Goal: Transaction & Acquisition: Obtain resource

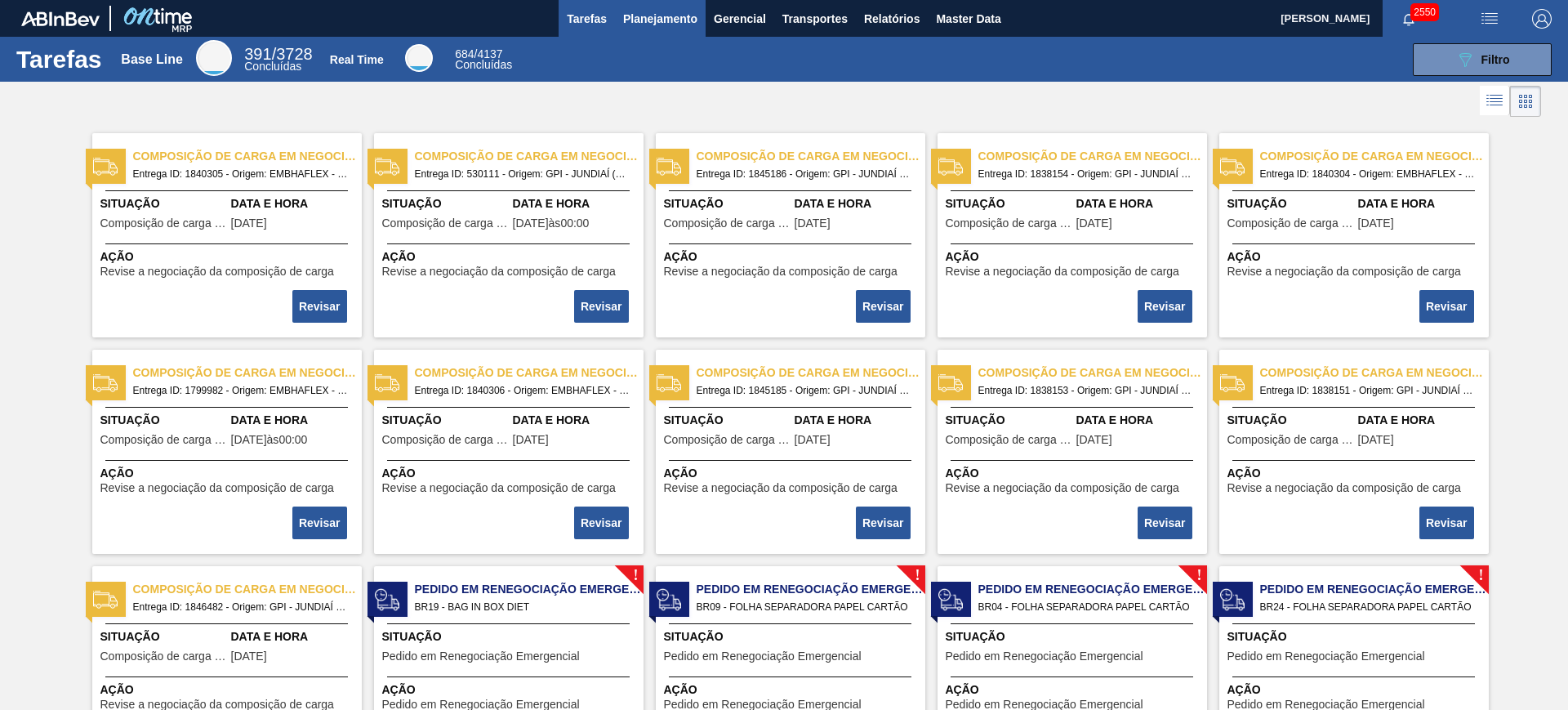
click at [673, 18] on span "Planejamento" at bounding box center [661, 19] width 74 height 20
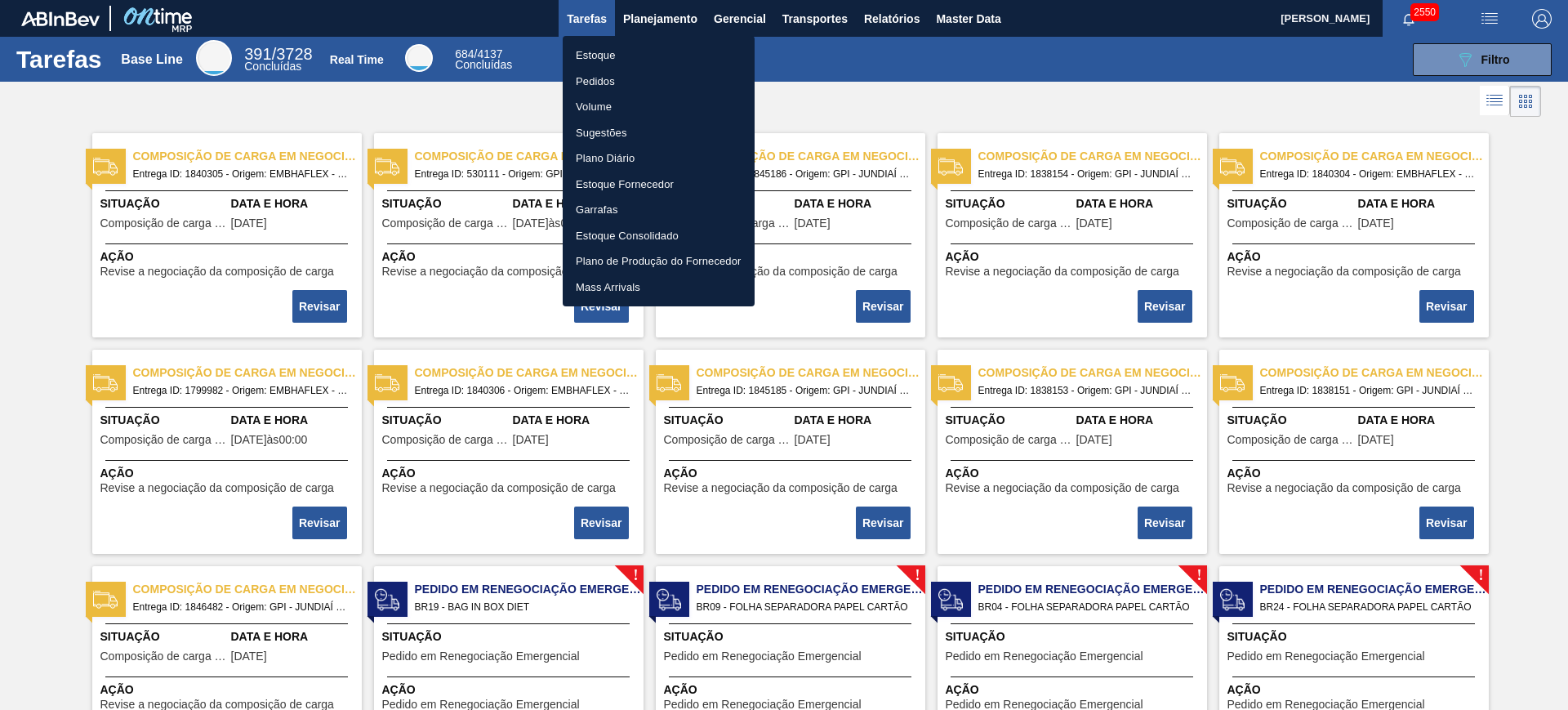
click at [634, 52] on li "Estoque" at bounding box center [659, 55] width 192 height 26
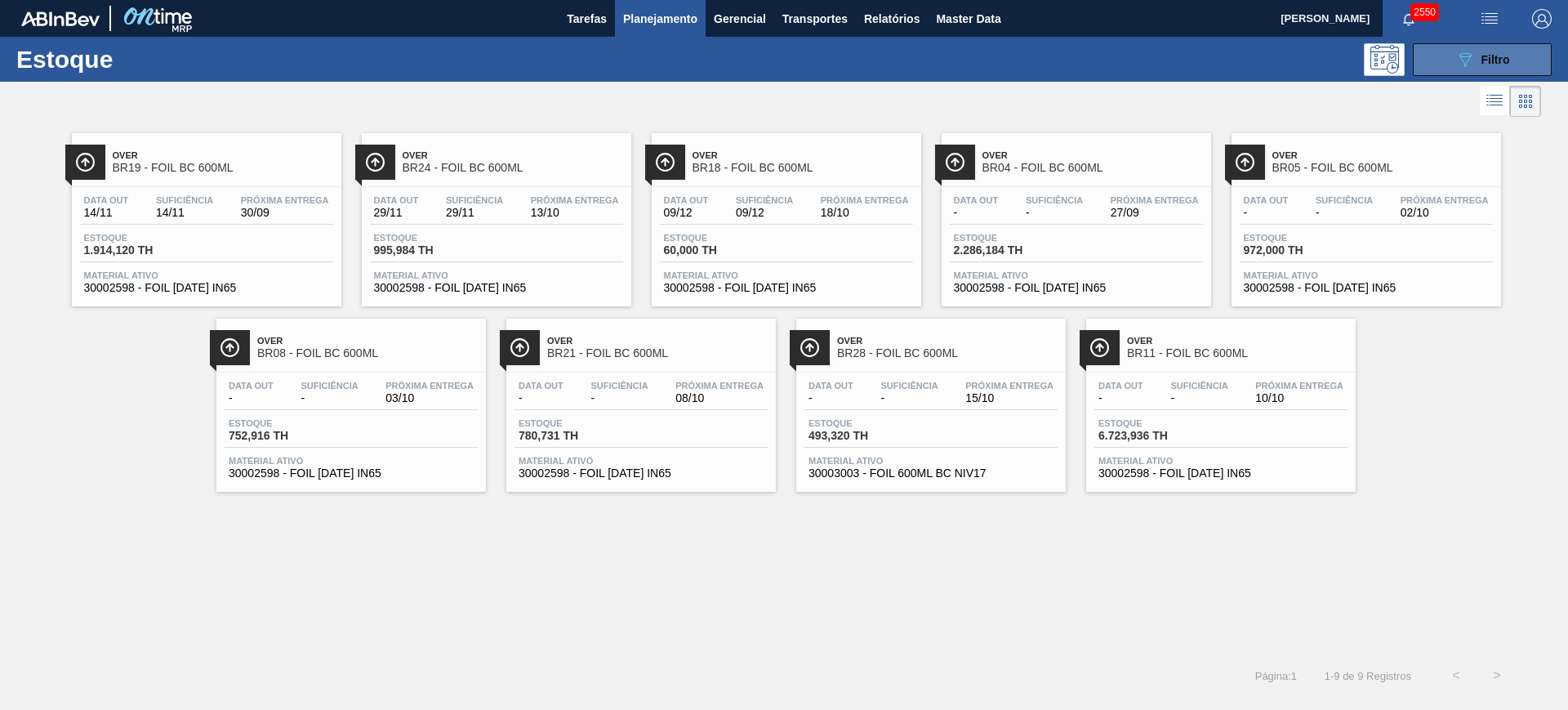
click at [1490, 62] on span "Filtro" at bounding box center [1496, 59] width 29 height 13
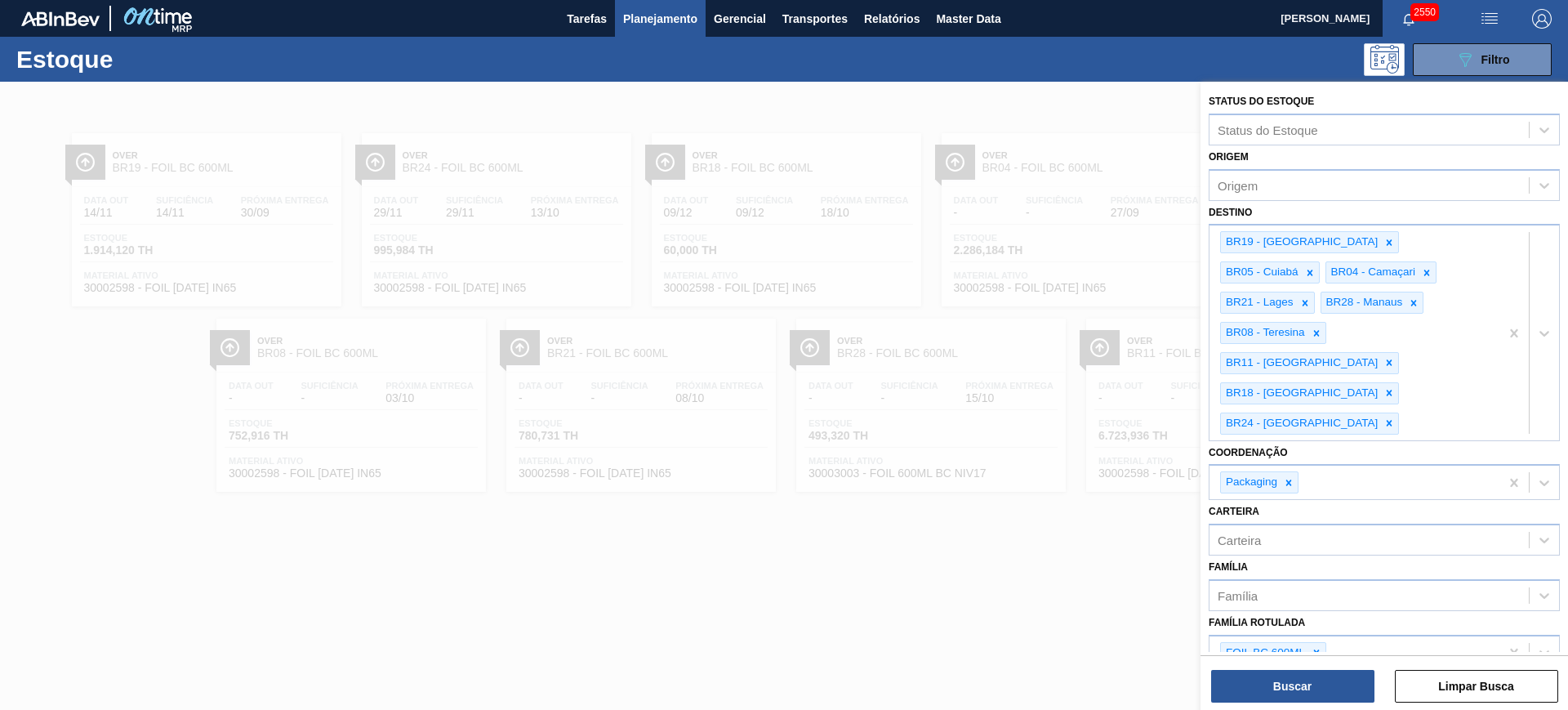
click at [871, 88] on div at bounding box center [784, 437] width 1568 height 710
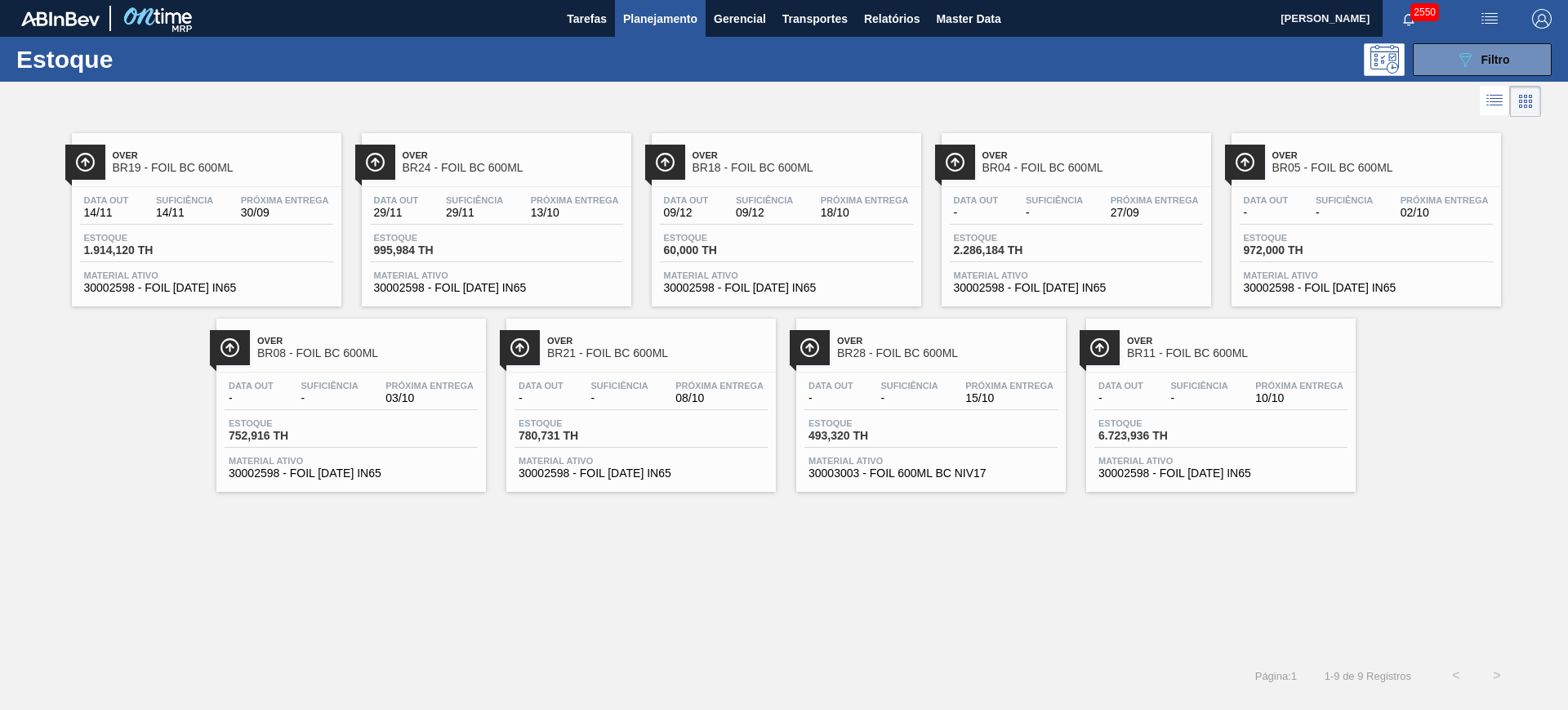
click at [1482, 22] on img "button" at bounding box center [1490, 19] width 20 height 20
click at [1473, 61] on li "Upload de Volumes" at bounding box center [1484, 57] width 141 height 29
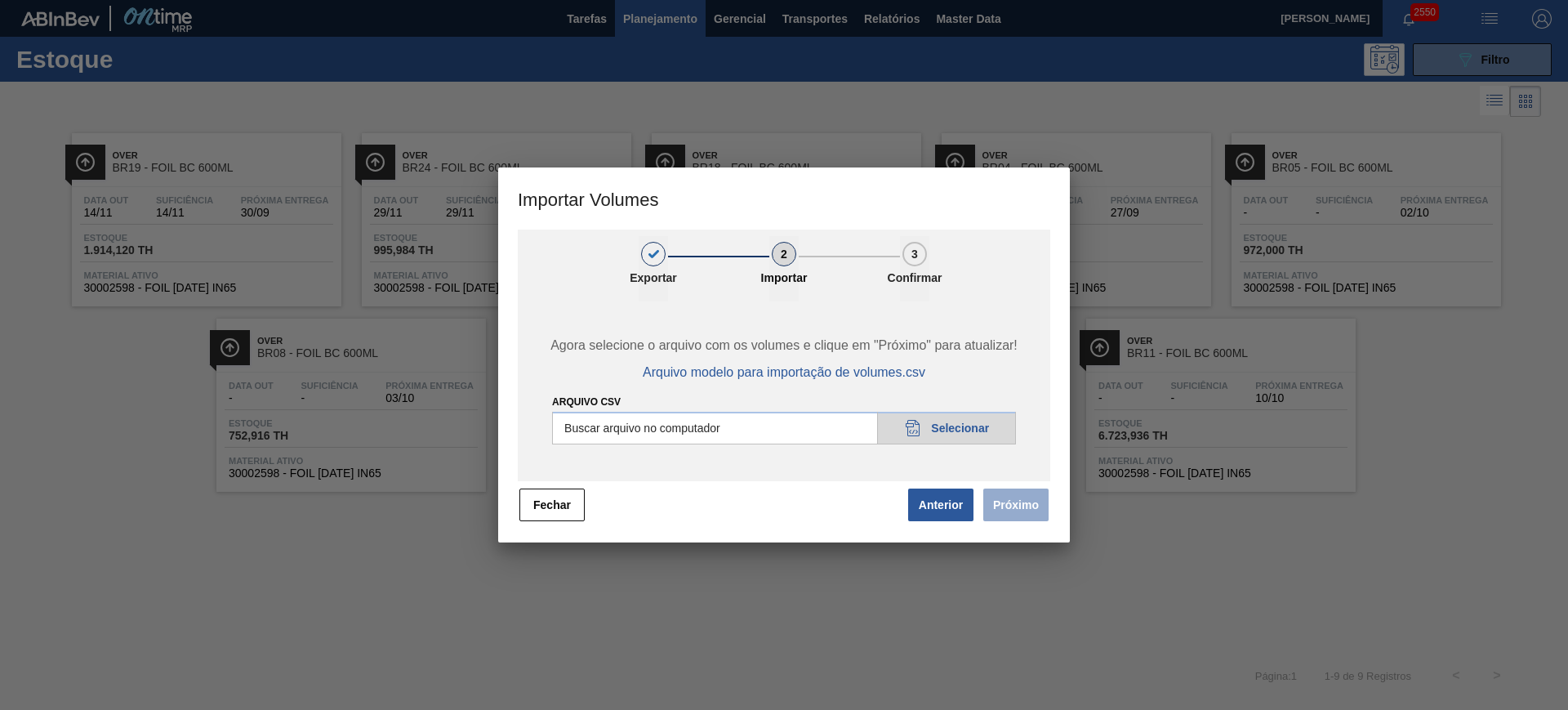
click at [799, 428] on input "Arquivo csv" at bounding box center [784, 428] width 464 height 33
type input "C:\fakepath\Pedidos Massa HM - Portal.csv"
click at [1032, 512] on button "Próximo" at bounding box center [1015, 505] width 65 height 33
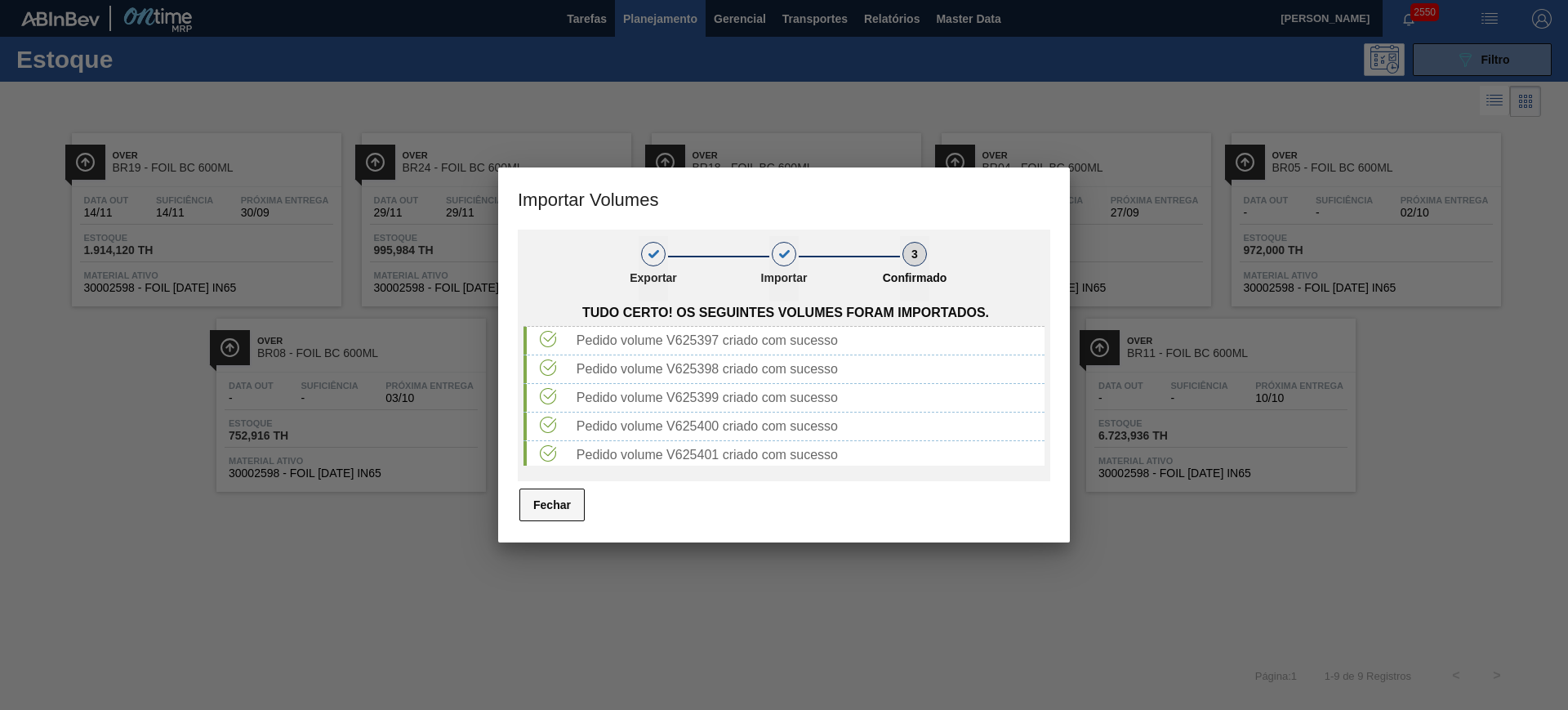
click at [567, 508] on button "Fechar" at bounding box center [552, 505] width 65 height 33
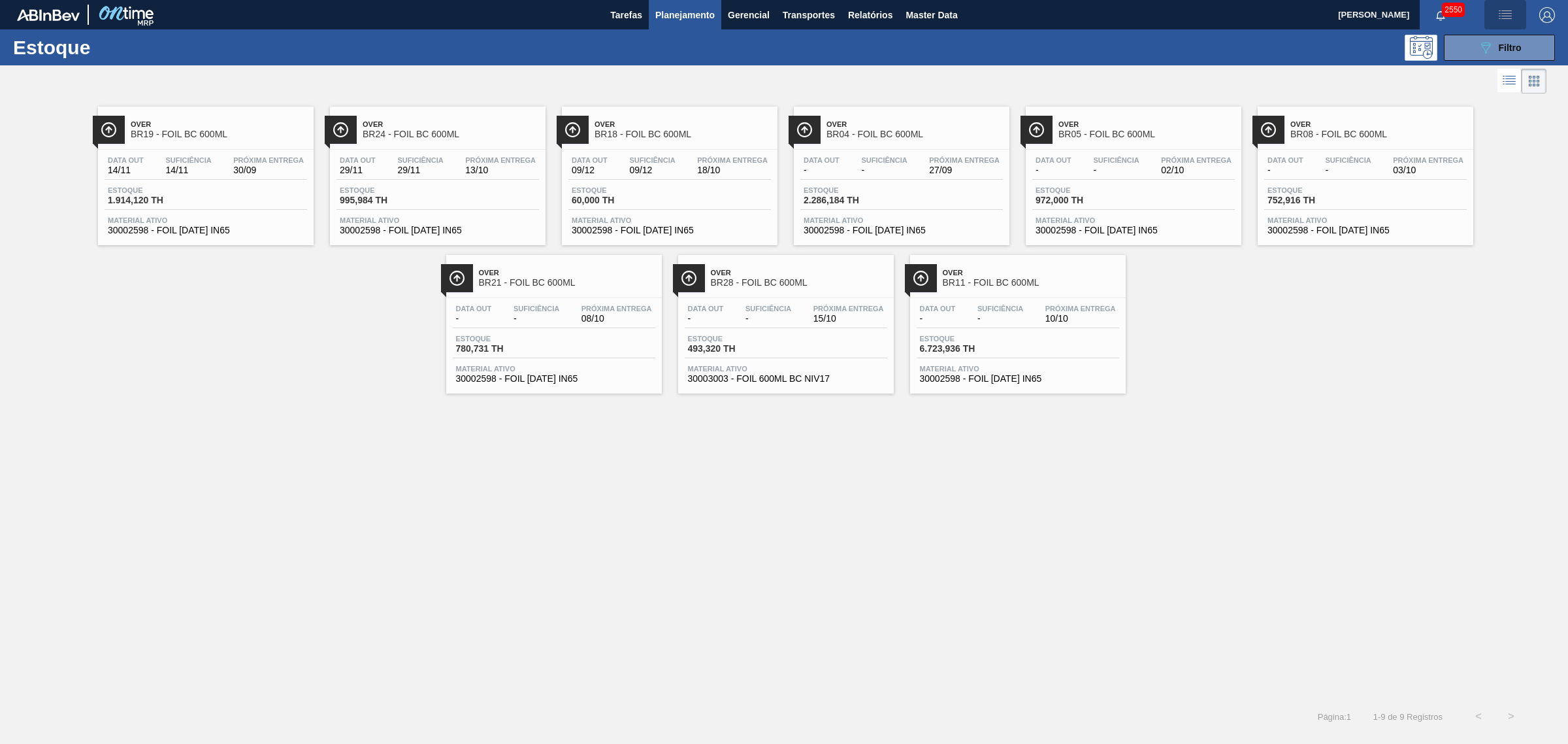
click at [1254, 14] on img "button" at bounding box center [1506, 15] width 16 height 16
click at [1254, 47] on li "Upload de Volumes" at bounding box center [1501, 46] width 113 height 23
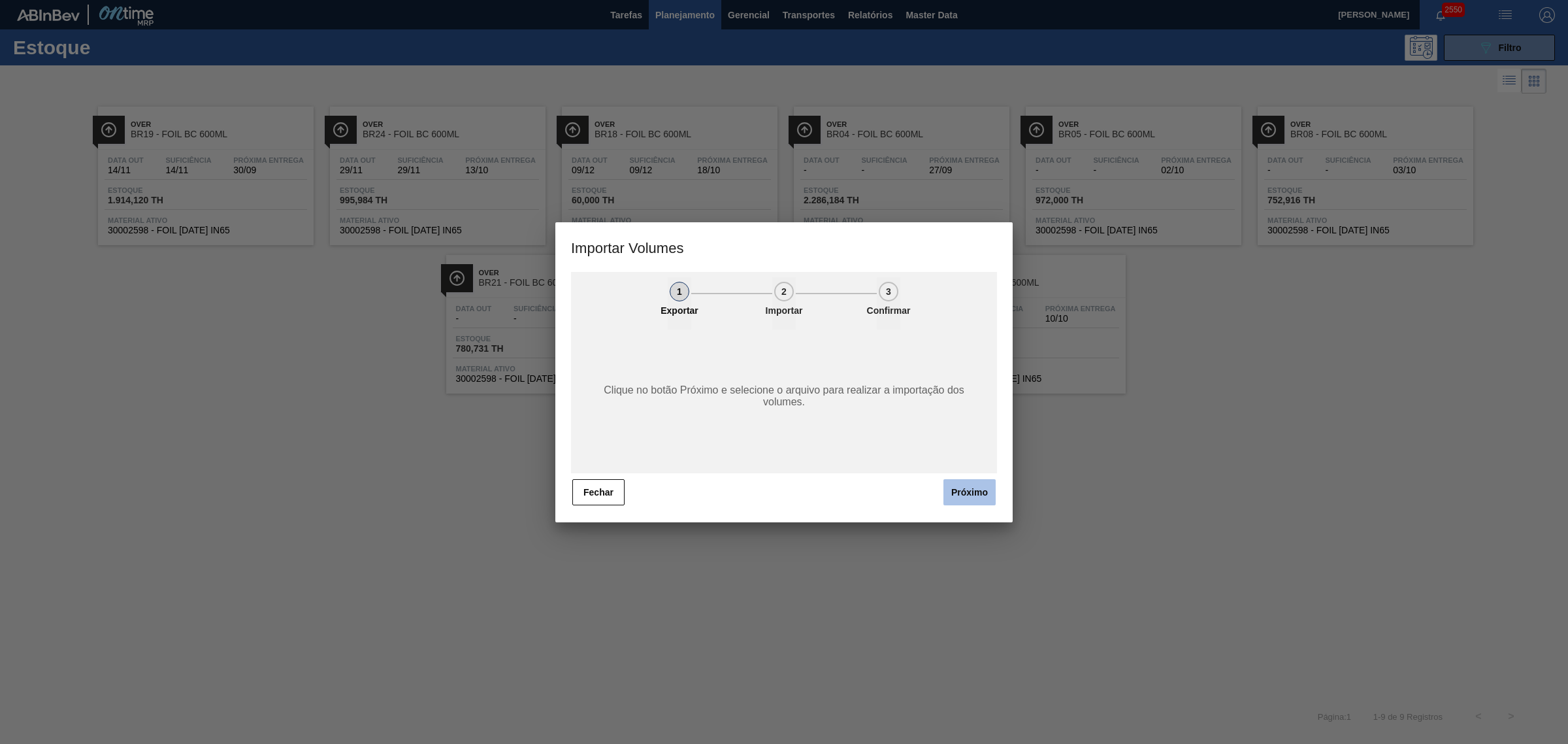
click at [961, 484] on button "Próximo" at bounding box center [969, 492] width 52 height 26
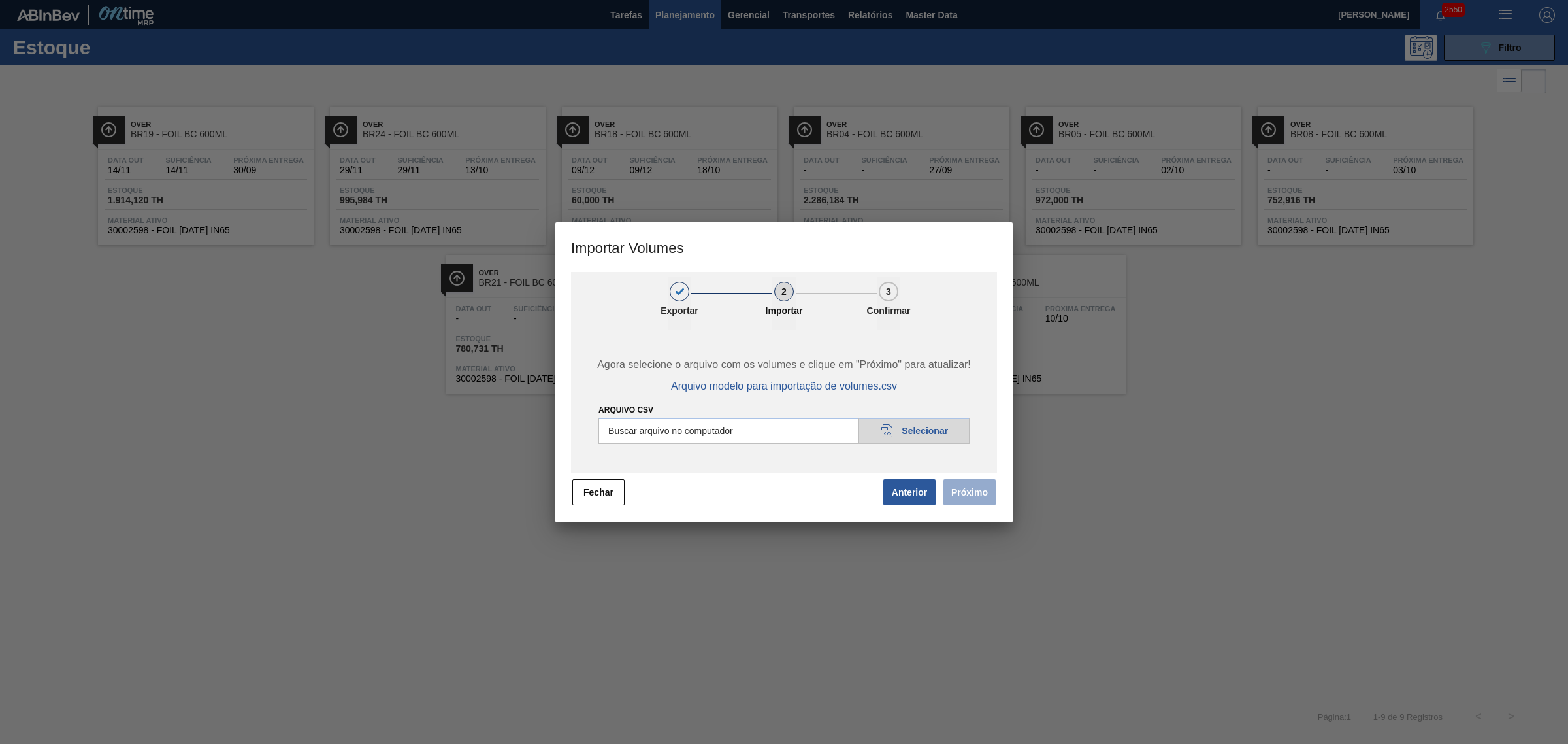
click at [756, 430] on input "Arquivo csv" at bounding box center [784, 430] width 371 height 26
type input "C:\fakepath\Pedidos Massa HM - Portal.csv"
click at [969, 488] on button "Próximo" at bounding box center [969, 492] width 52 height 26
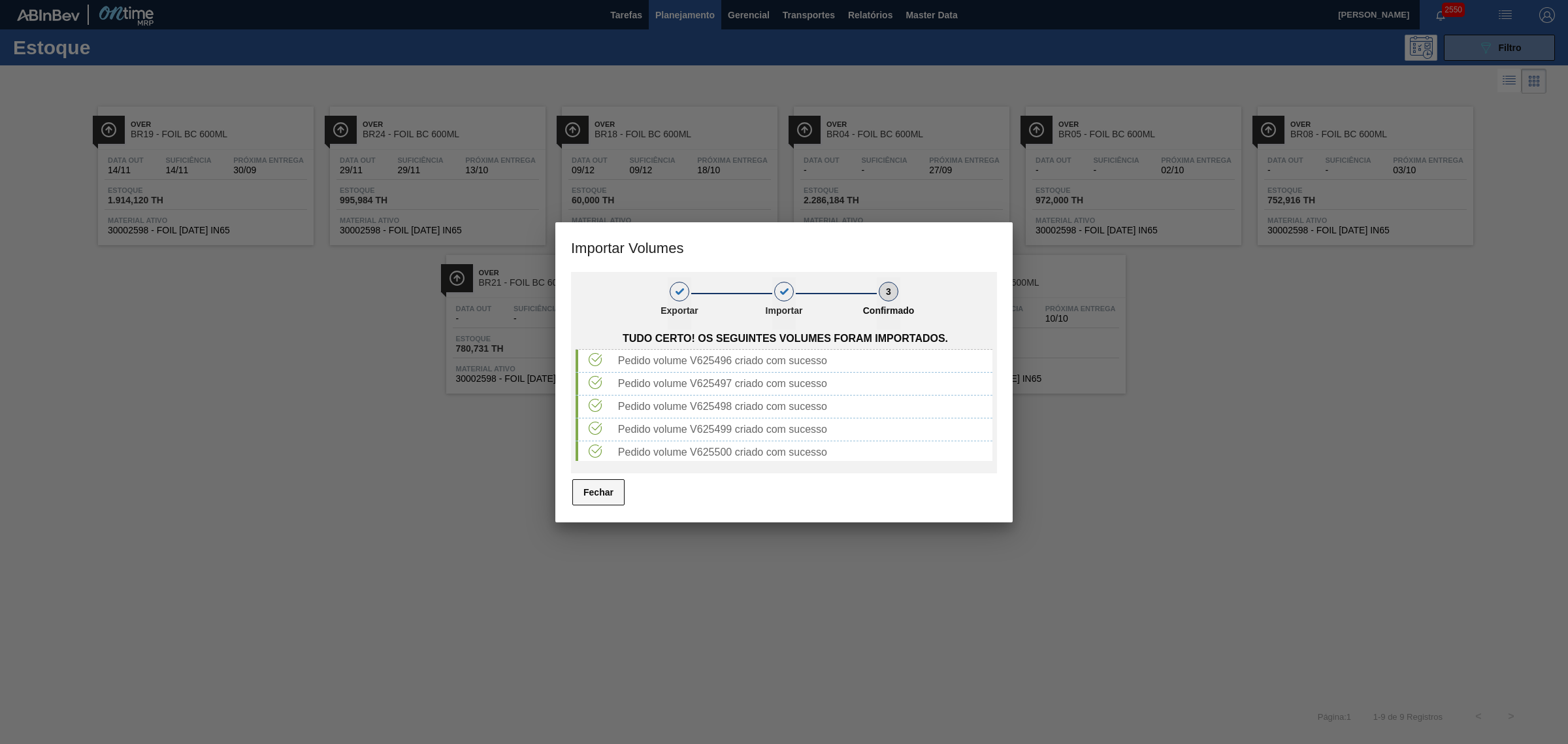
click at [588, 494] on button "Fechar" at bounding box center [598, 492] width 52 height 26
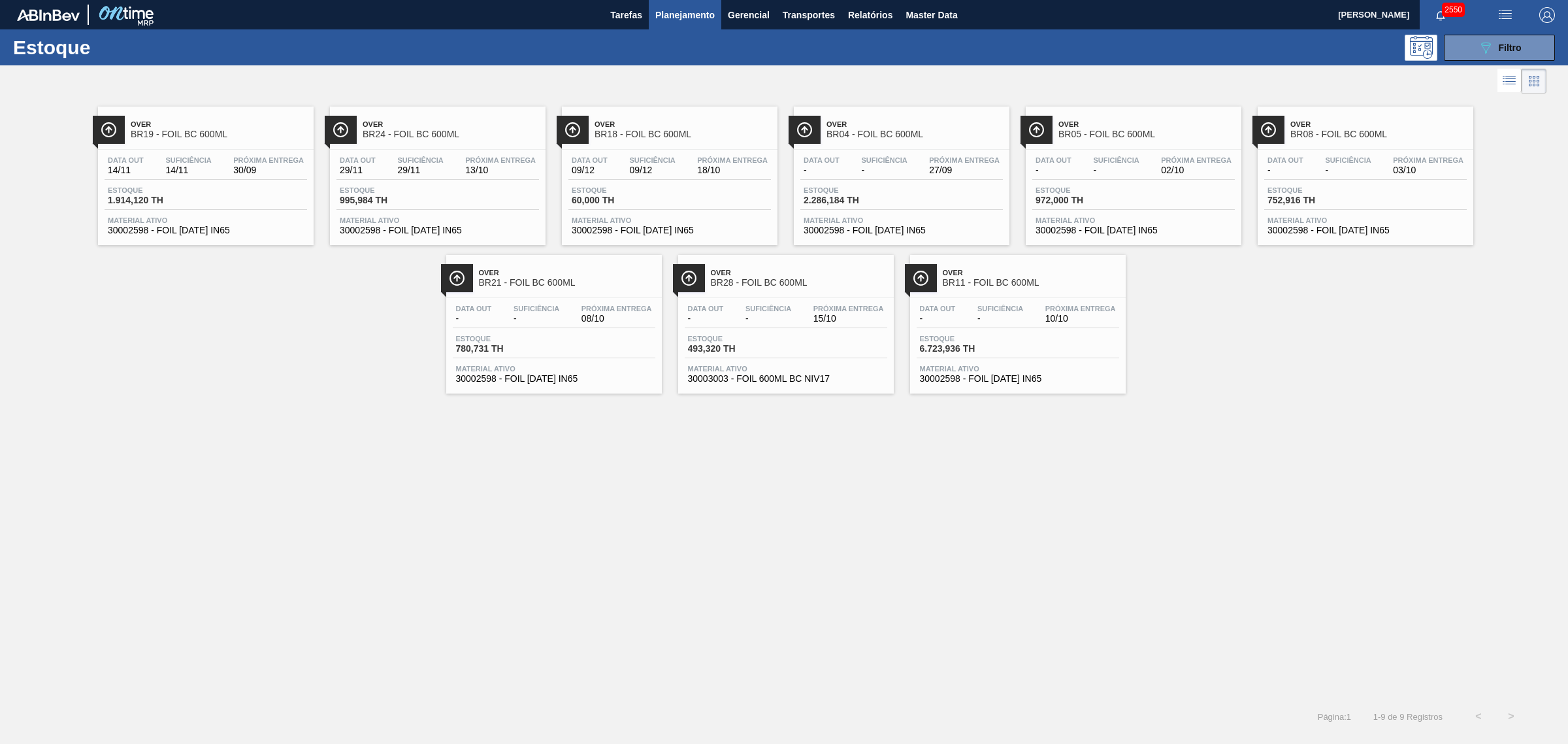
click at [1254, 13] on img "button" at bounding box center [1506, 15] width 16 height 16
click at [1254, 40] on li "Upload de Volumes" at bounding box center [1501, 46] width 113 height 23
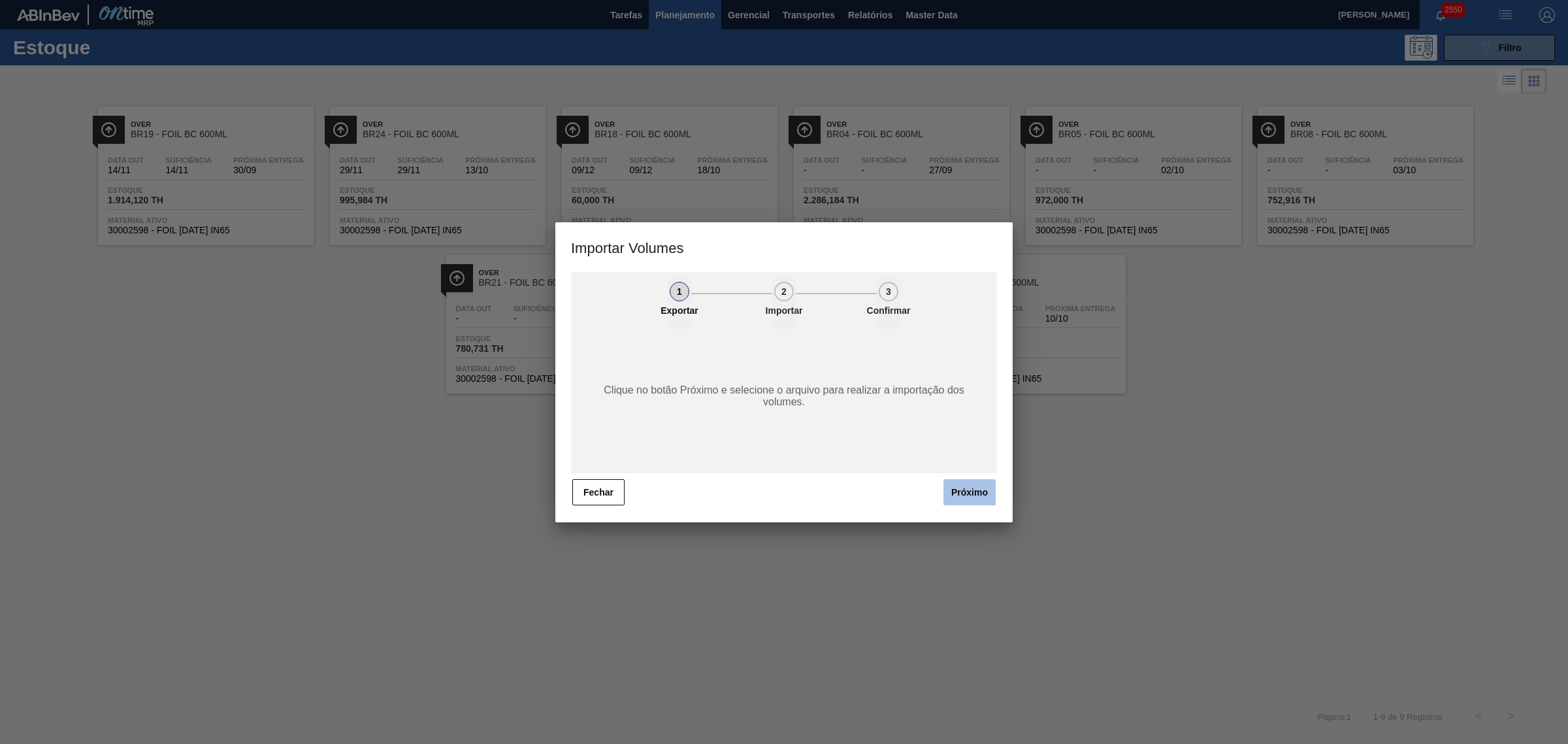
click at [960, 486] on button "Próximo" at bounding box center [969, 492] width 52 height 26
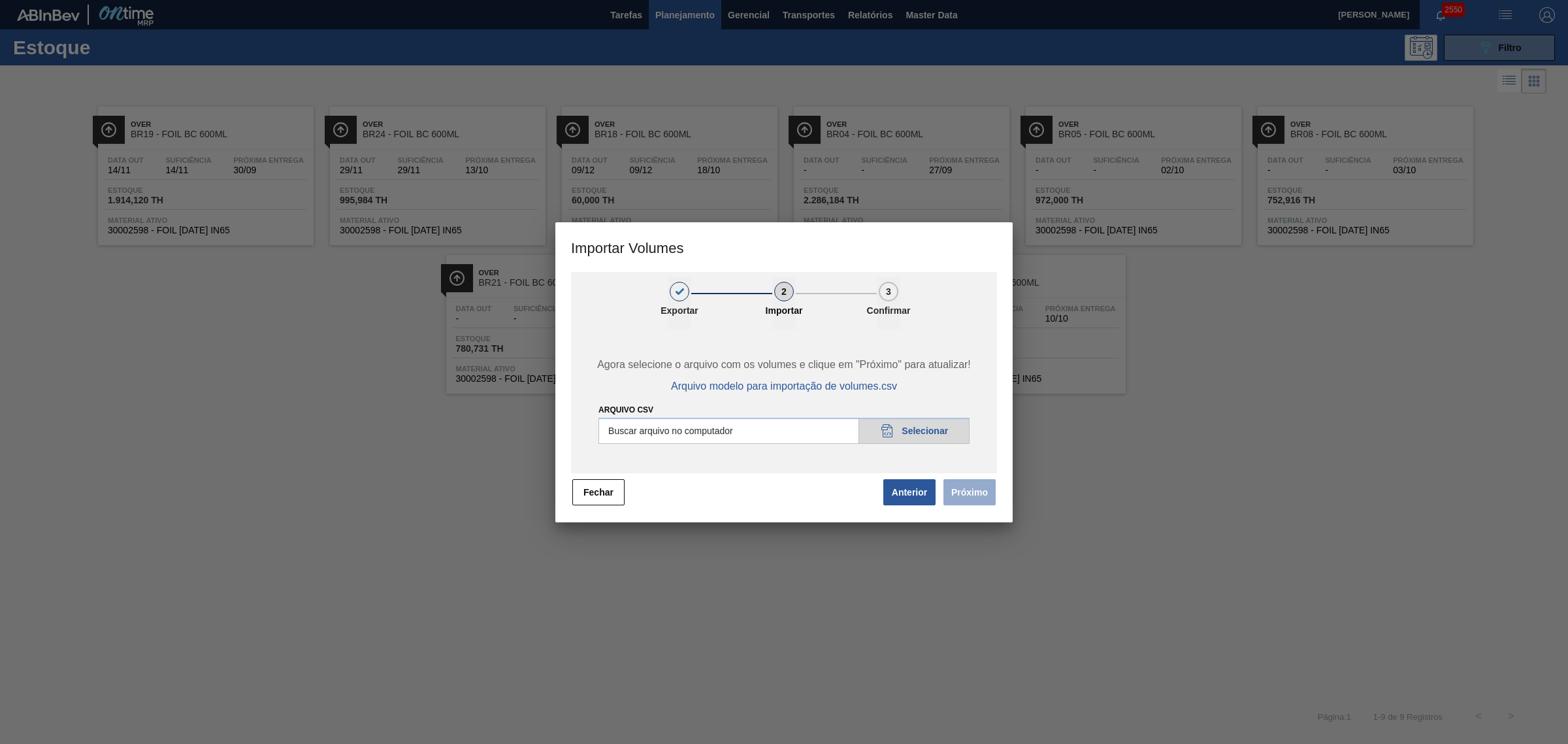
click at [802, 434] on input "Arquivo csv" at bounding box center [784, 430] width 371 height 26
type input "C:\fakepath\Pedidos Massa HM - Portal.csv"
click at [976, 489] on button "Próximo" at bounding box center [969, 492] width 52 height 26
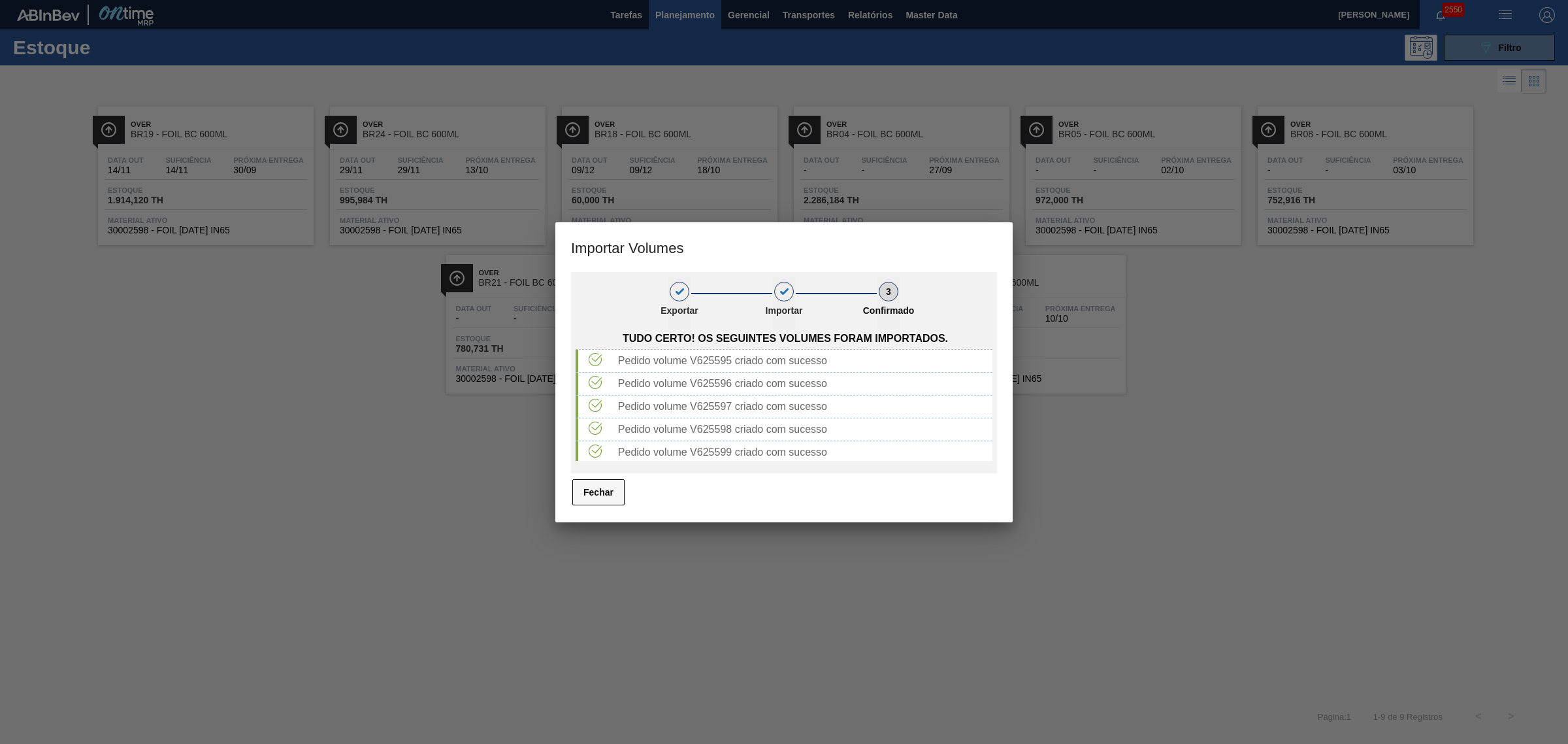
click at [605, 492] on button "Fechar" at bounding box center [598, 492] width 52 height 26
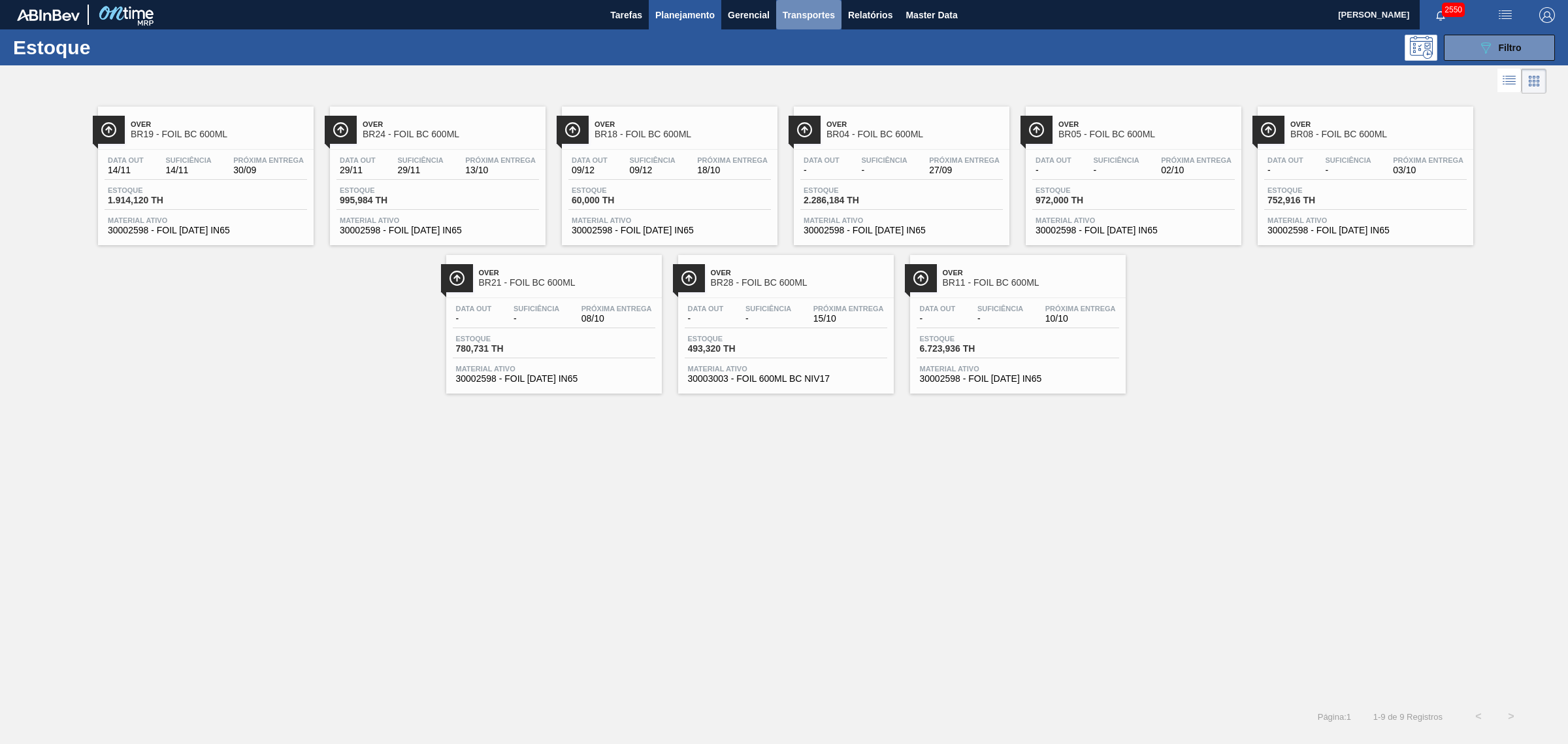
click at [802, 13] on span "Transportes" at bounding box center [808, 15] width 52 height 16
click at [804, 59] on li "Otimização de Carga" at bounding box center [809, 66] width 107 height 21
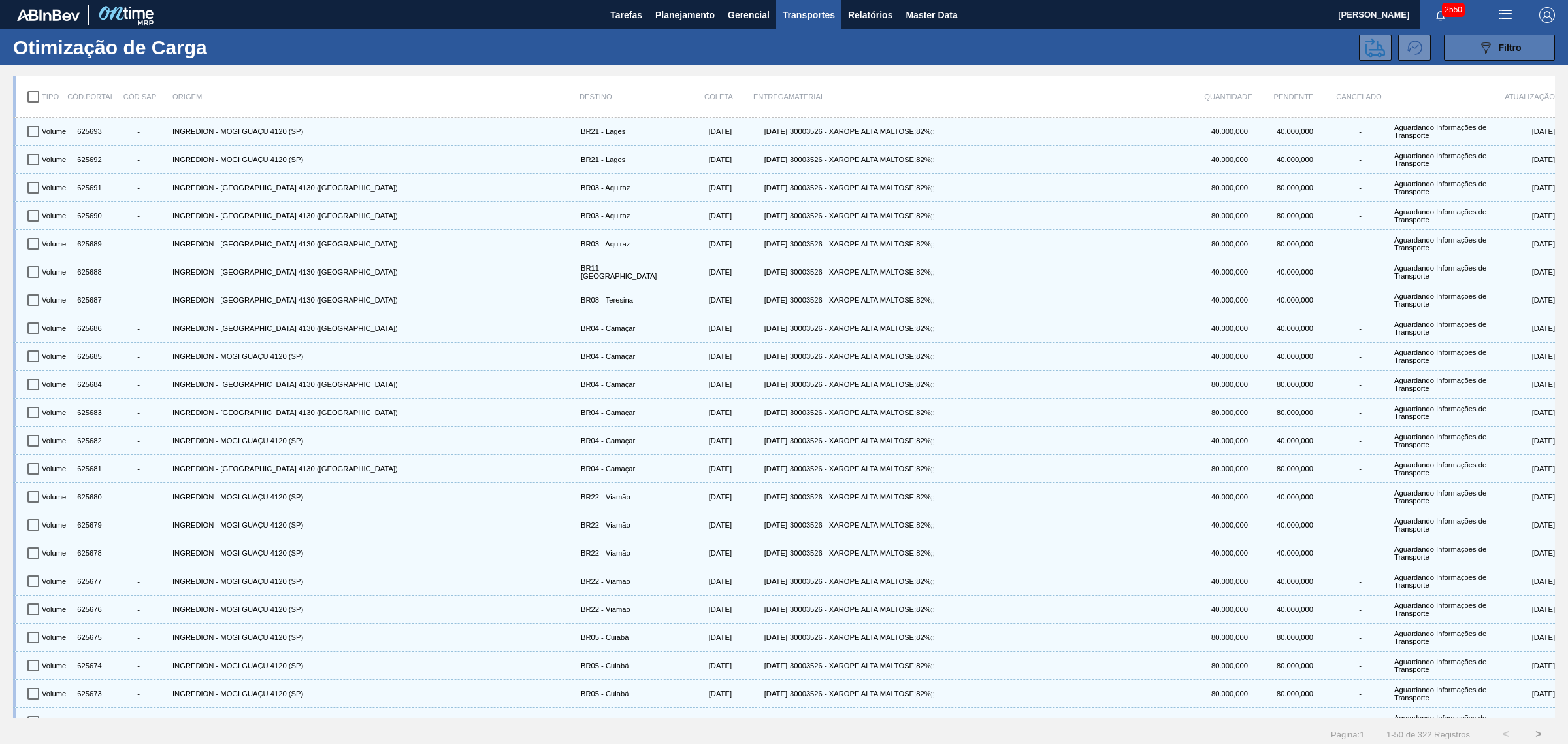
click at [1254, 52] on icon "089F7B8B-B2A5-4AFE-B5C0-19BA573D28AC" at bounding box center [1486, 48] width 16 height 16
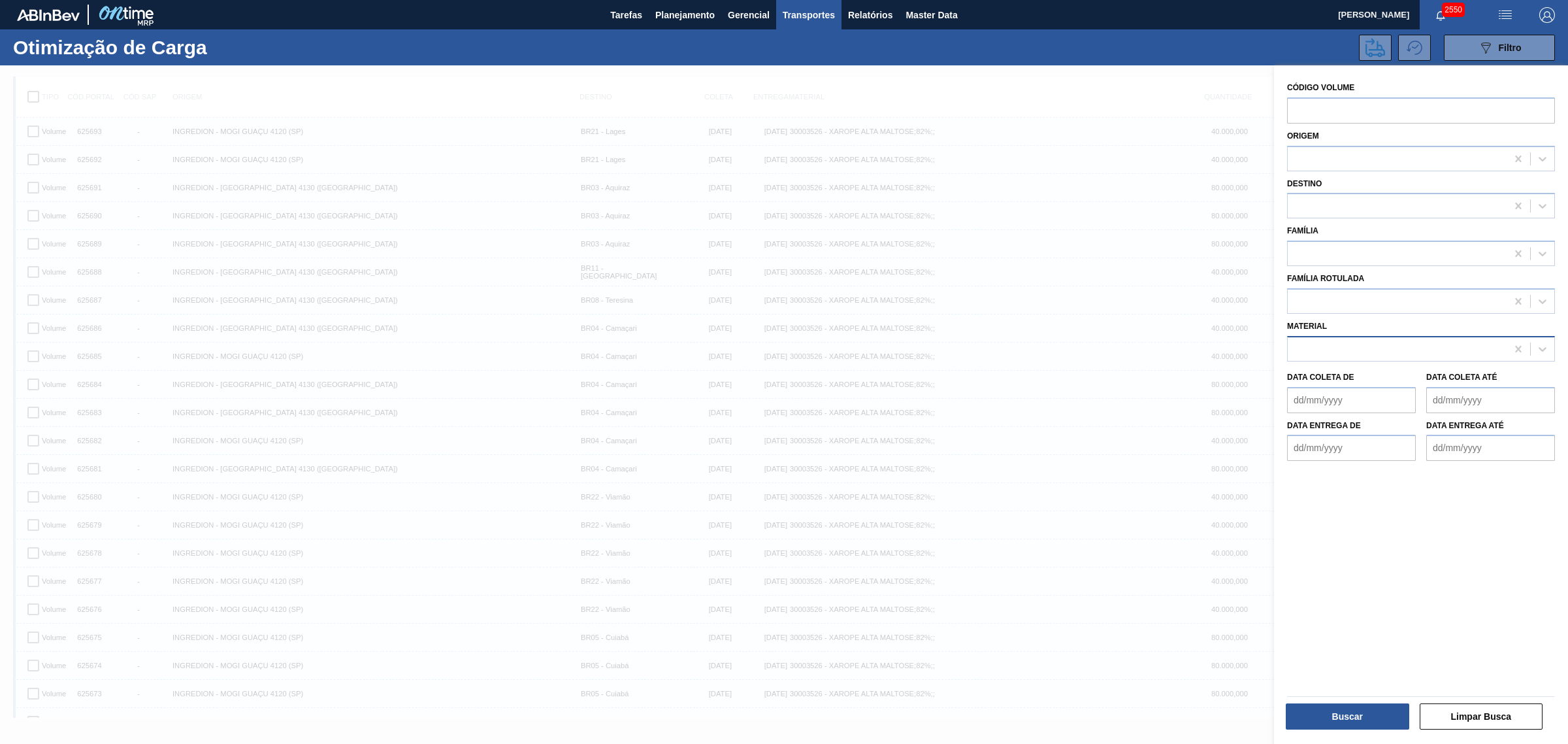
click at [1254, 339] on div at bounding box center [1398, 349] width 219 height 19
type input "xarope al"
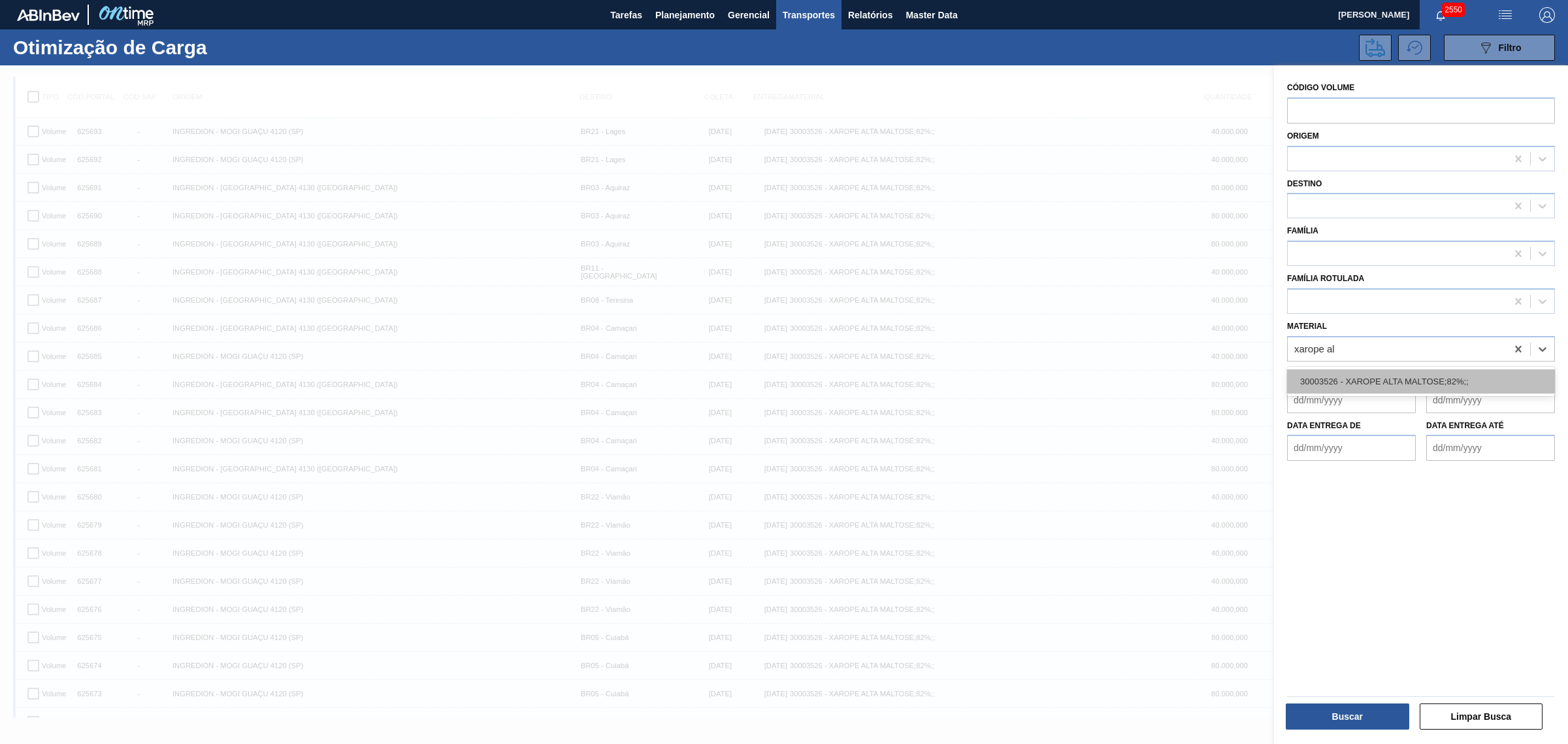
click at [1254, 379] on div "30003526 - XAROPE ALTA MALTOSE;82%;;" at bounding box center [1421, 382] width 268 height 24
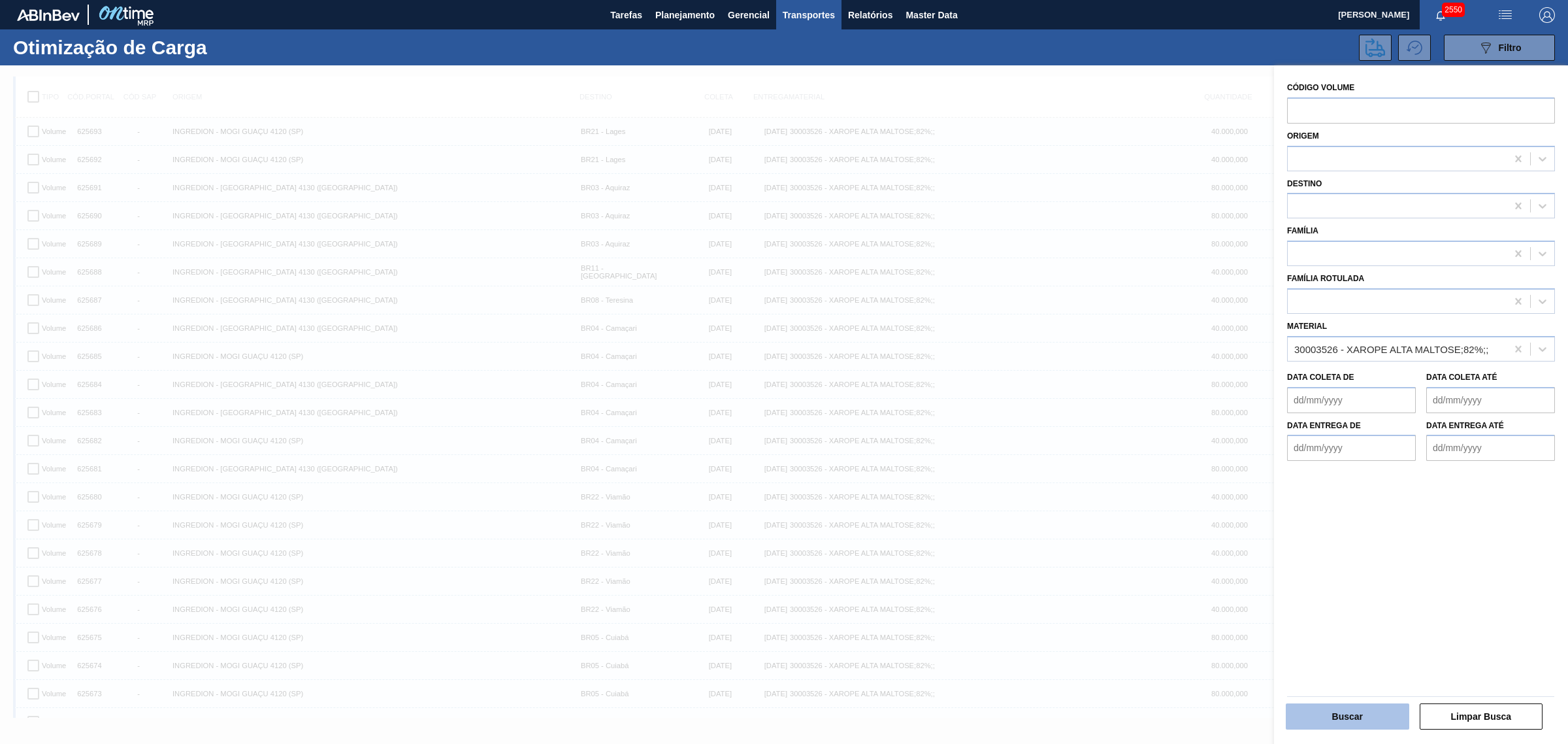
click at [1254, 567] on button "Buscar" at bounding box center [1347, 716] width 123 height 26
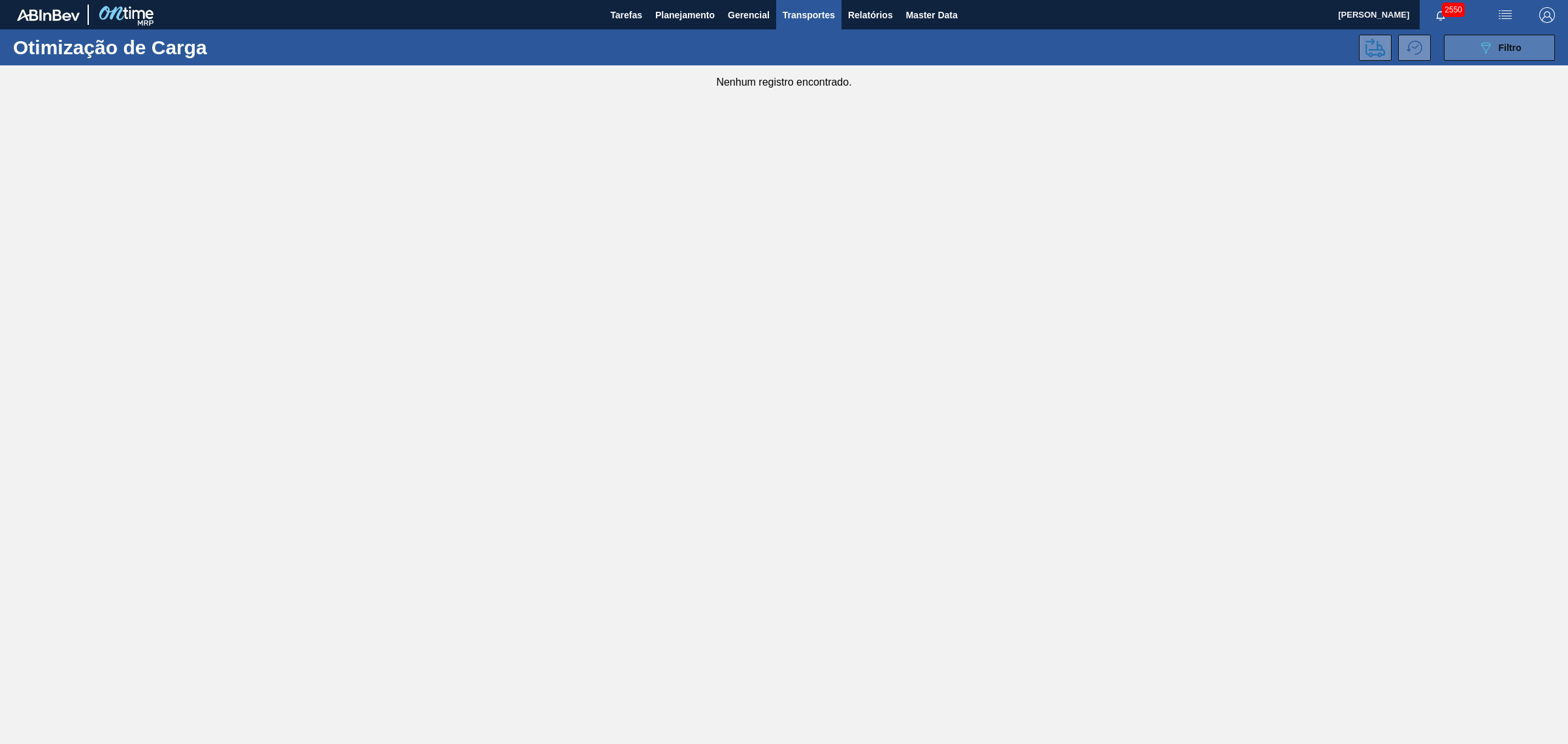
click at [1254, 41] on div "089F7B8B-B2A5-4AFE-B5C0-19BA573D28AC Filtro" at bounding box center [1500, 48] width 44 height 16
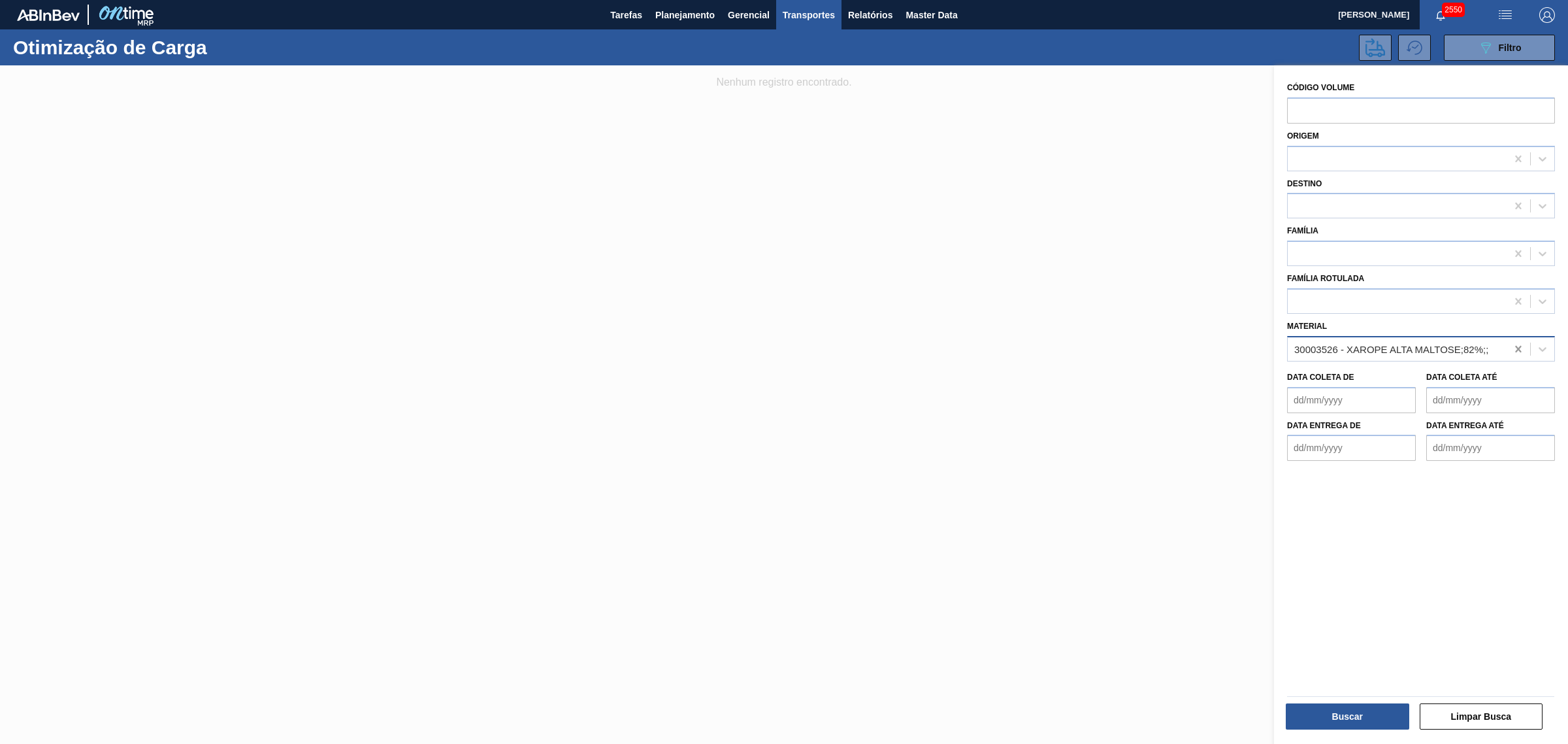
click at [1254, 345] on icon at bounding box center [1518, 349] width 13 height 13
drag, startPoint x: 1386, startPoint y: 298, endPoint x: 1386, endPoint y: 305, distance: 7.0
click at [1254, 305] on div at bounding box center [1398, 301] width 219 height 19
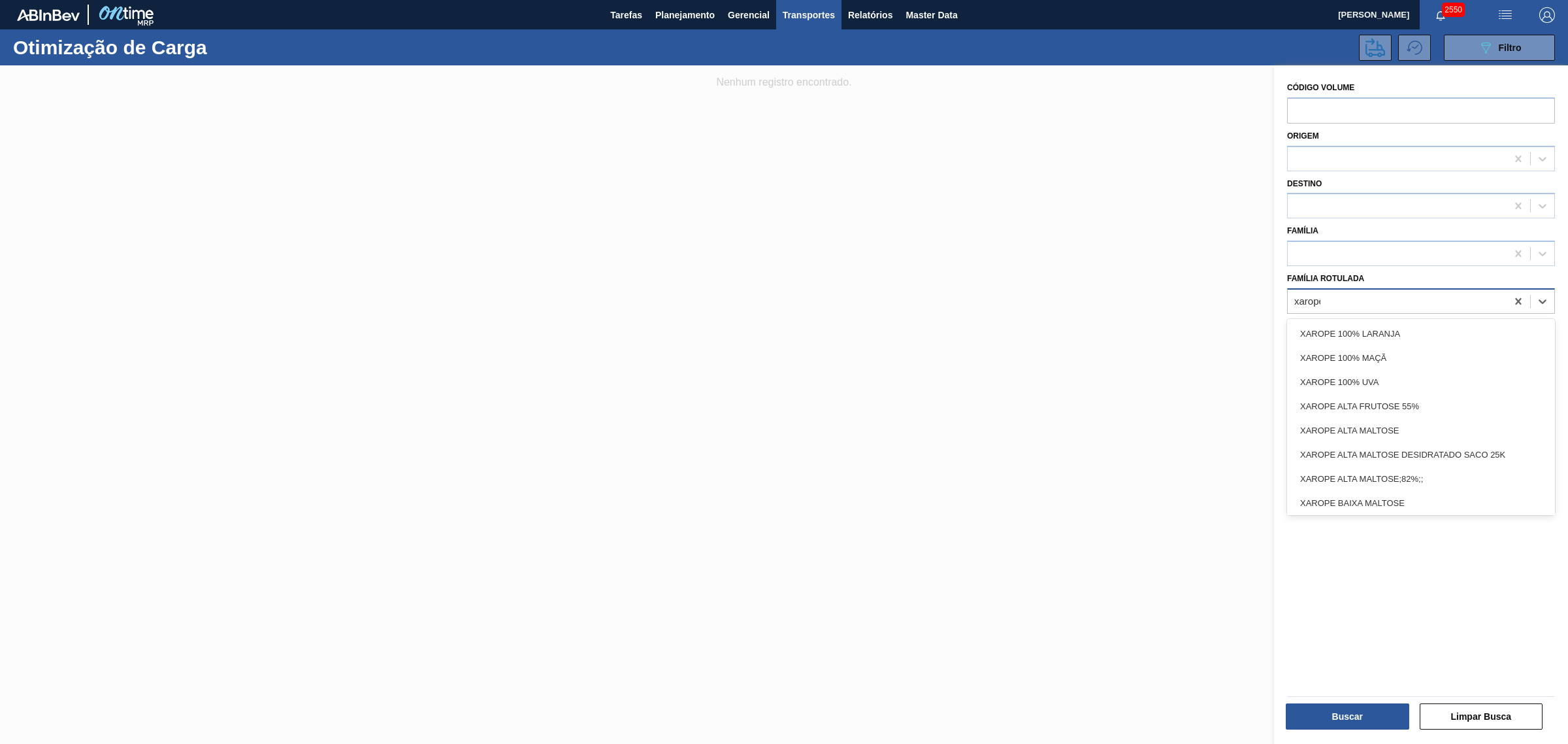
type Rotulada "xarope a"
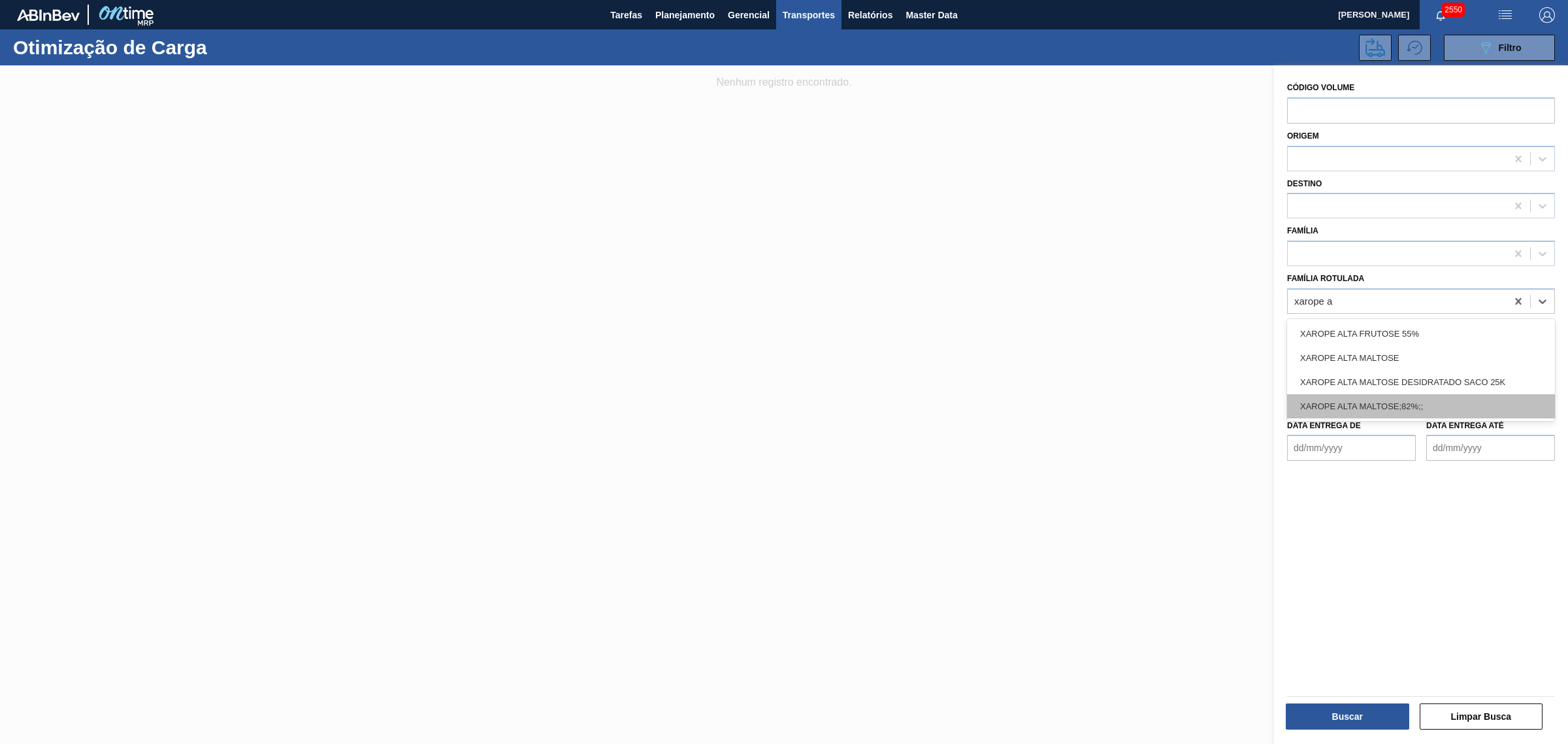
click at [1254, 399] on div "XAROPE ALTA MALTOSE;82%;;" at bounding box center [1421, 406] width 268 height 24
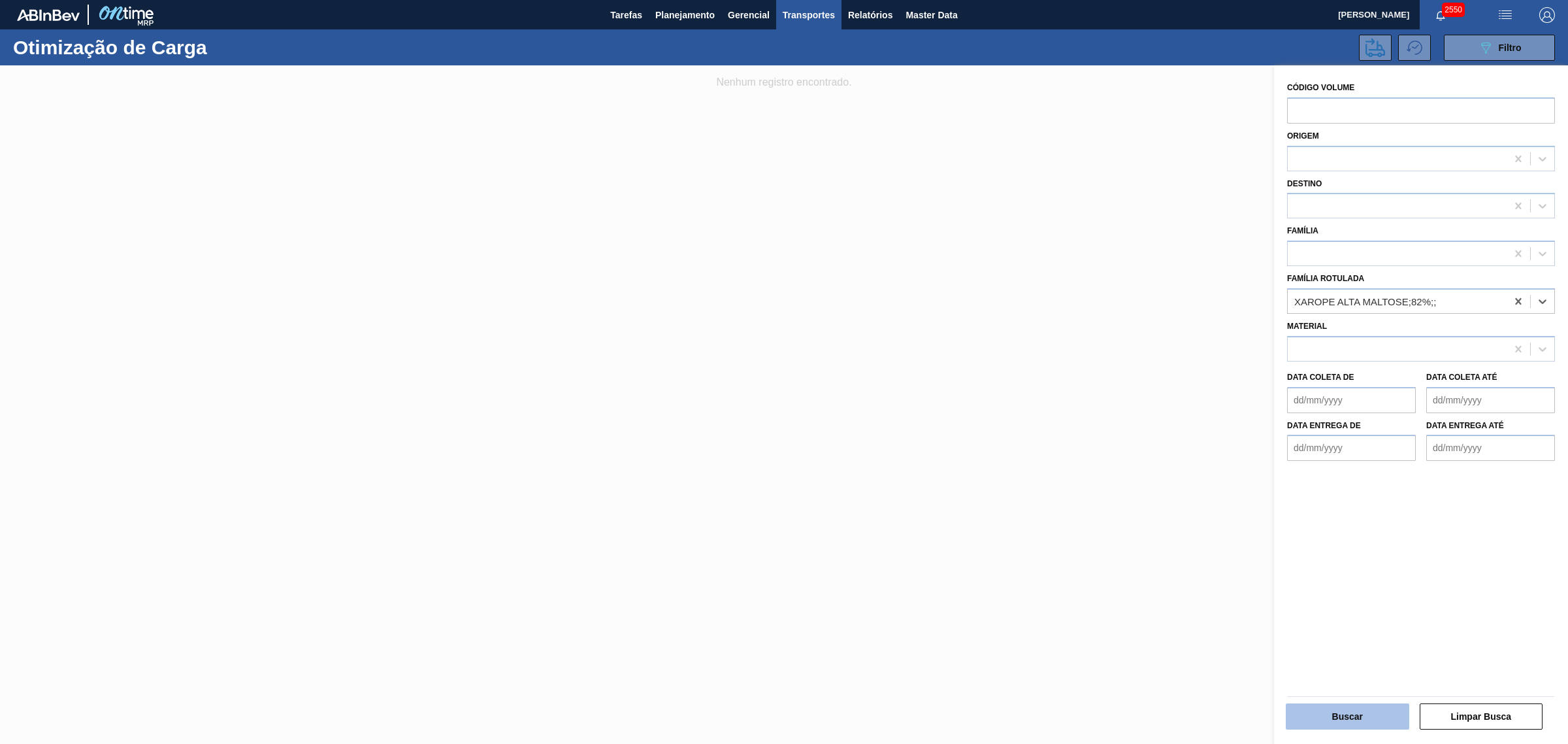
click at [1254, 567] on button "Buscar" at bounding box center [1347, 716] width 123 height 26
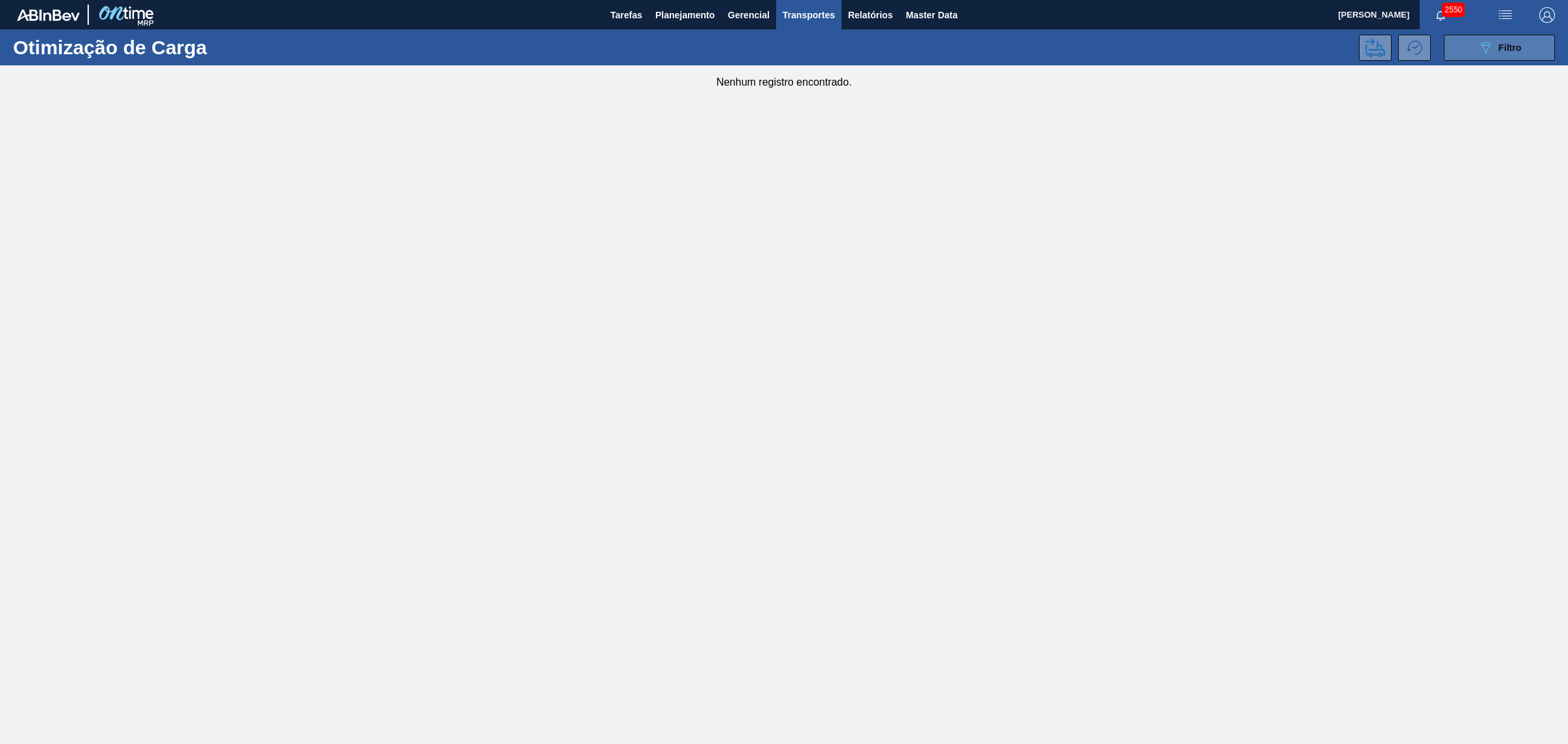
click at [1254, 43] on span "Filtro" at bounding box center [1510, 47] width 23 height 10
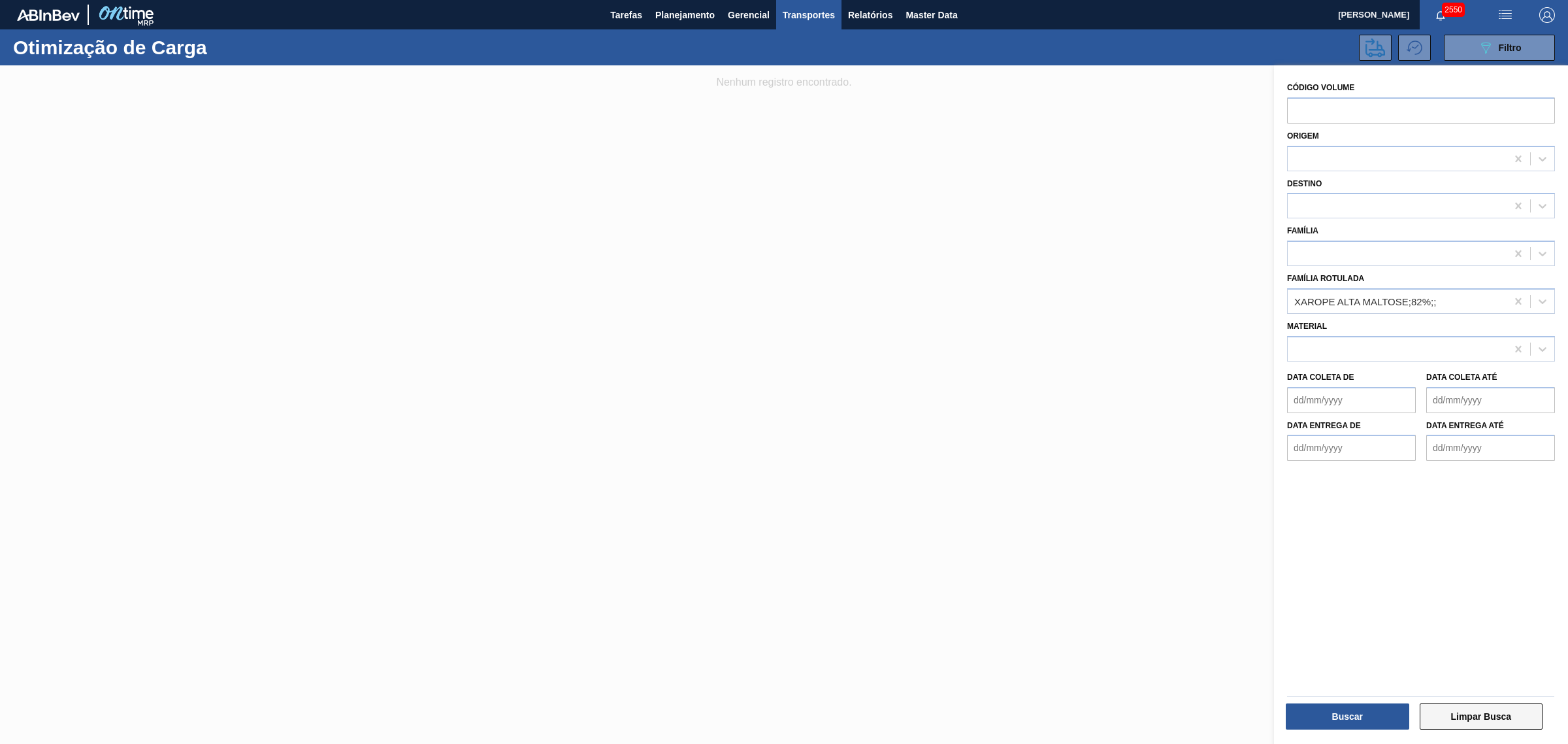
click at [1254, 567] on button "Limpar Busca" at bounding box center [1482, 716] width 123 height 26
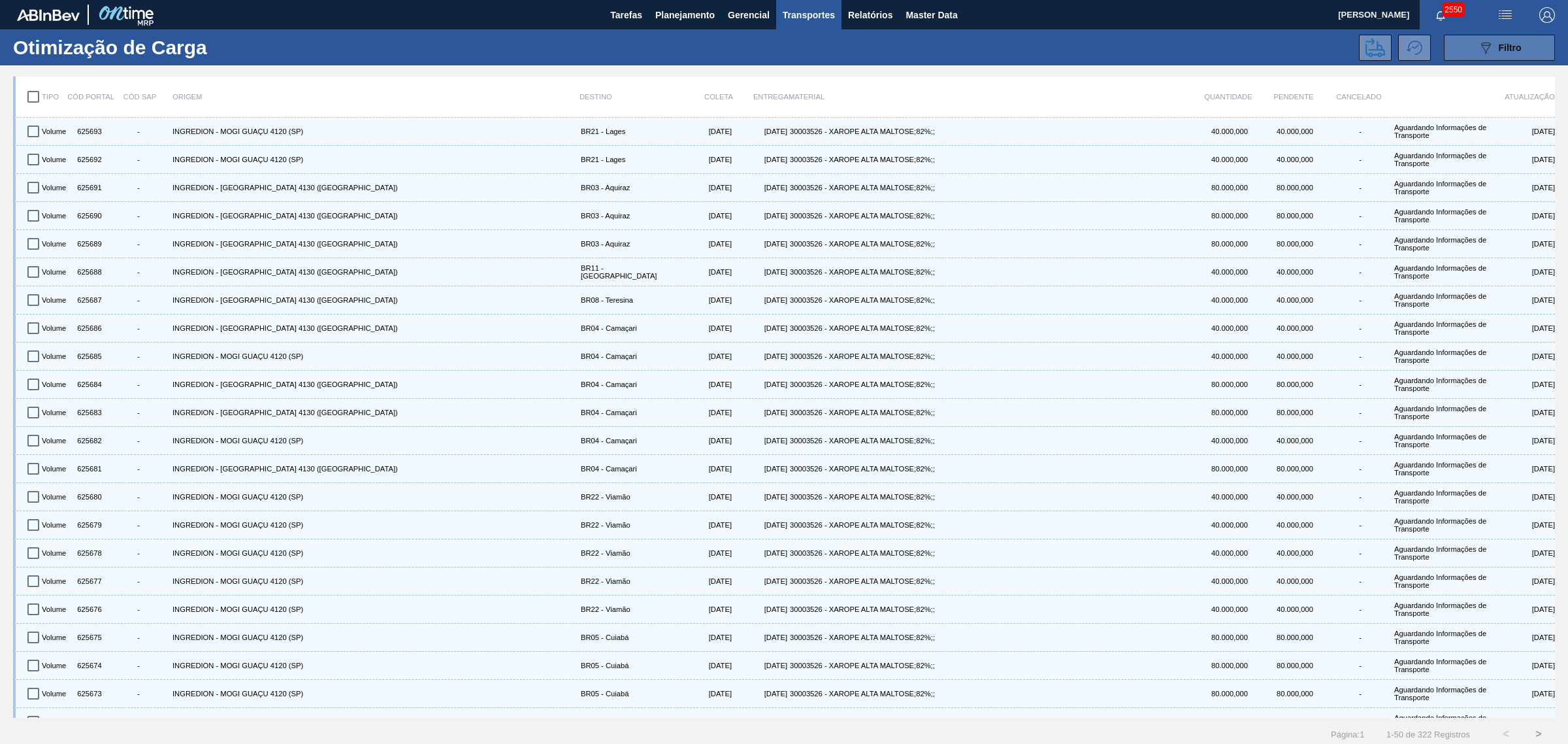
click at [1254, 44] on span "Filtro" at bounding box center [1510, 47] width 23 height 10
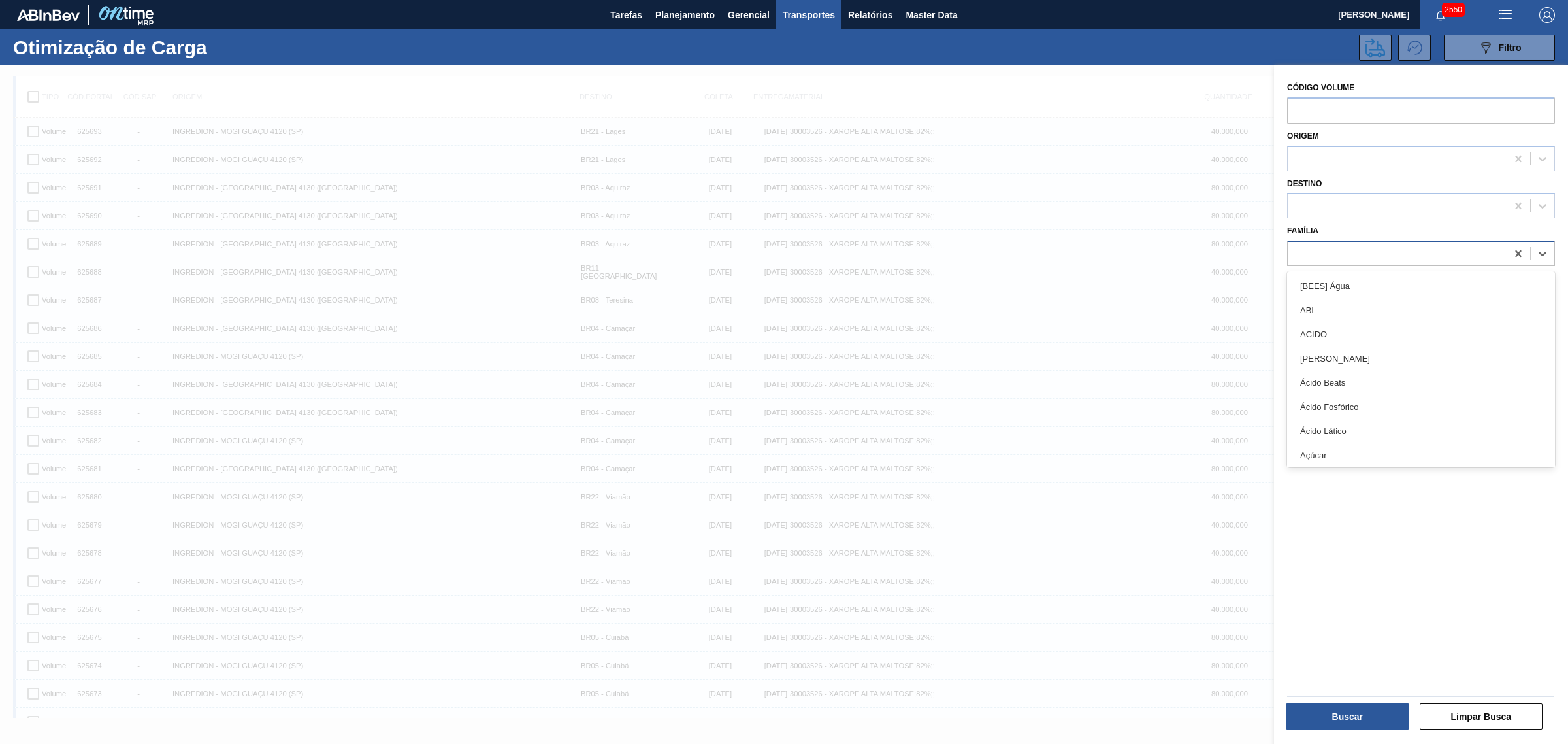
click at [1254, 245] on div at bounding box center [1398, 254] width 219 height 19
type input "xaro"
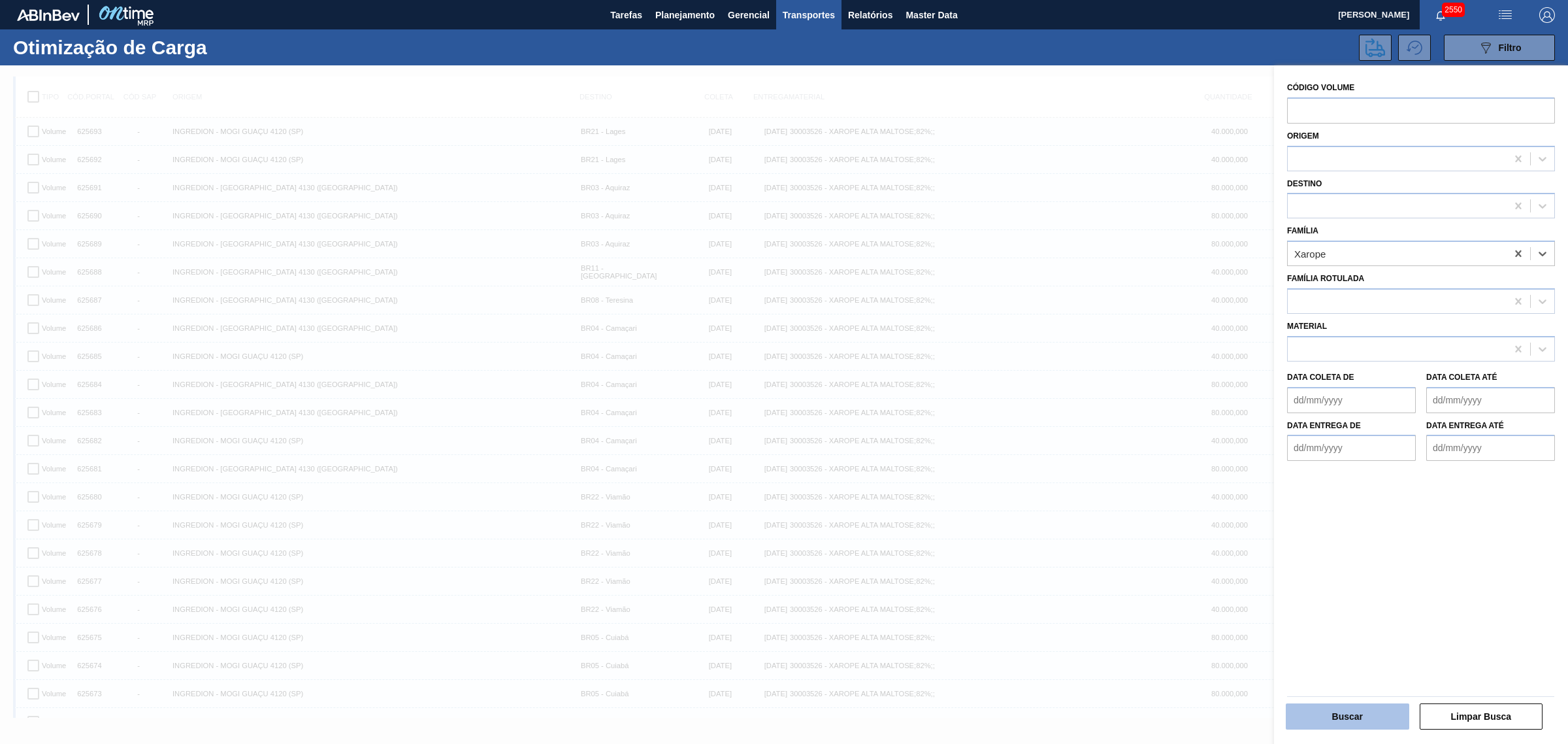
click at [1254, 567] on button "Buscar" at bounding box center [1347, 716] width 123 height 26
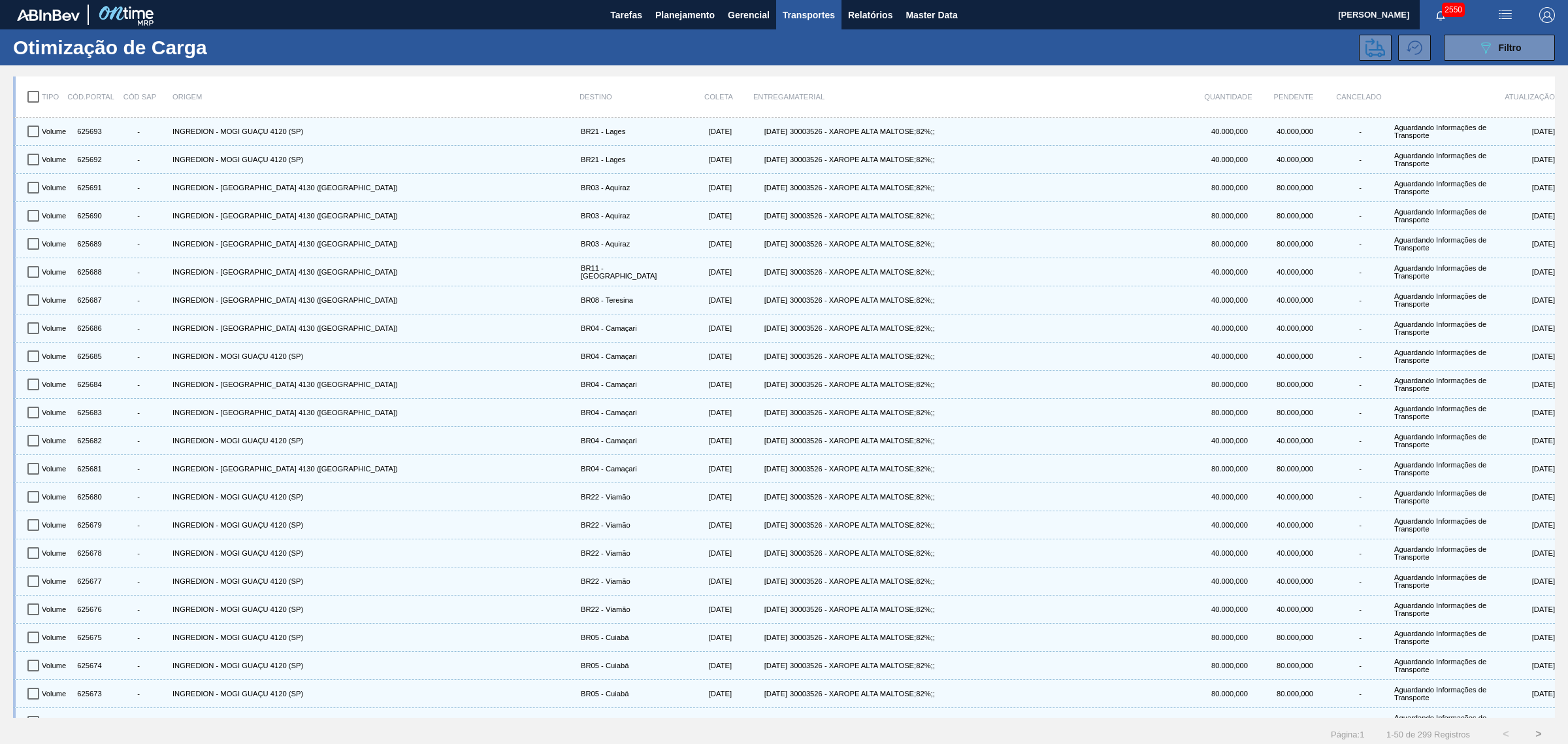
click at [30, 100] on input "checkbox" at bounding box center [34, 97] width 27 height 27
checkbox input "true"
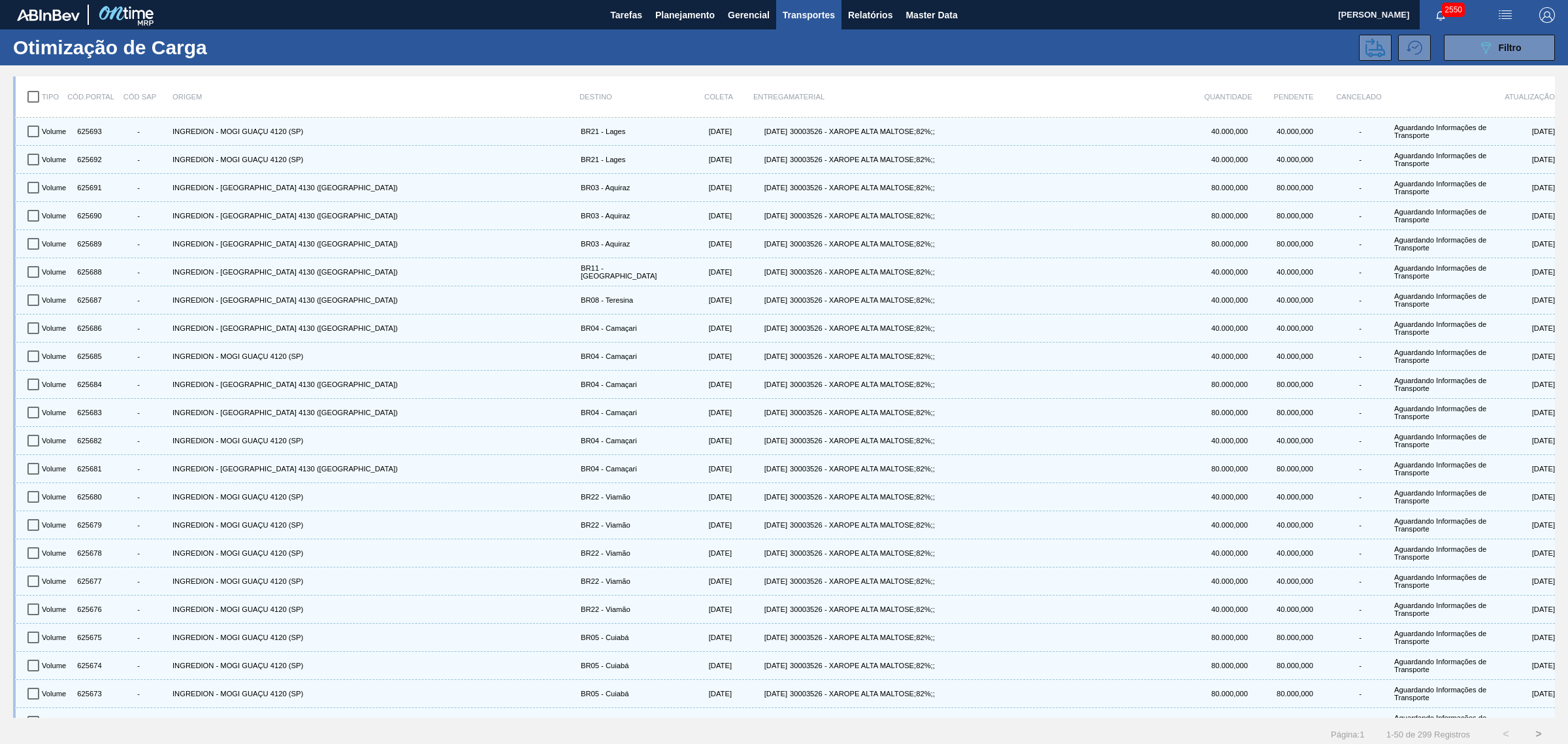
checkbox input "true"
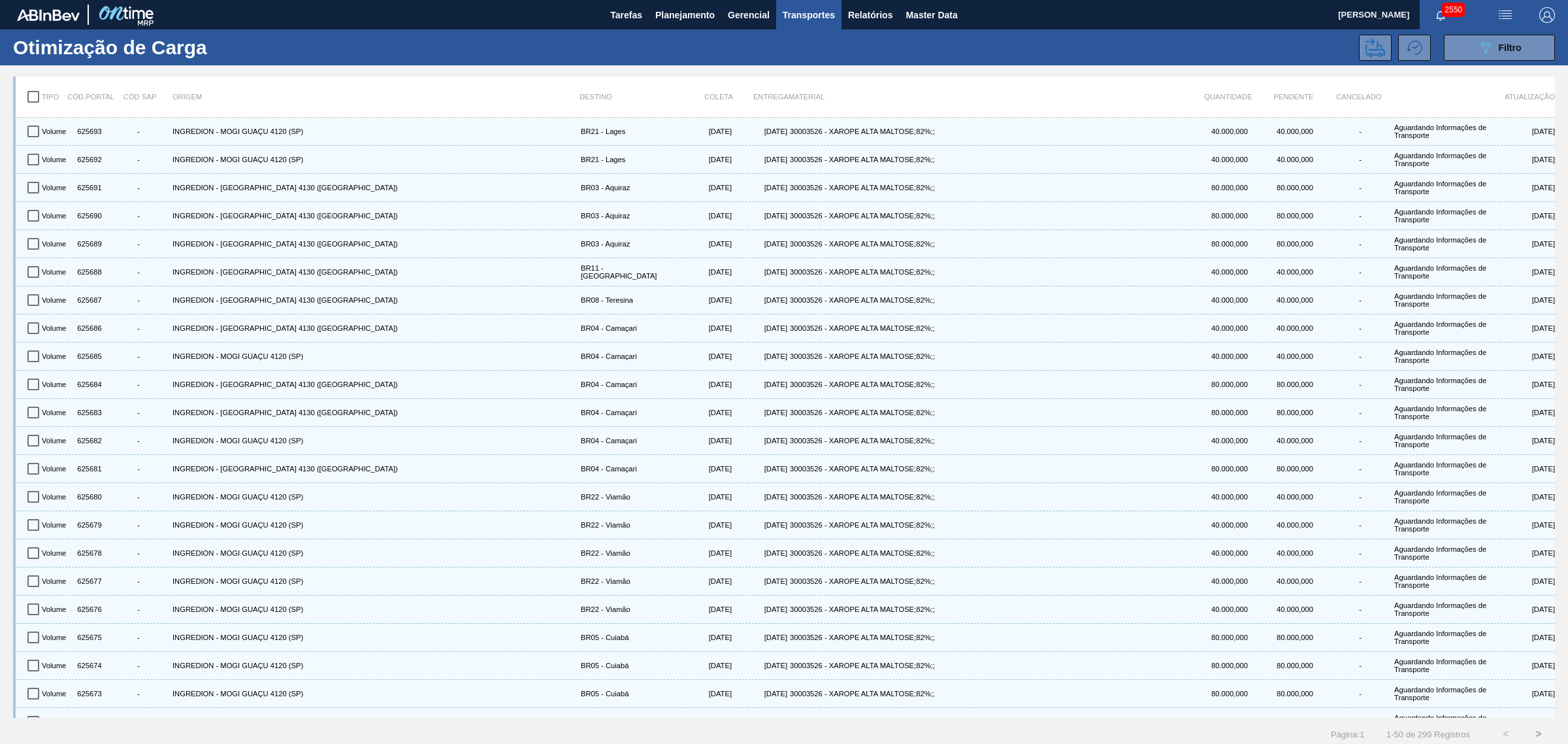
checkbox input "true"
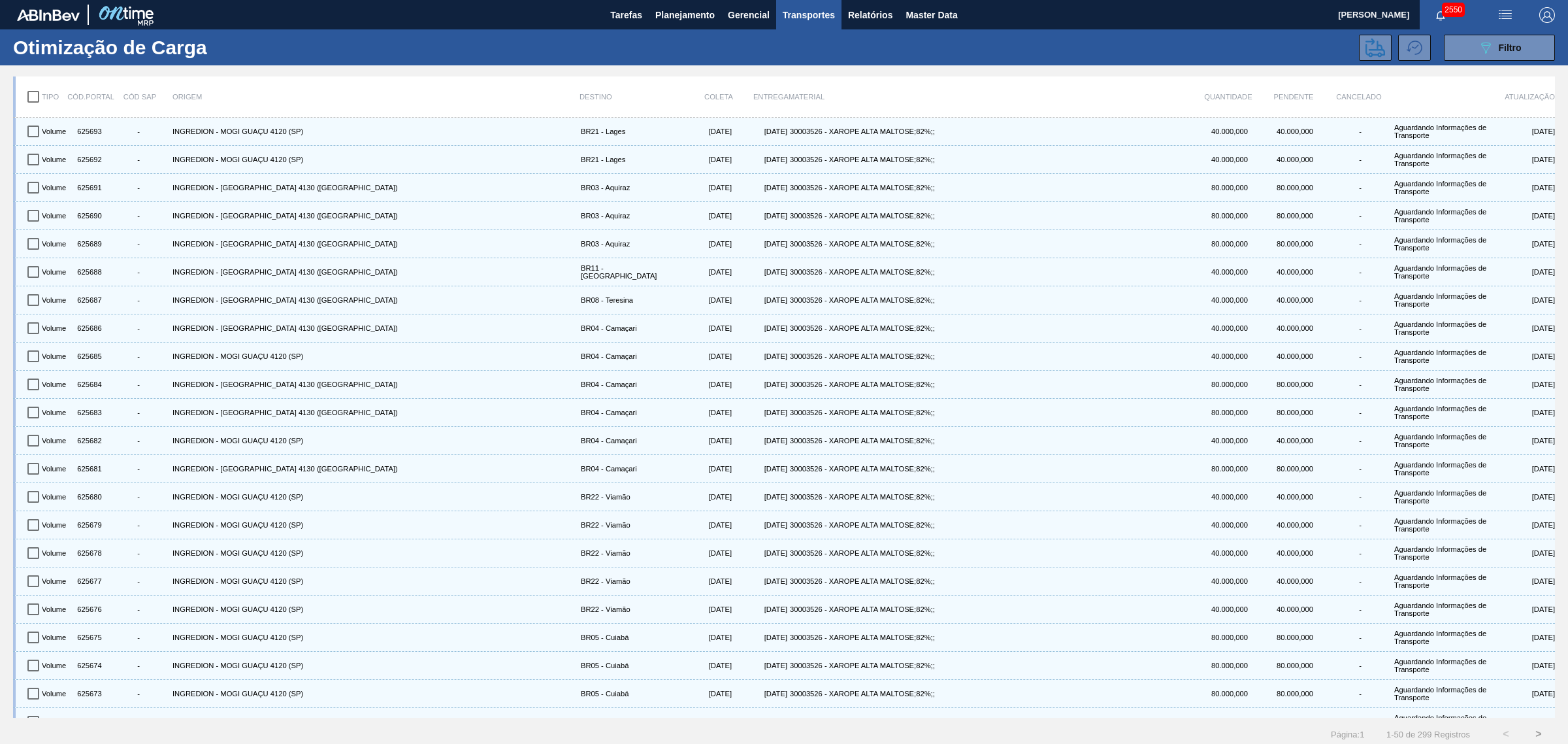
checkbox input "true"
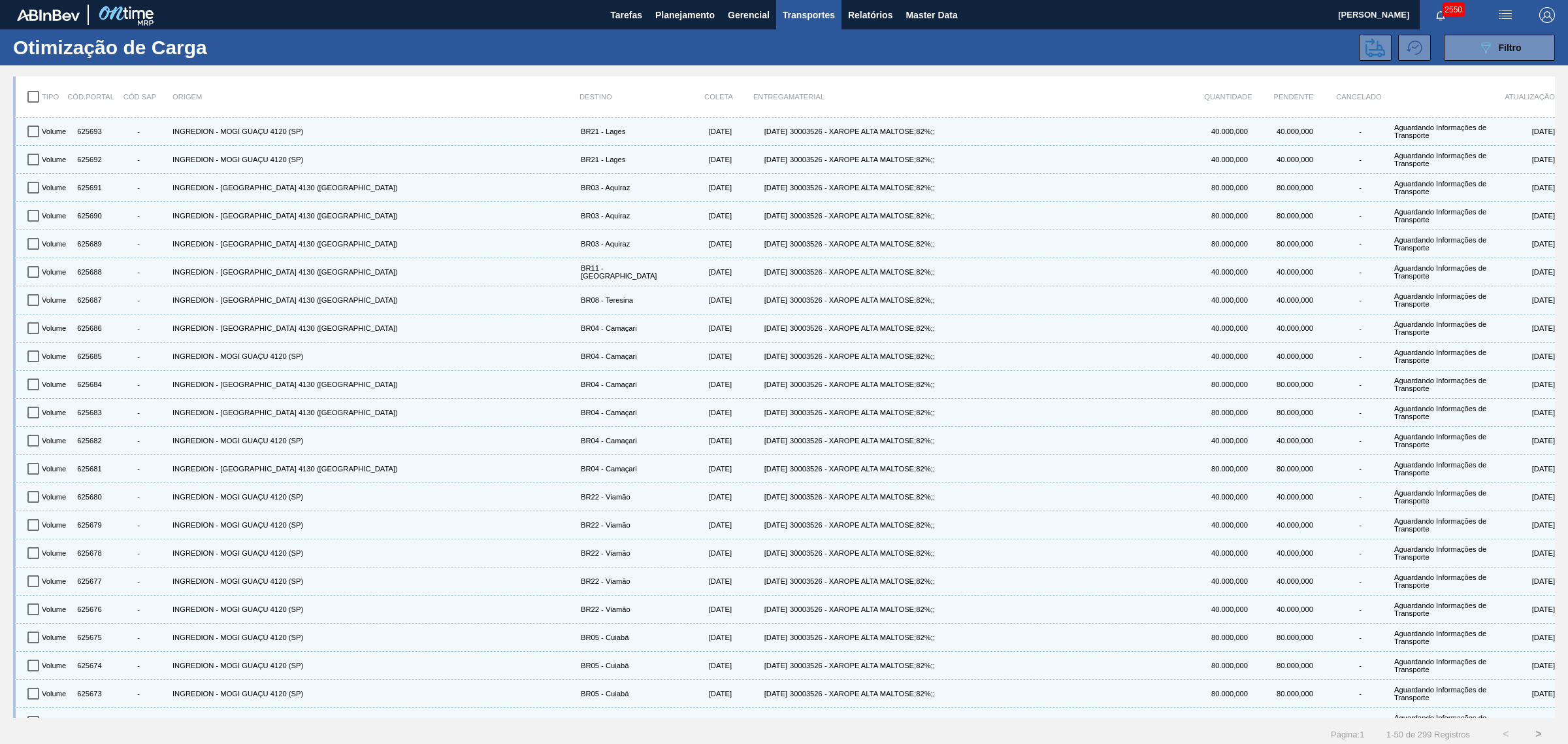
checkbox input "true"
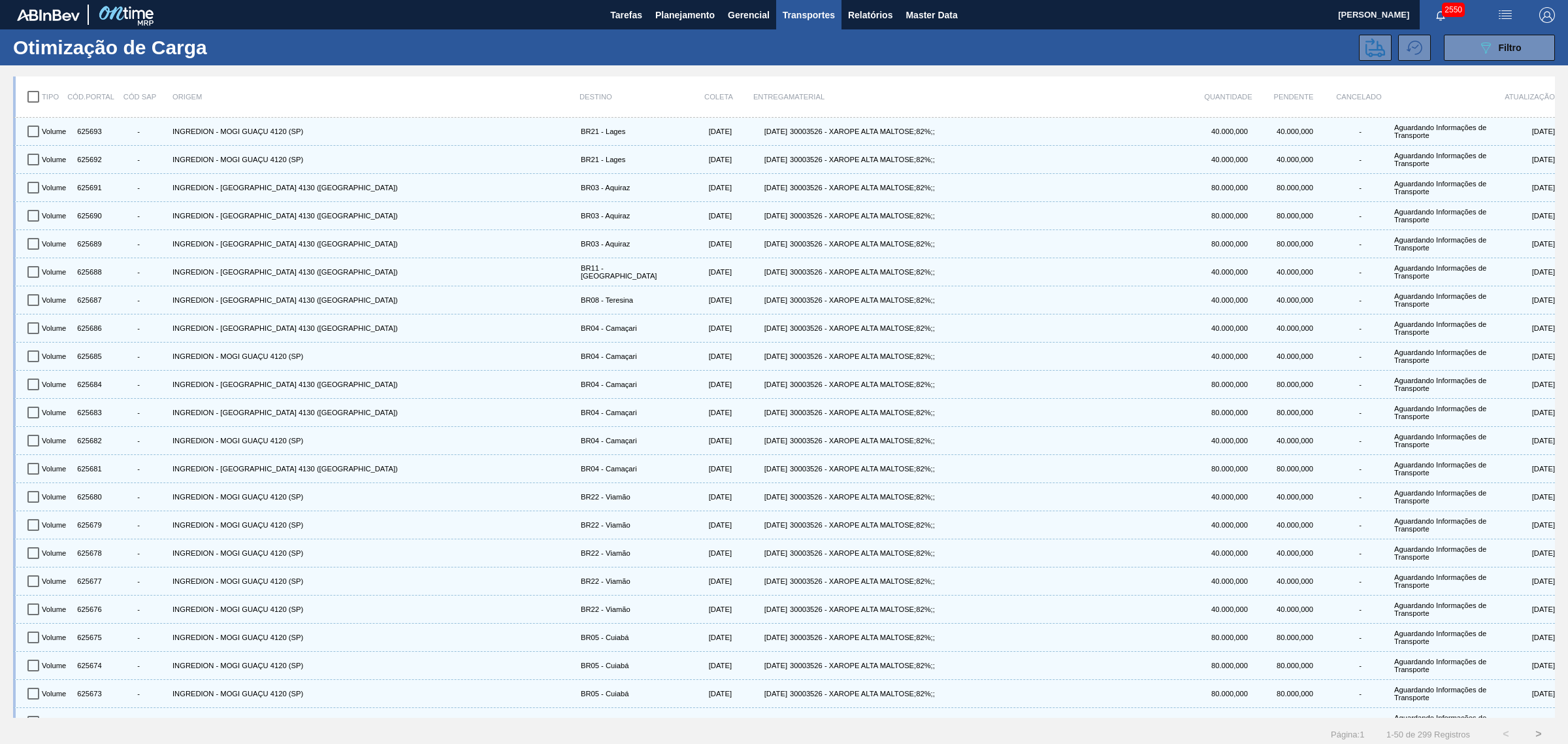
checkbox input "true"
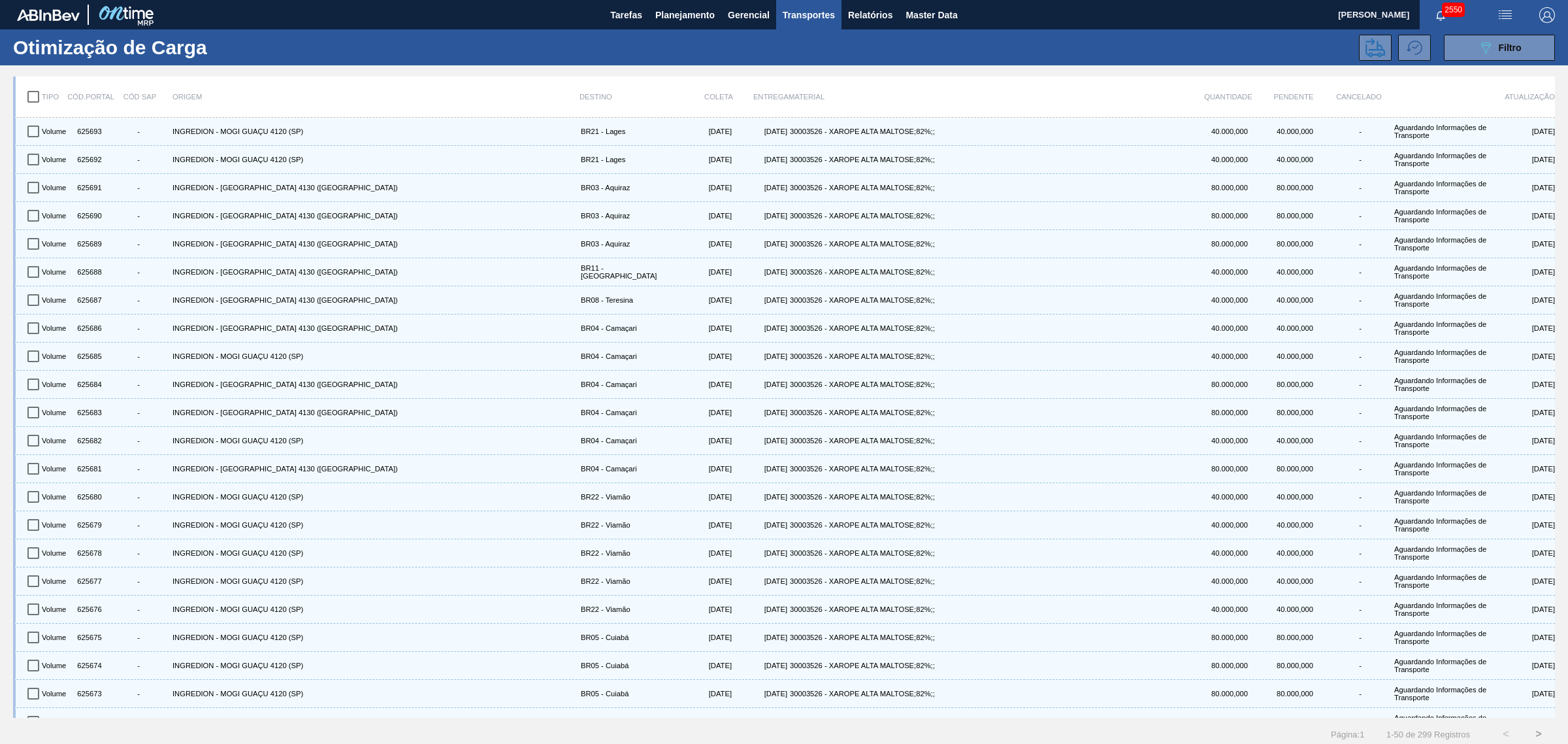
checkbox input "true"
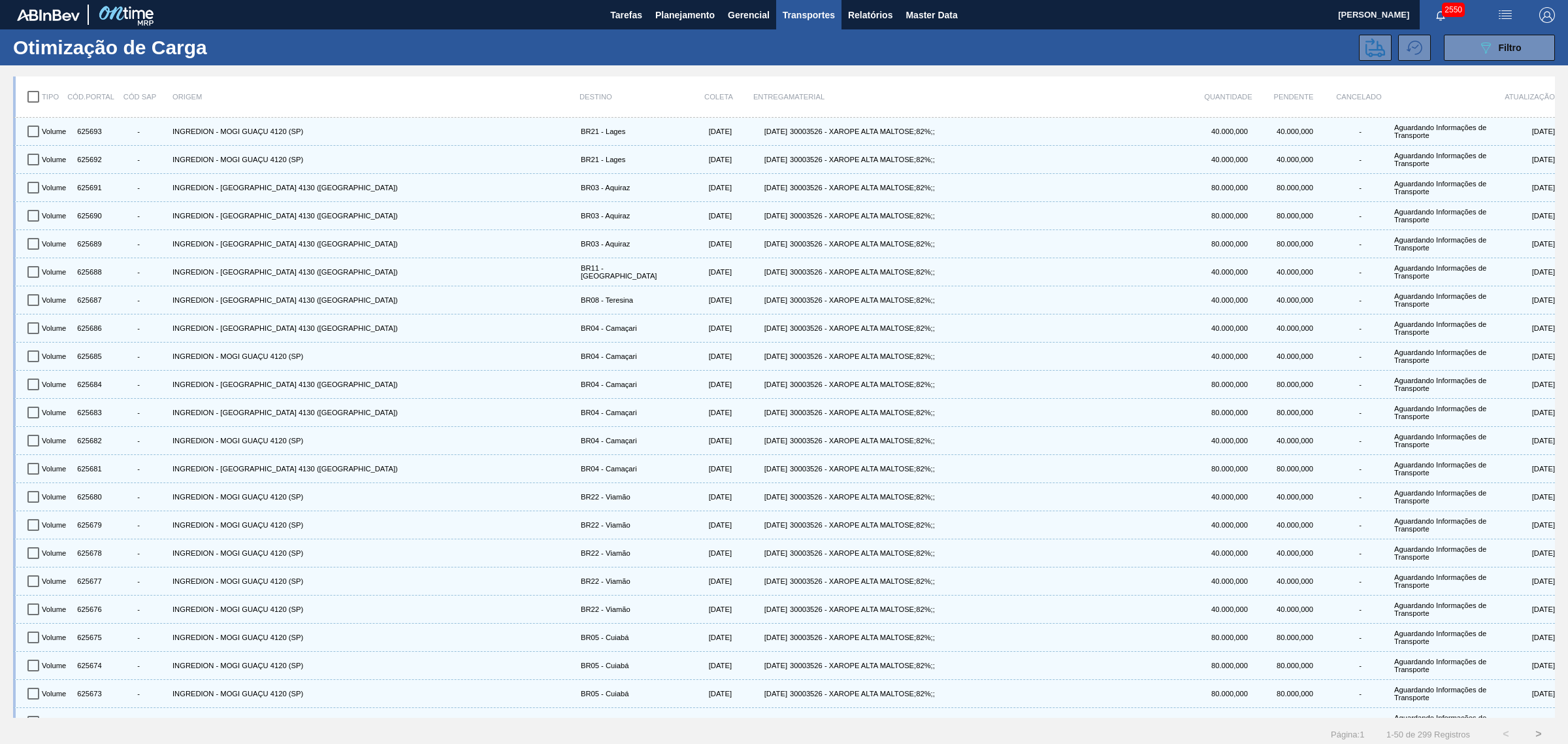
checkbox input "true"
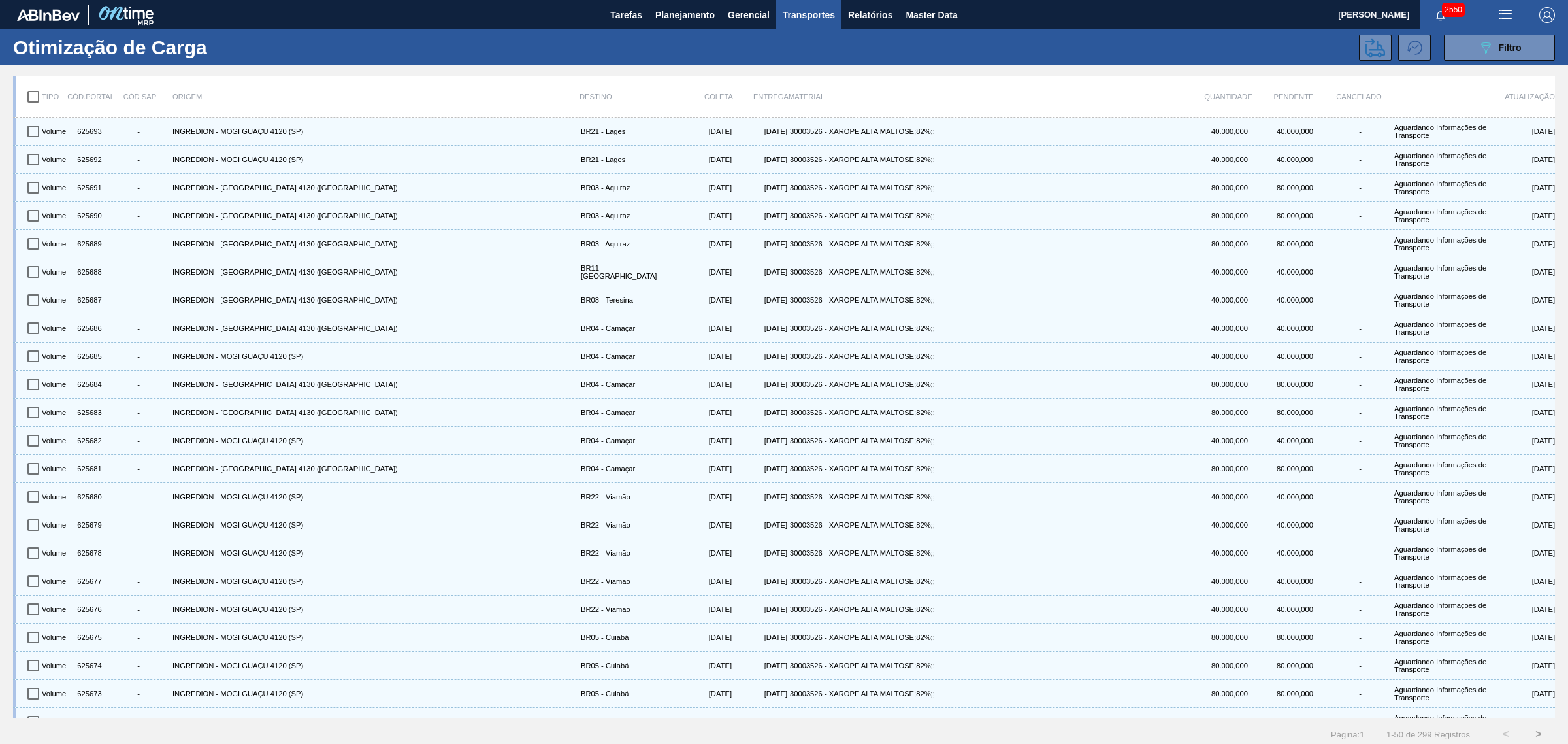
checkbox input "true"
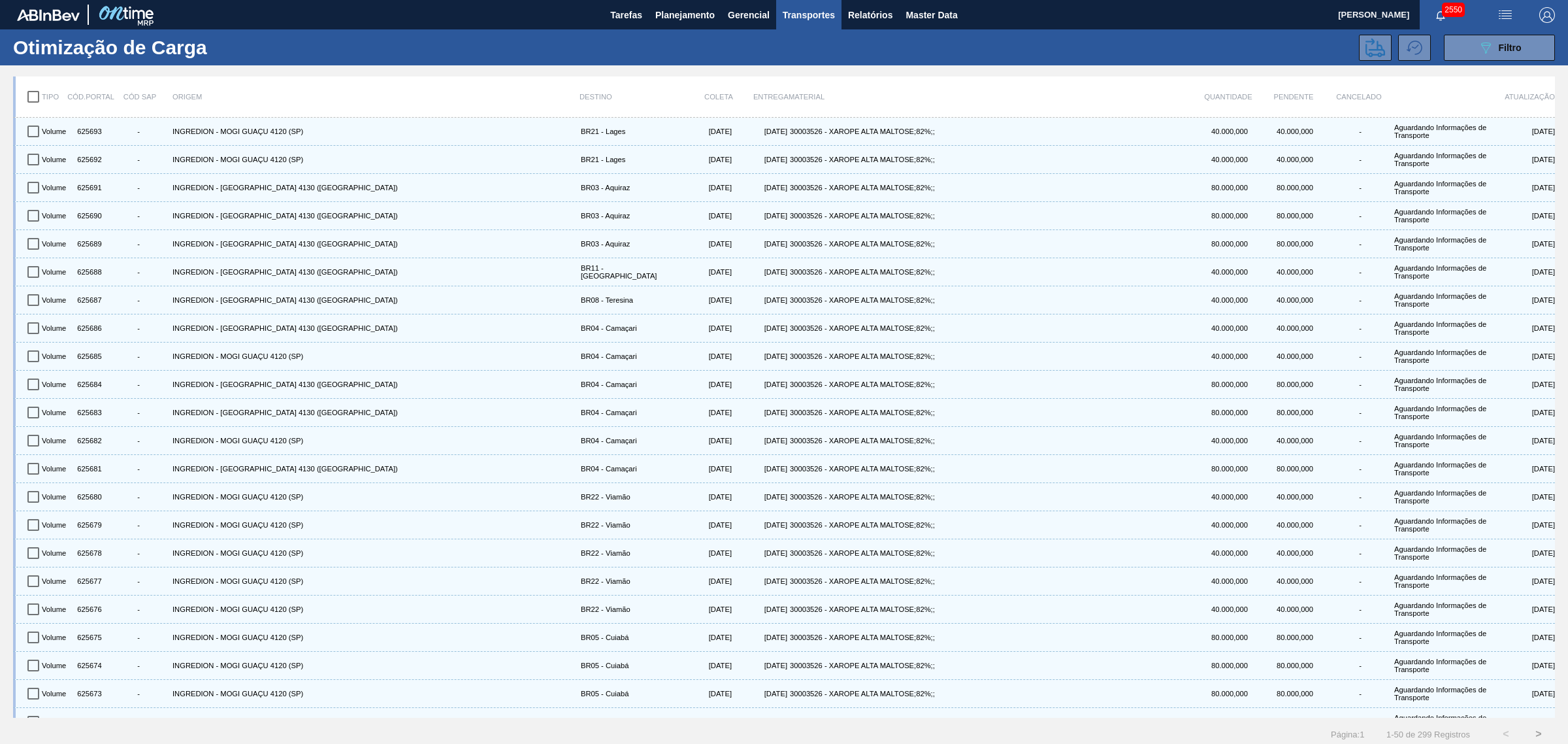
checkbox input "true"
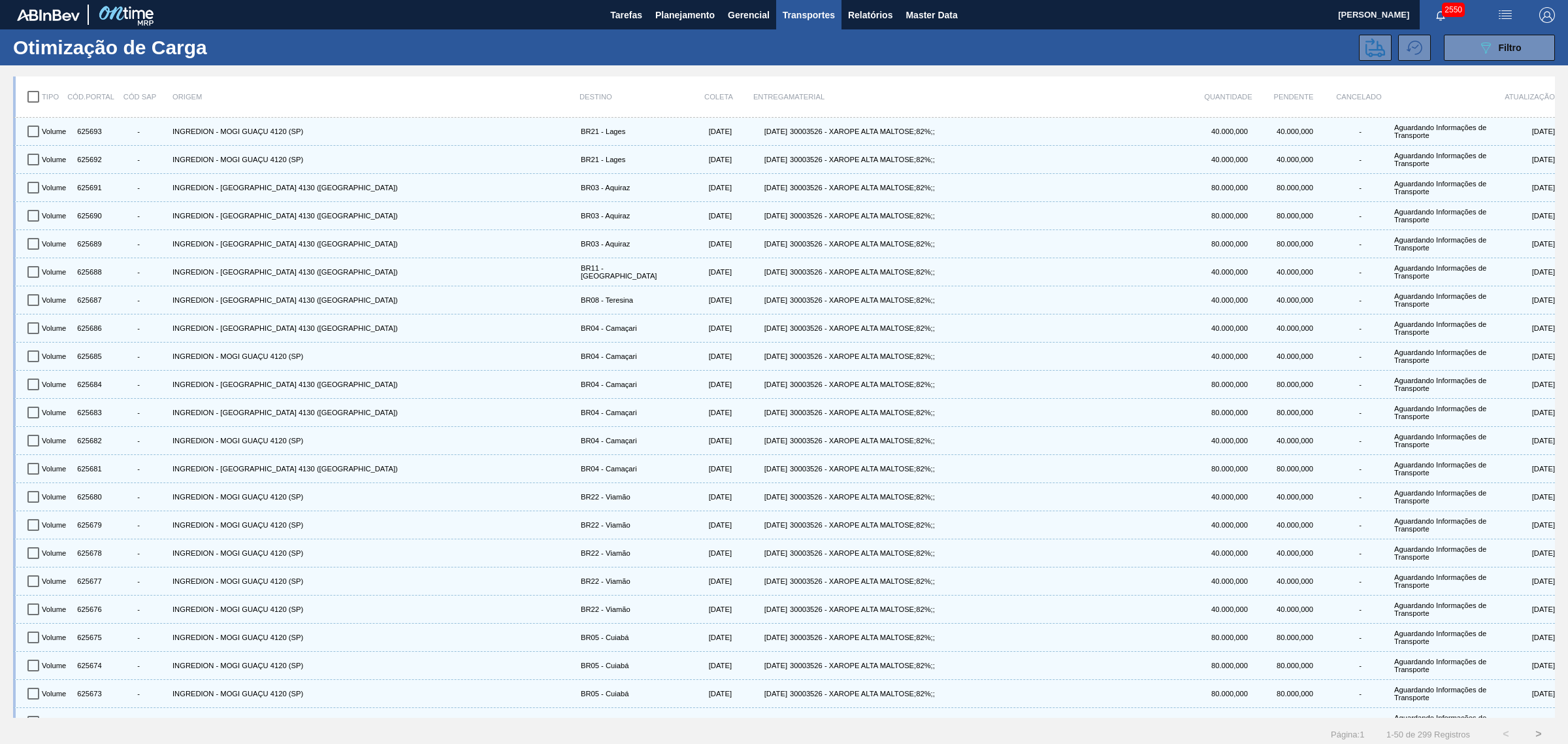
checkbox input "true"
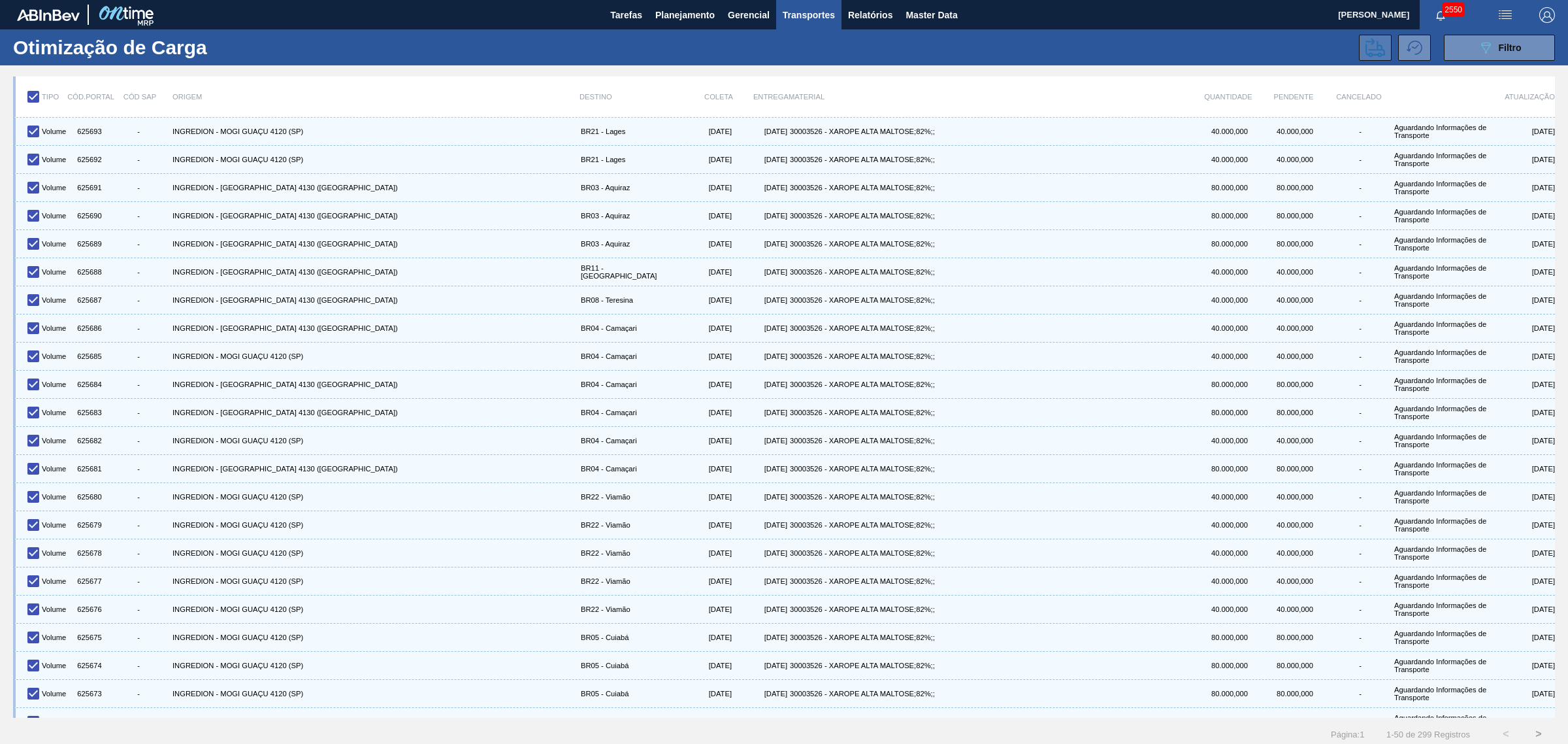
click at [1254, 49] on button at bounding box center [1375, 47] width 33 height 26
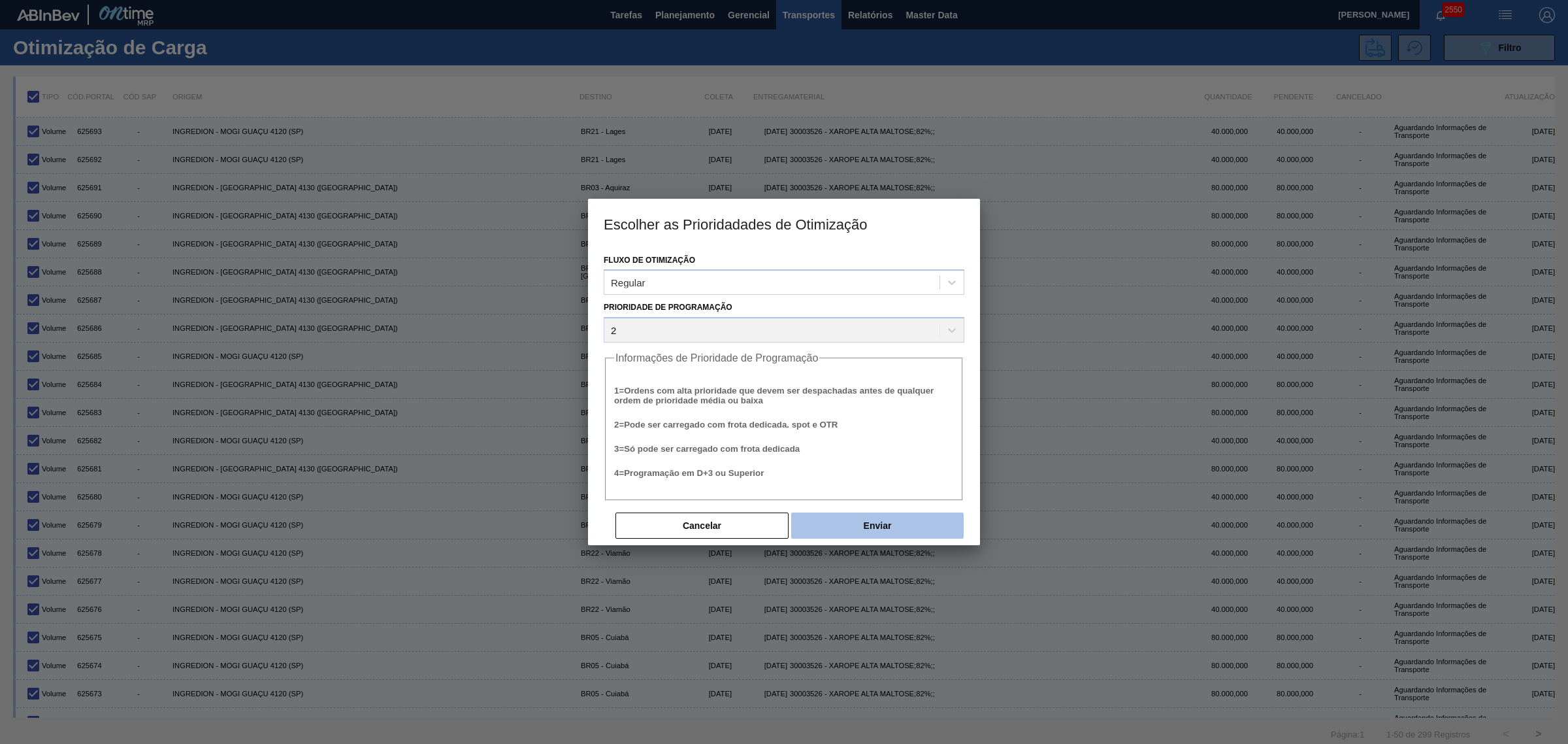
click at [888, 517] on button "Enviar" at bounding box center [878, 526] width 173 height 26
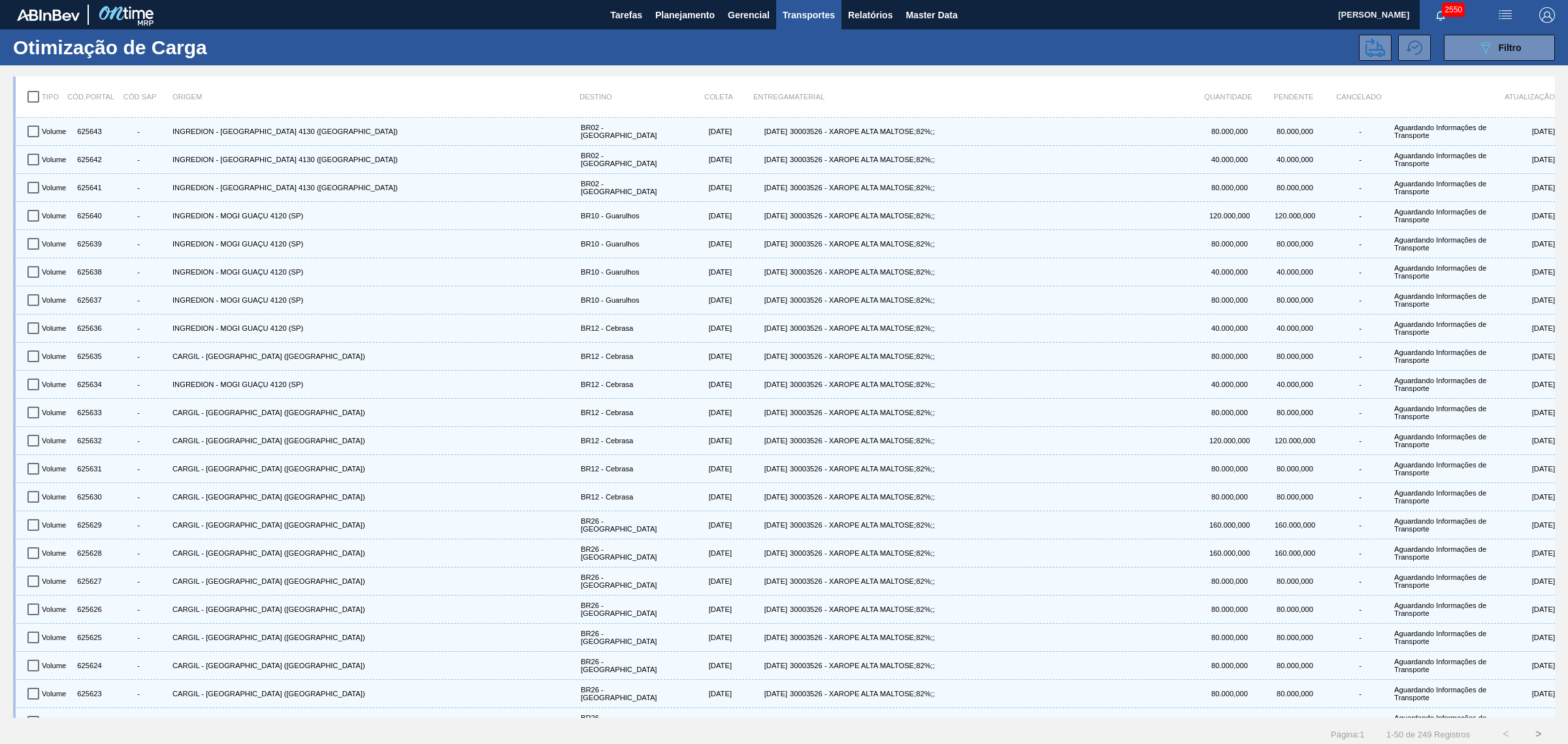
click at [30, 92] on input "checkbox" at bounding box center [34, 97] width 27 height 27
checkbox input "true"
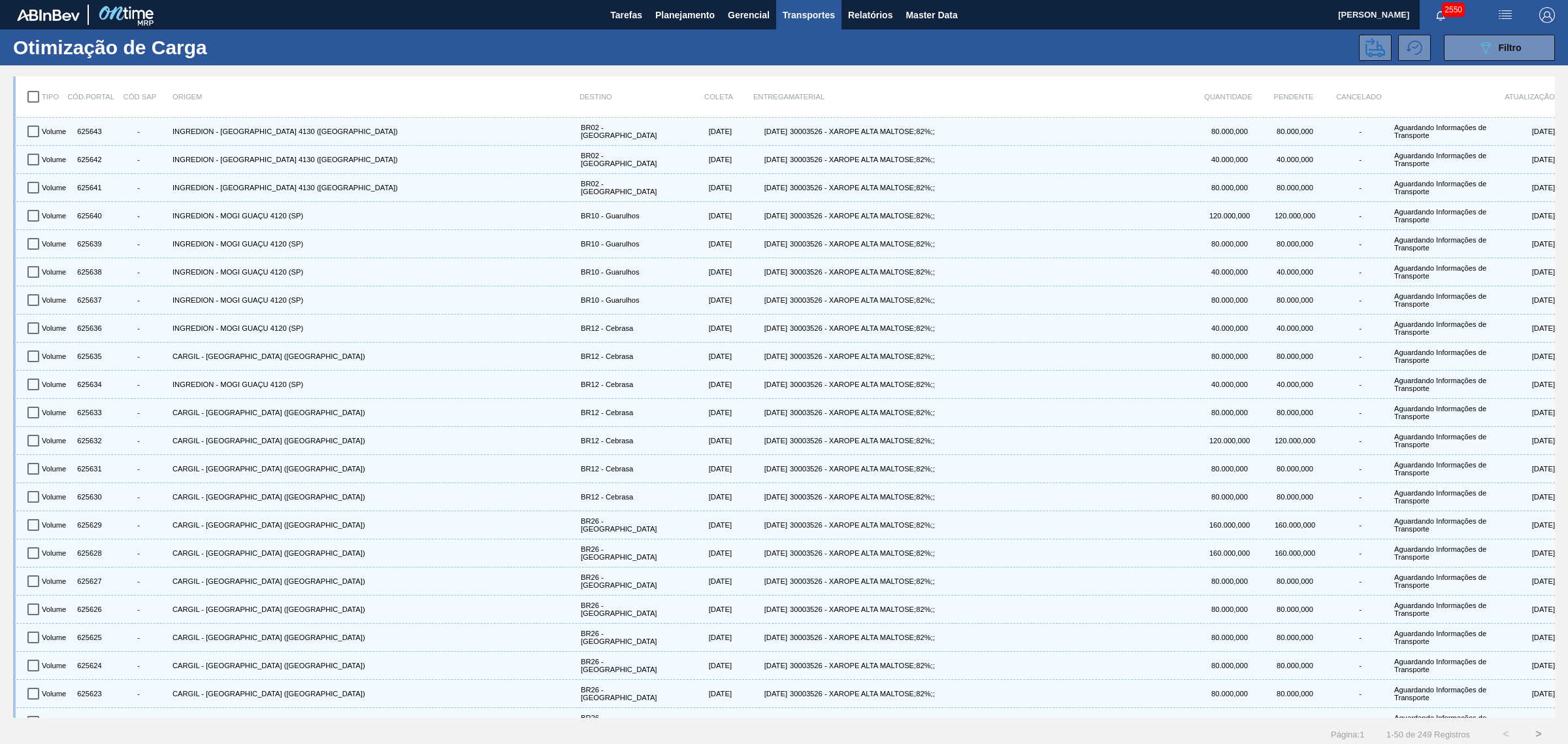
checkbox input "true"
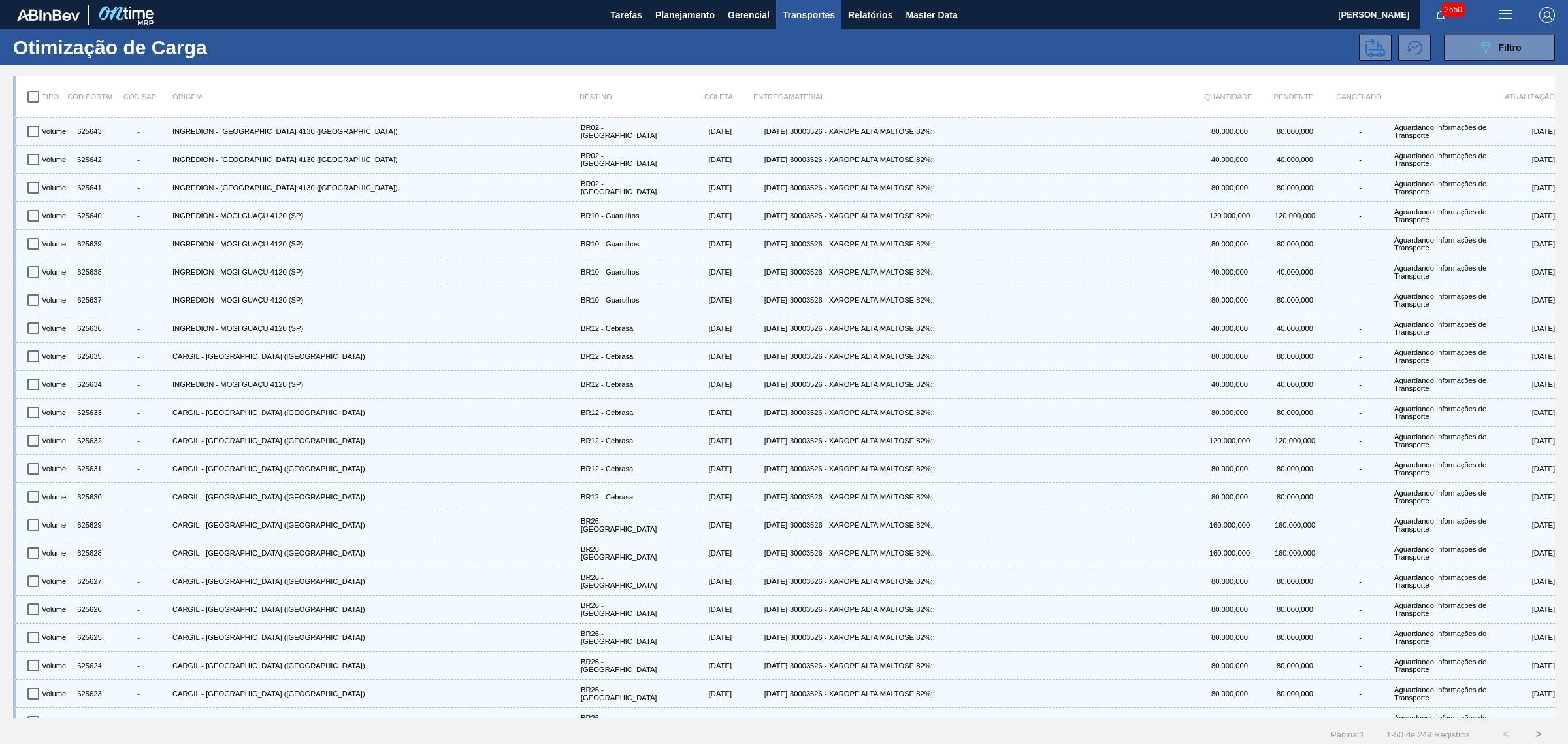
checkbox input "true"
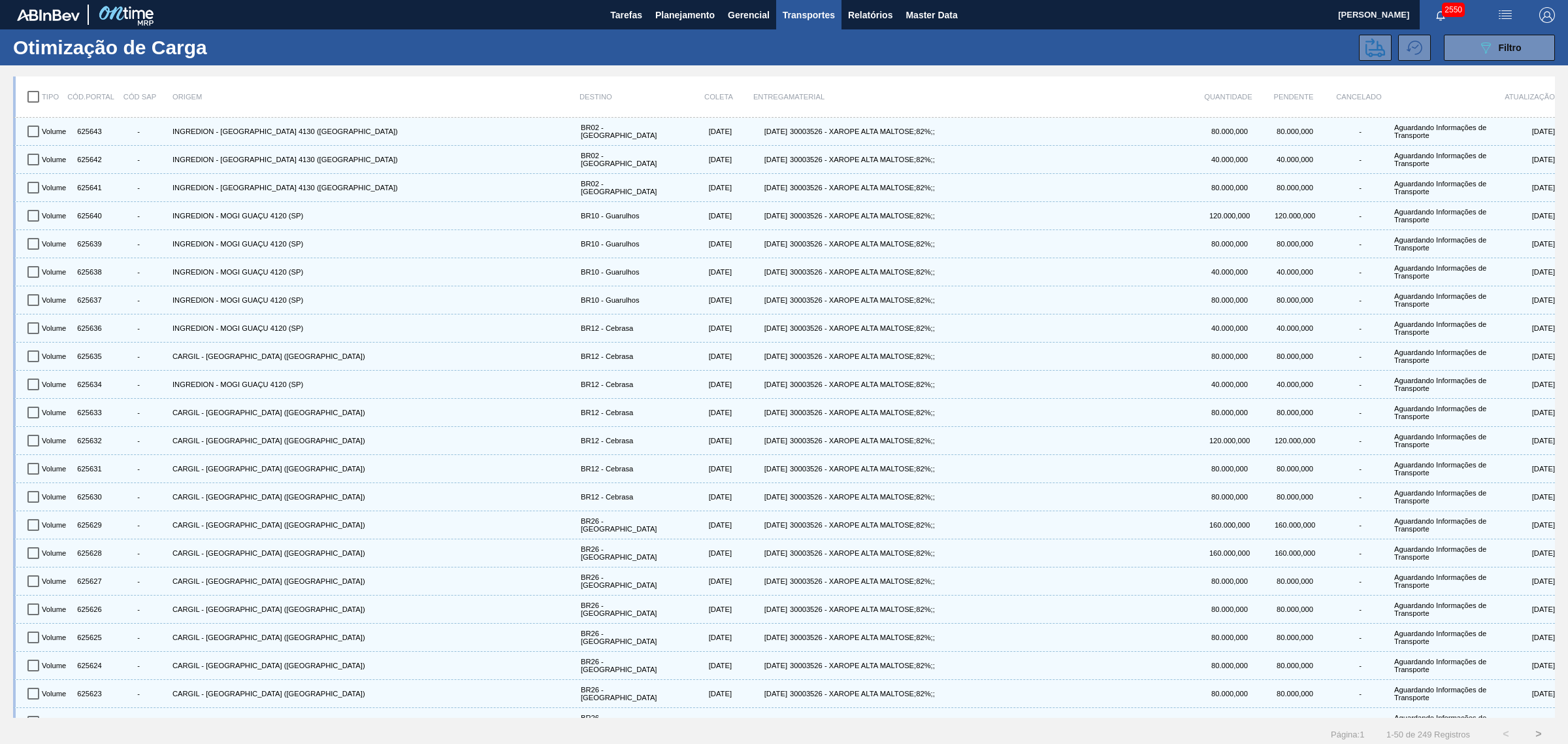
checkbox input "true"
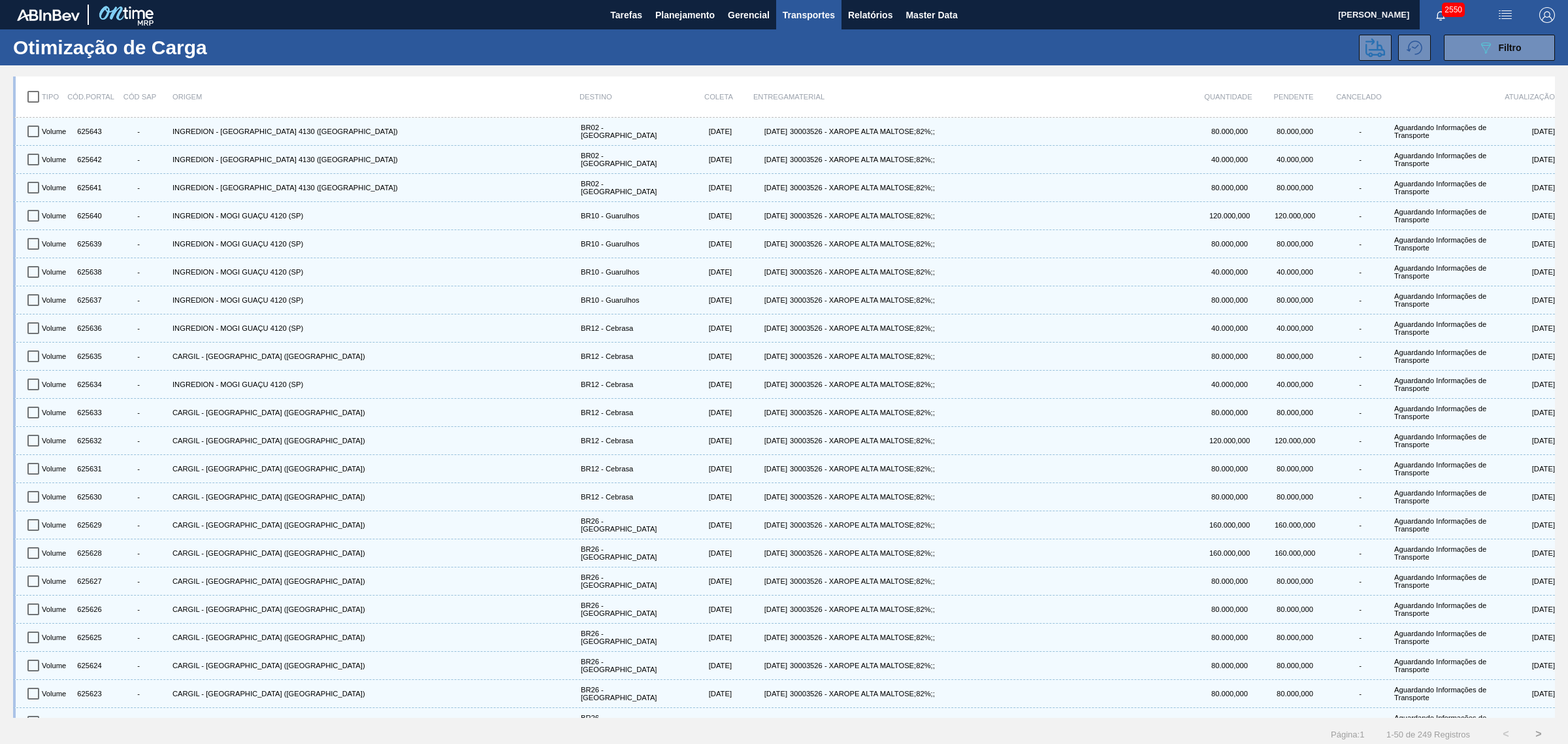
checkbox input "true"
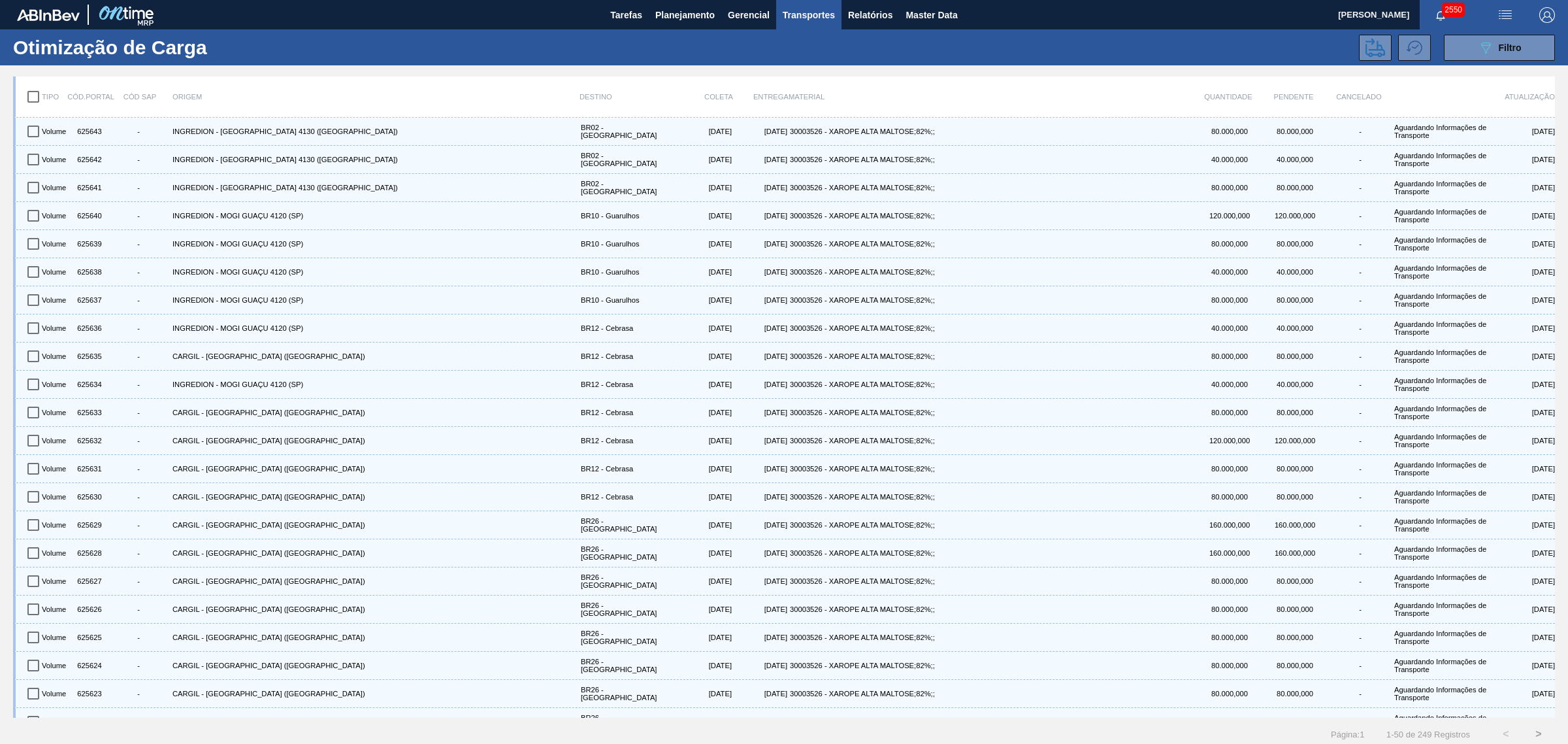
checkbox input "true"
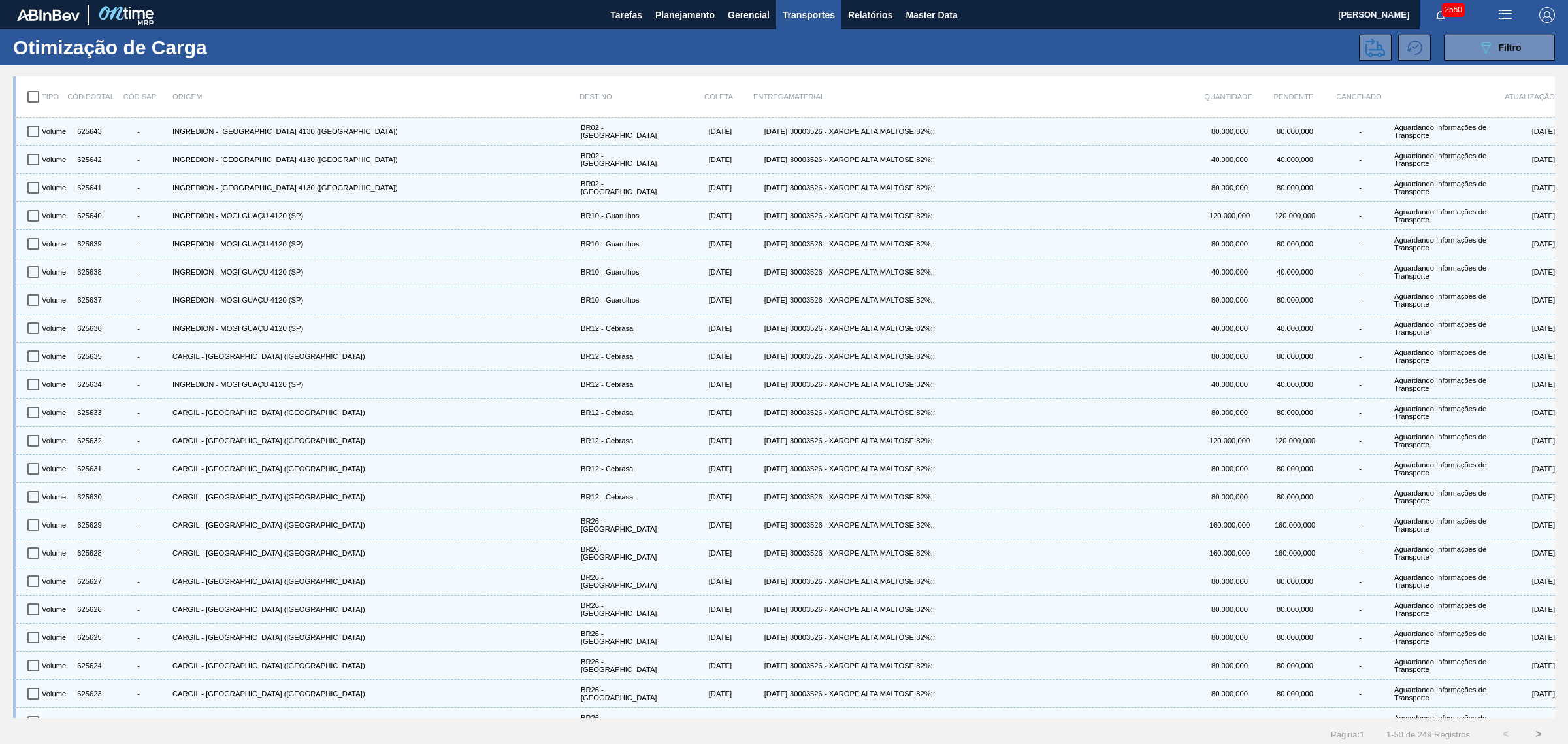
checkbox input "true"
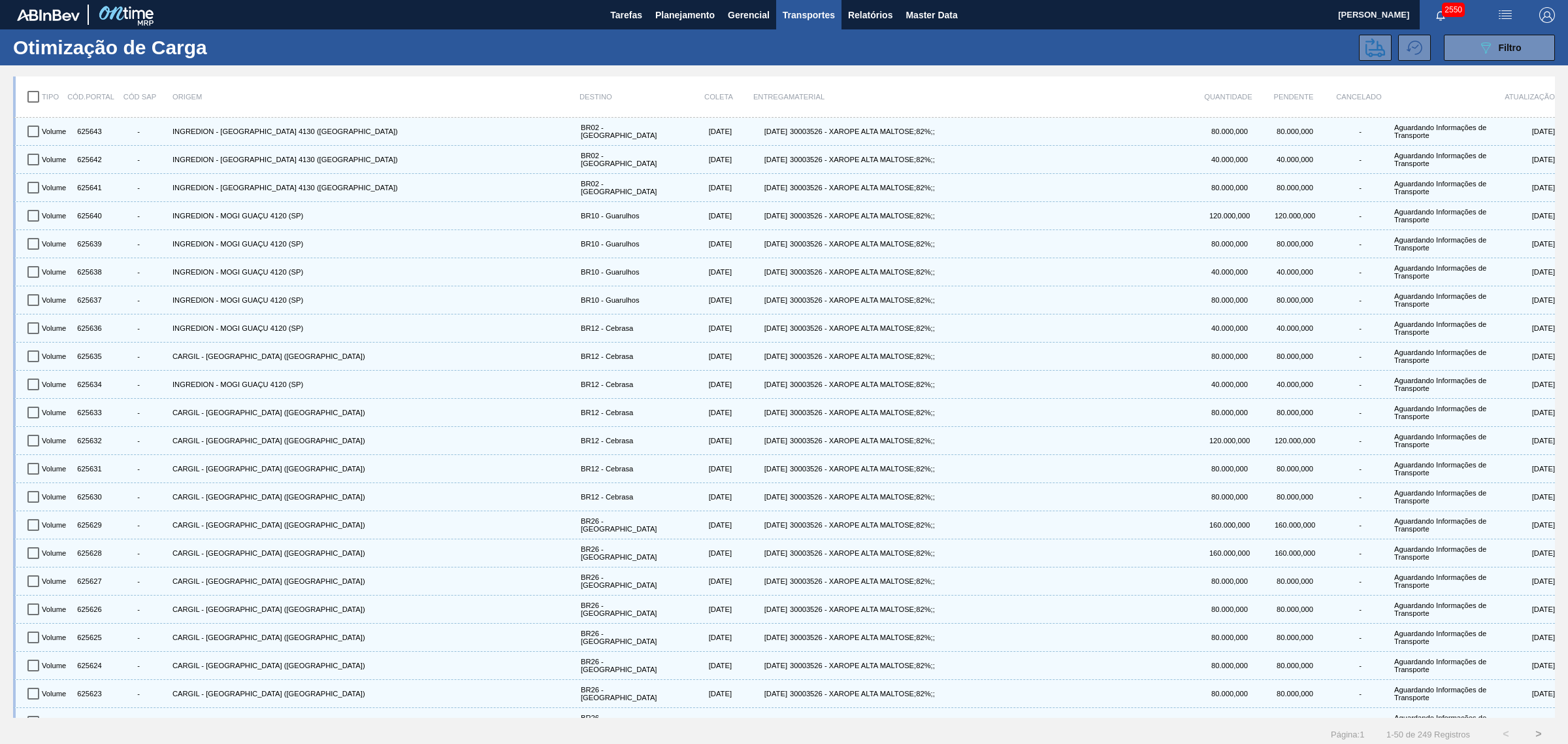
checkbox input "true"
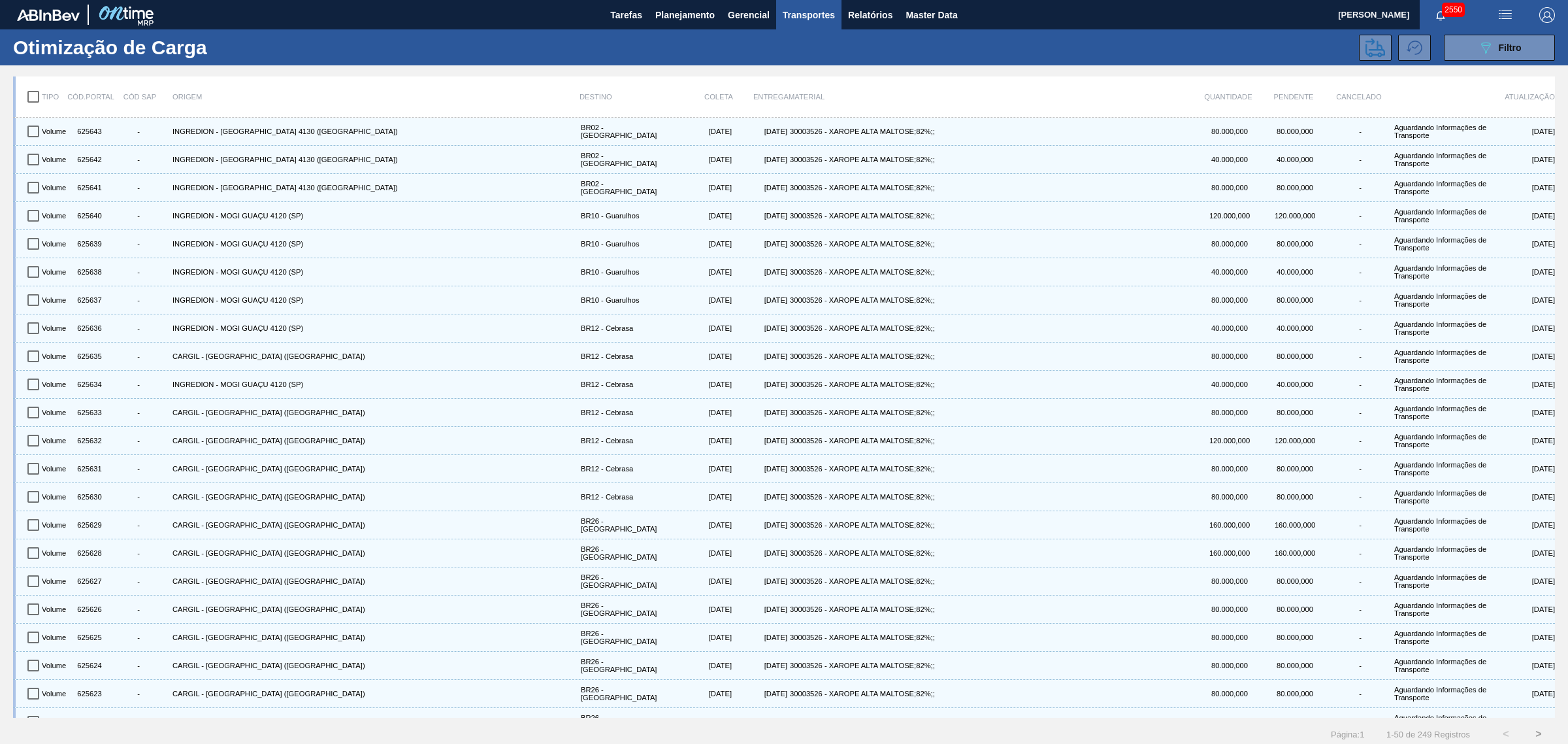
checkbox input "true"
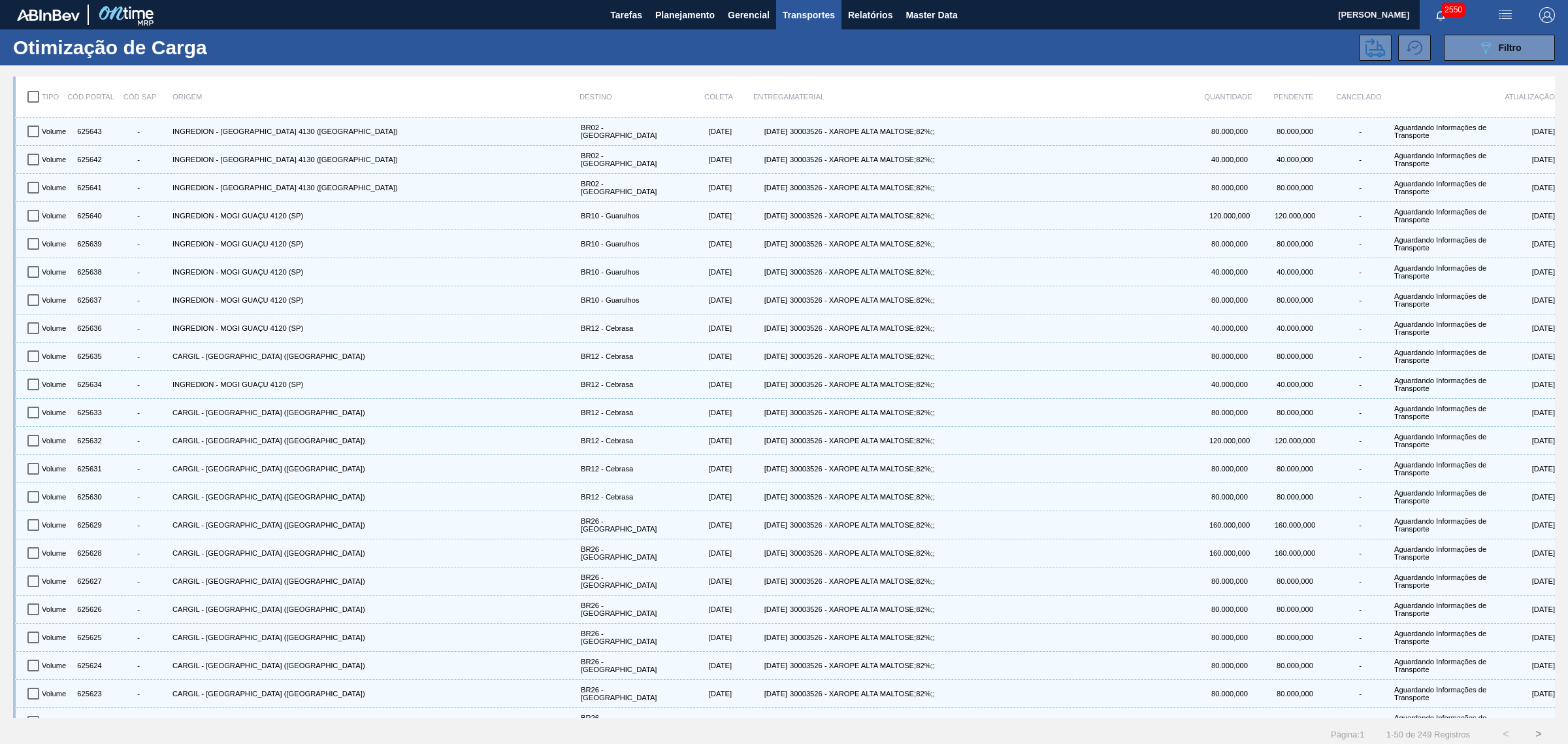
checkbox input "true"
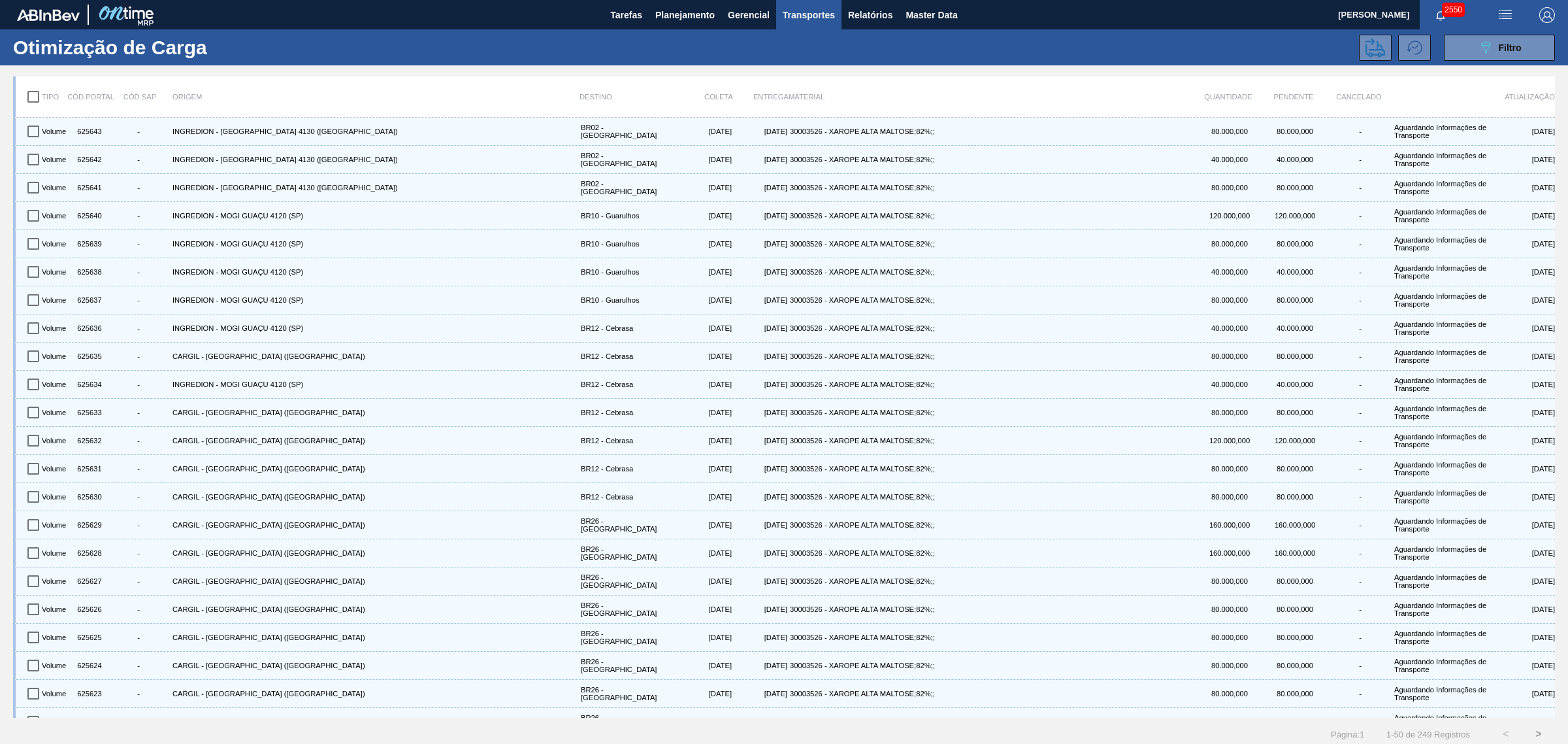
checkbox input "true"
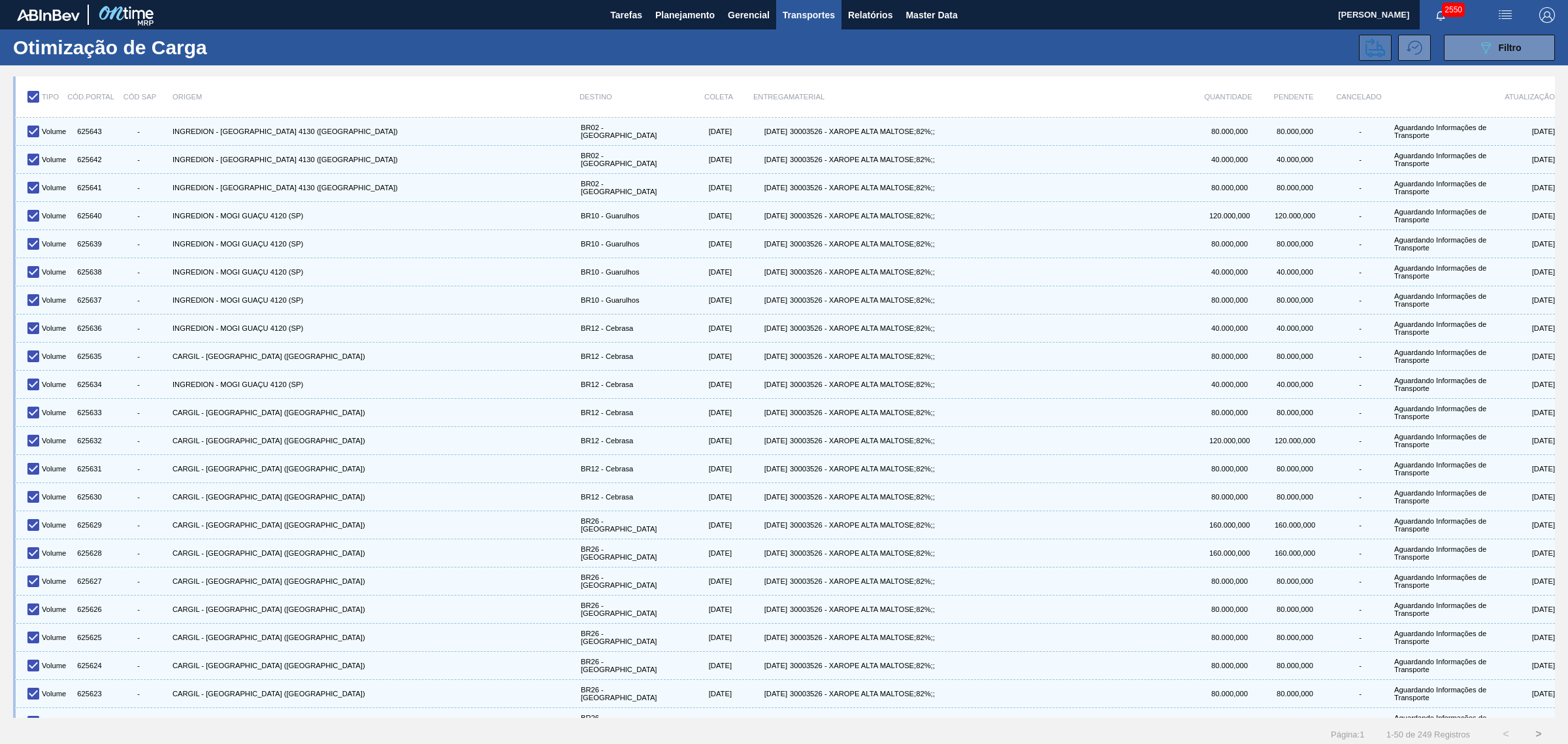
click at [1254, 52] on icon at bounding box center [1375, 47] width 20 height 20
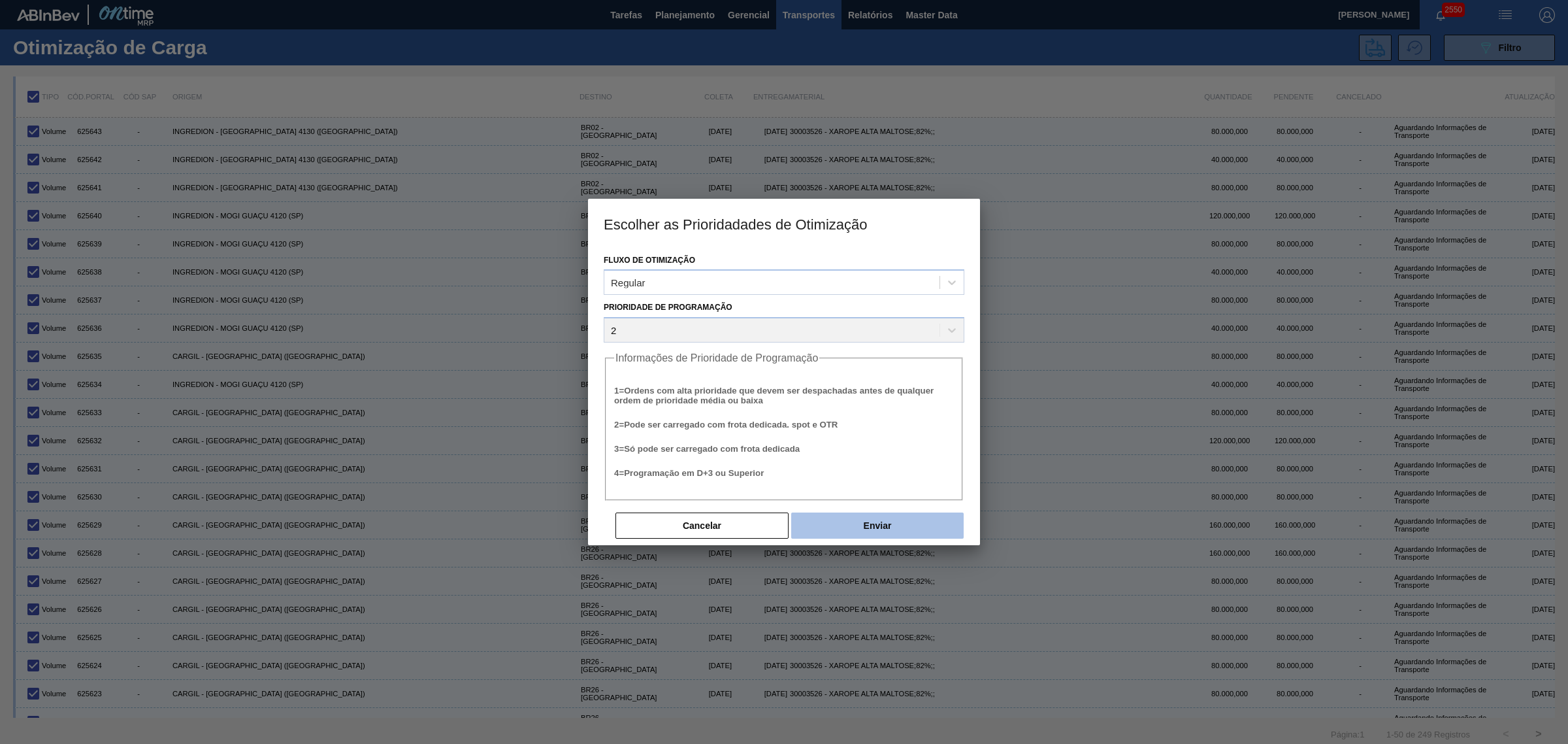
click at [888, 513] on button "Enviar" at bounding box center [878, 526] width 173 height 26
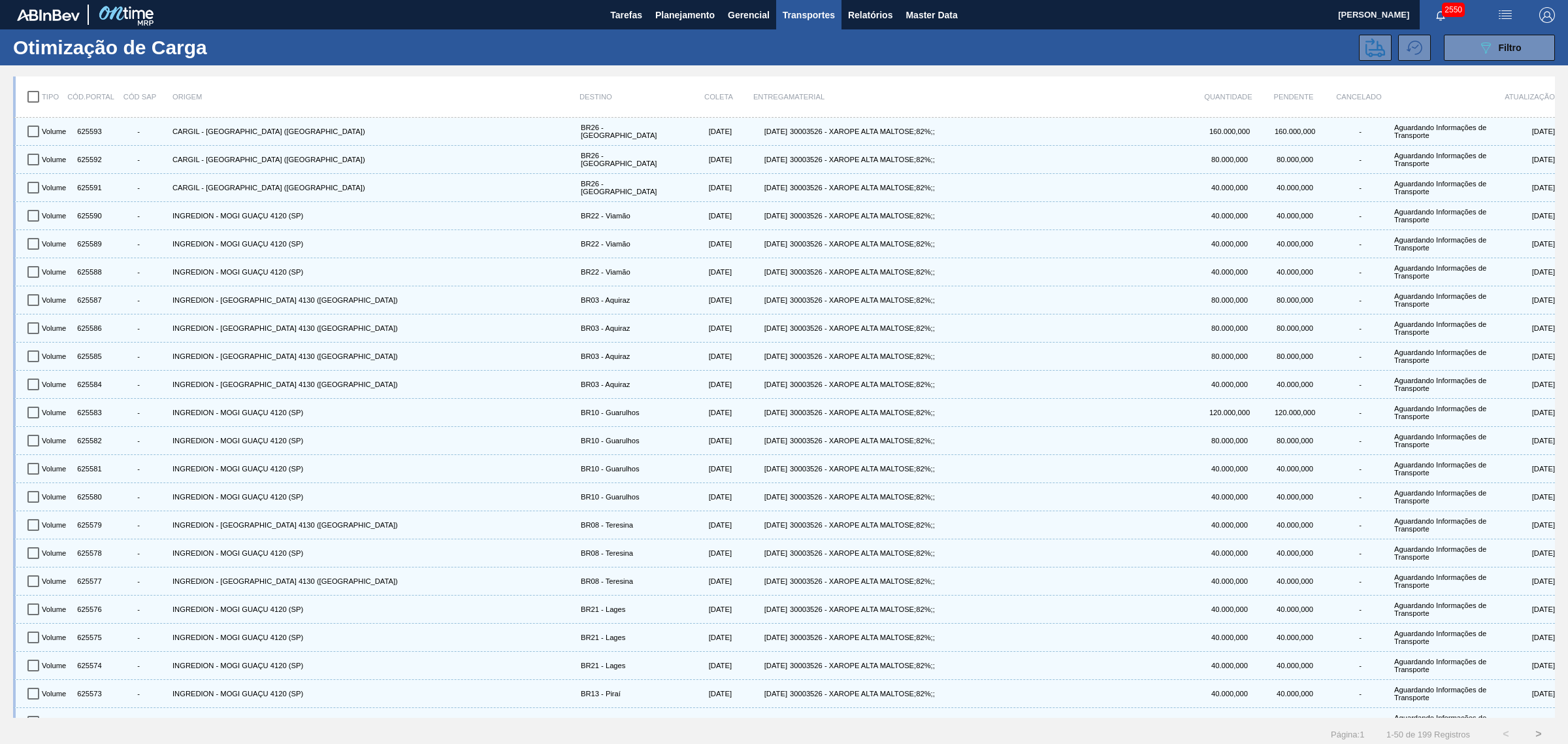
click at [36, 92] on input "checkbox" at bounding box center [34, 97] width 27 height 27
checkbox input "true"
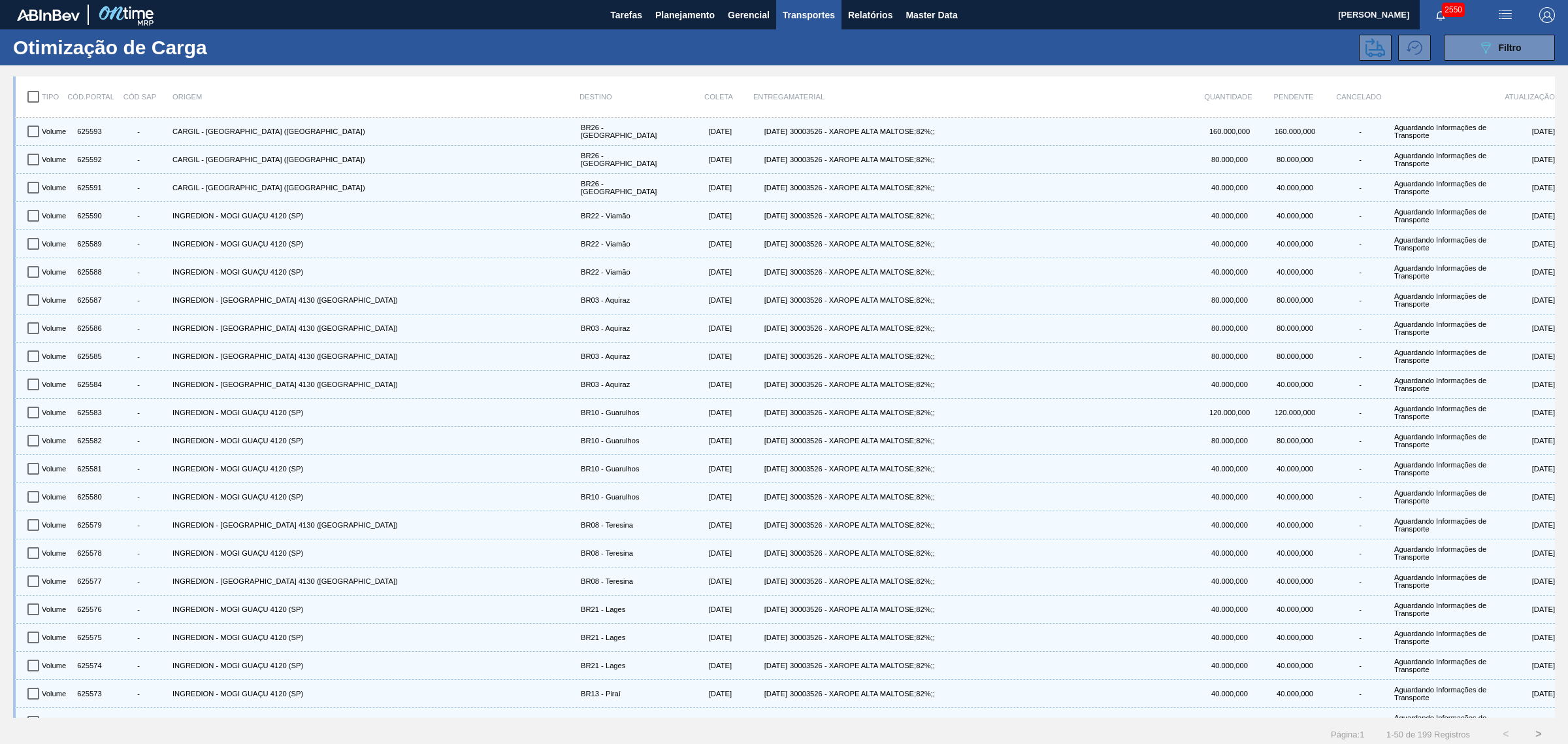
checkbox input "true"
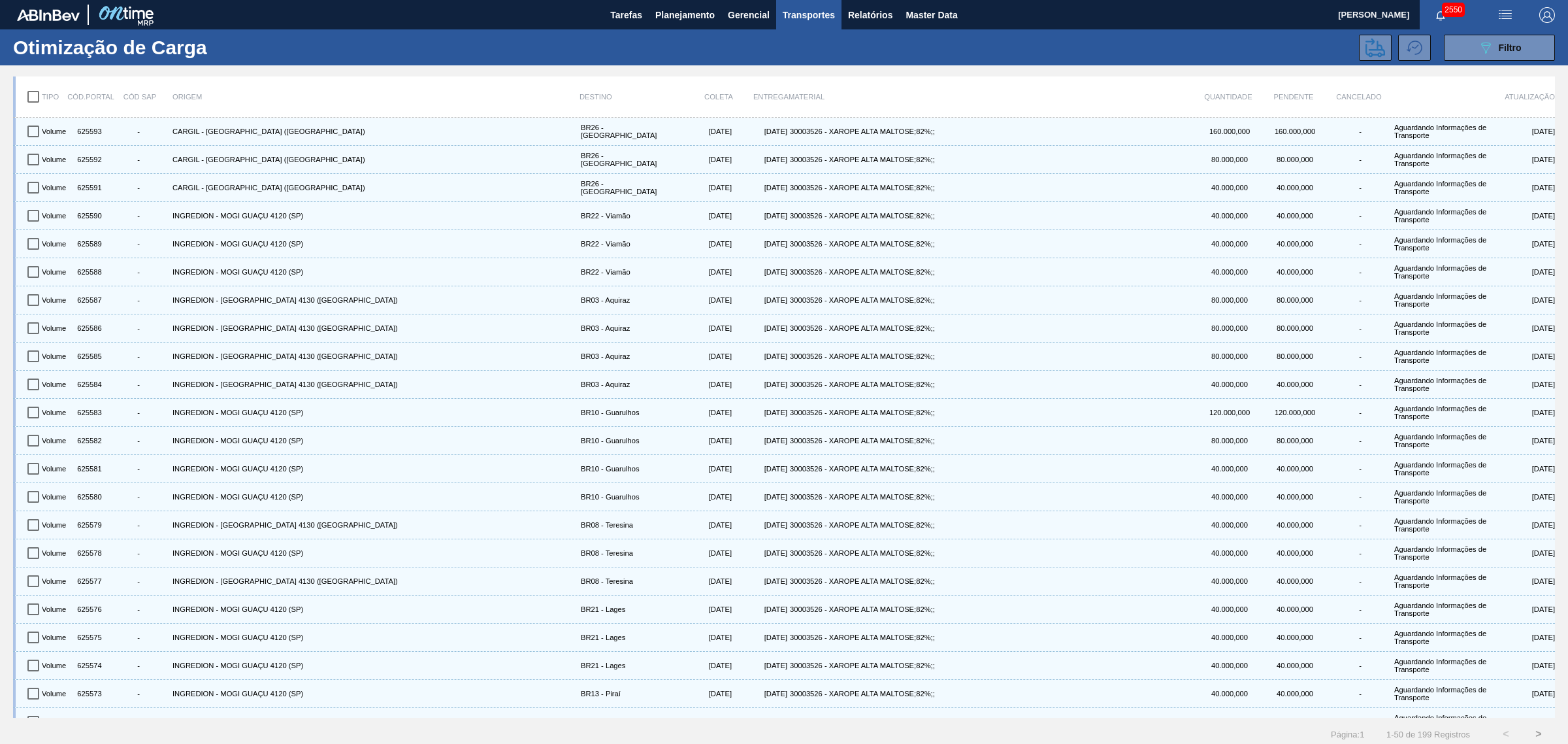
checkbox input "true"
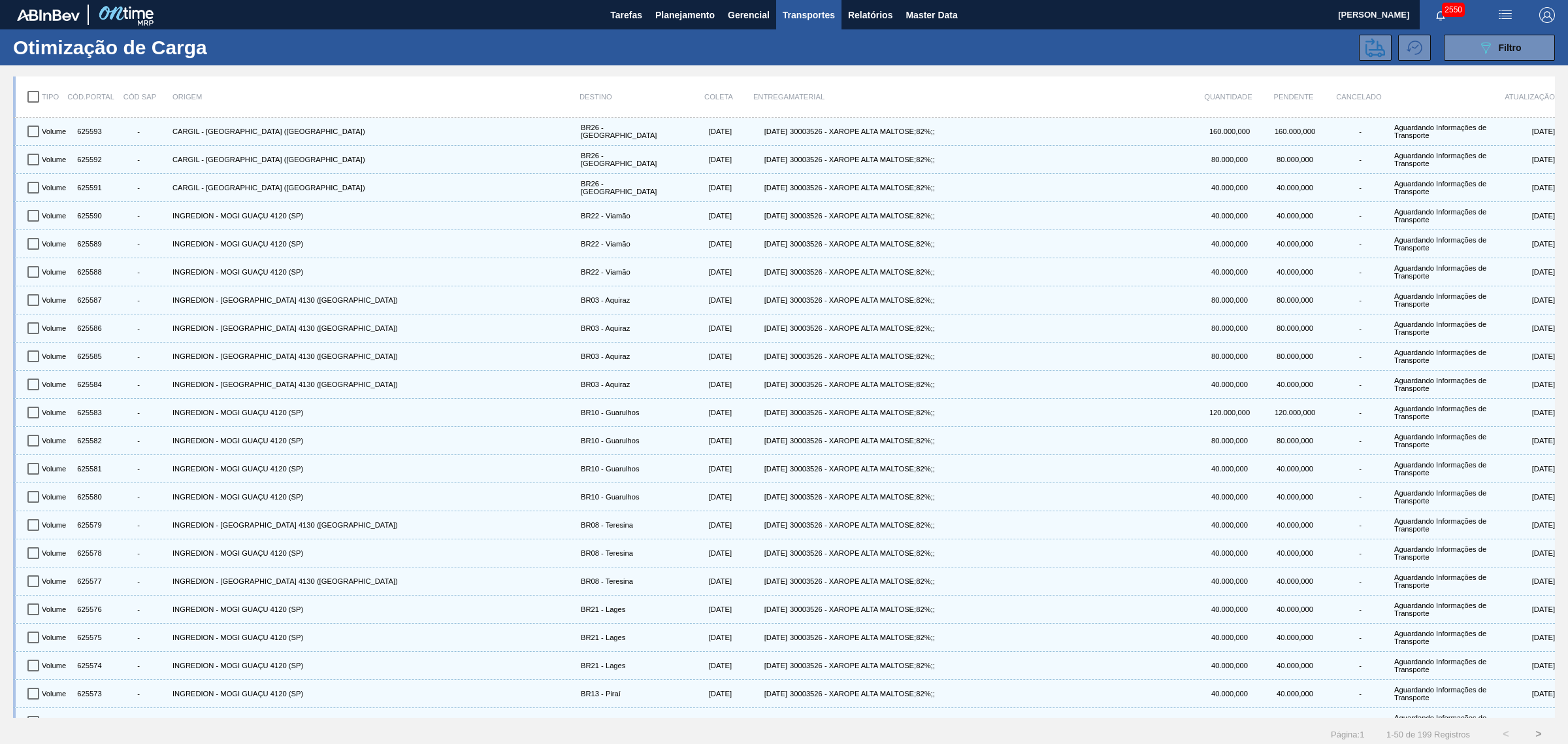
checkbox input "true"
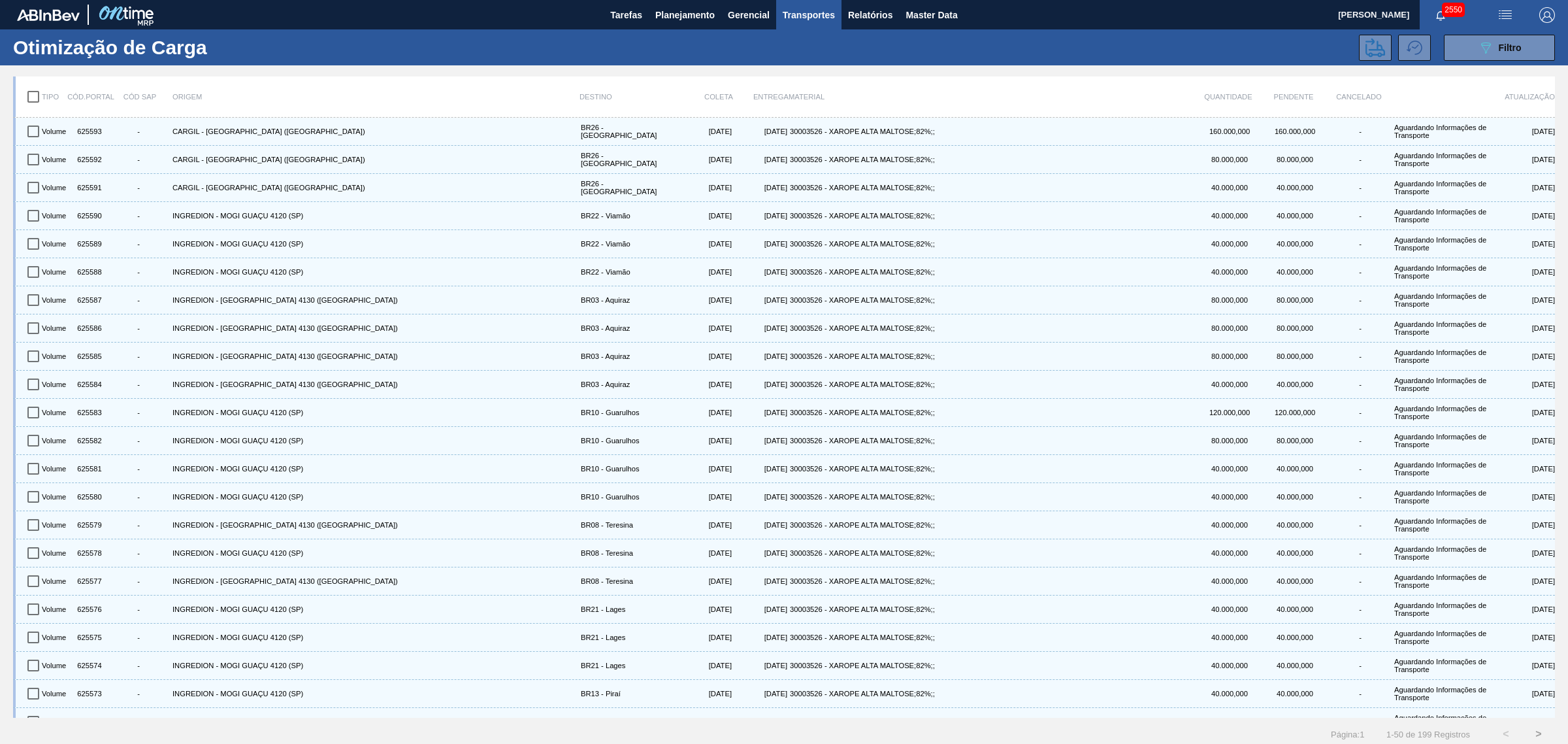
checkbox input "true"
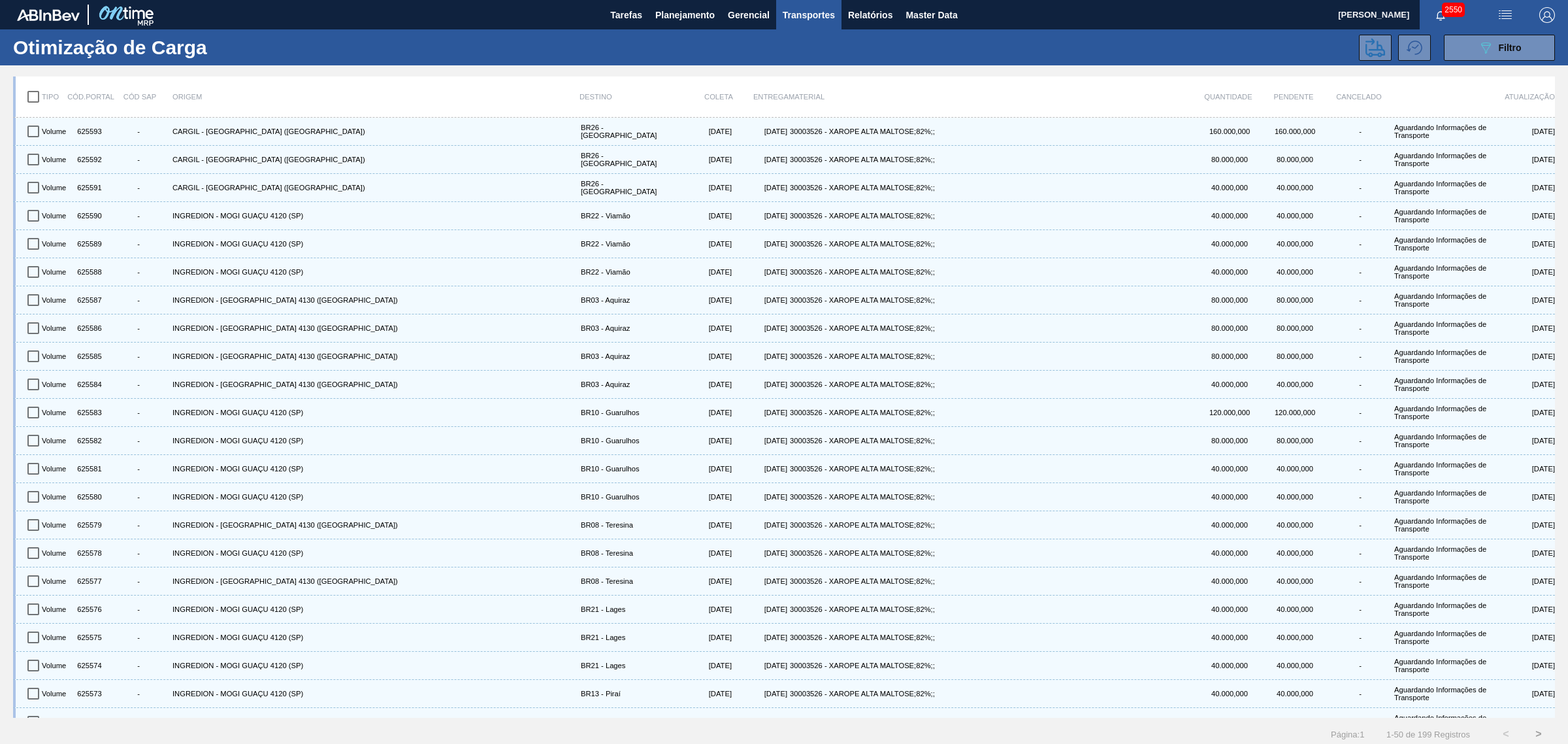
checkbox input "true"
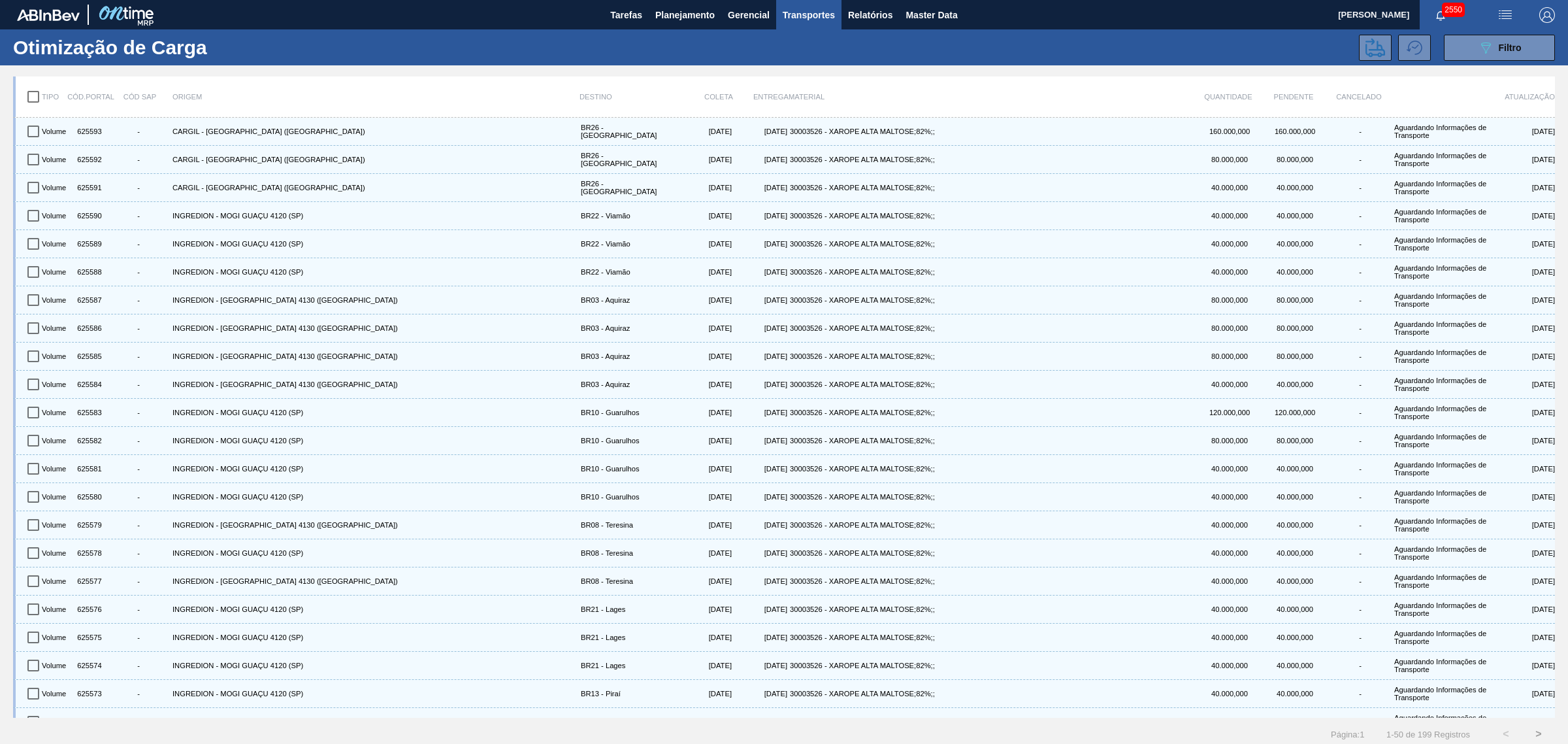
checkbox input "true"
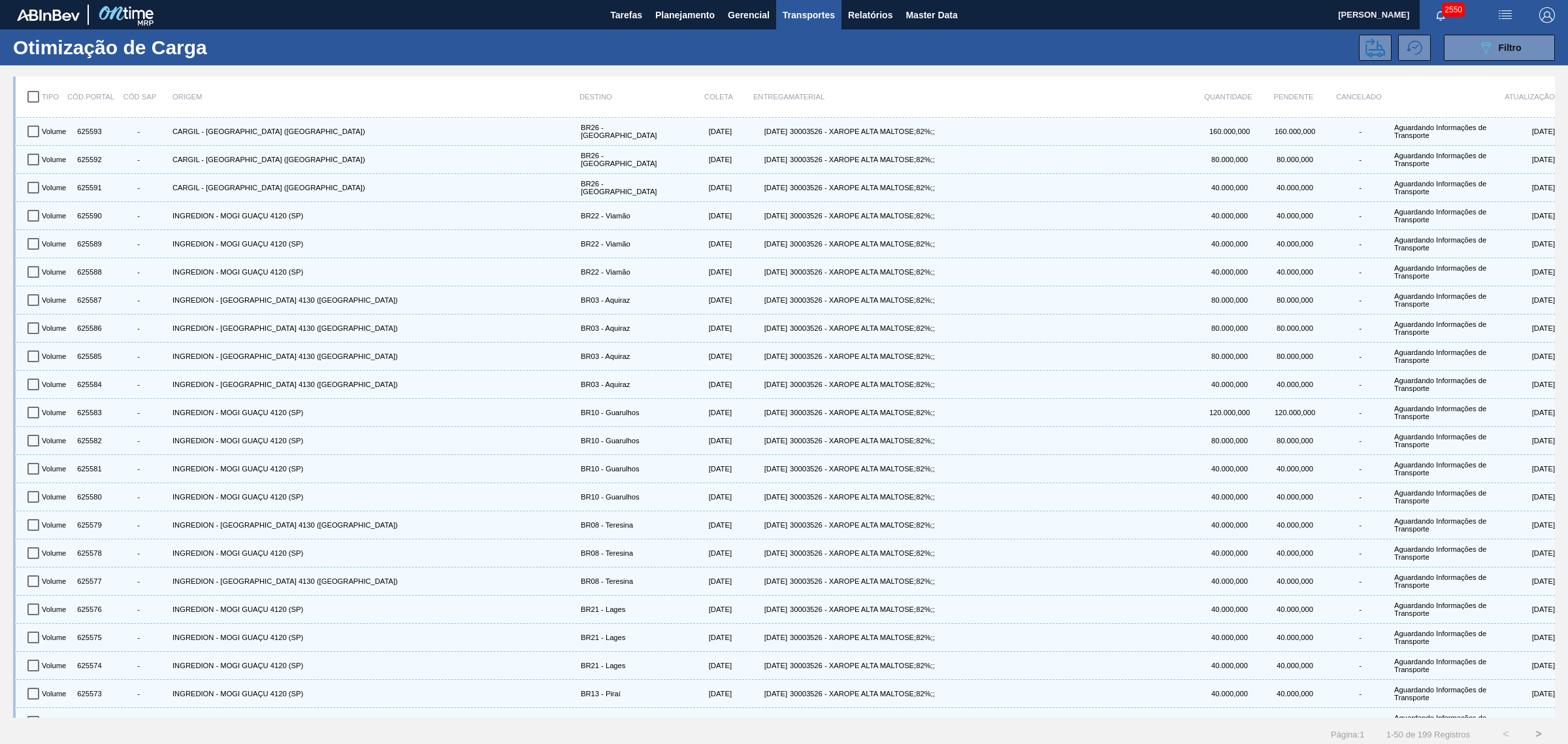
checkbox input "true"
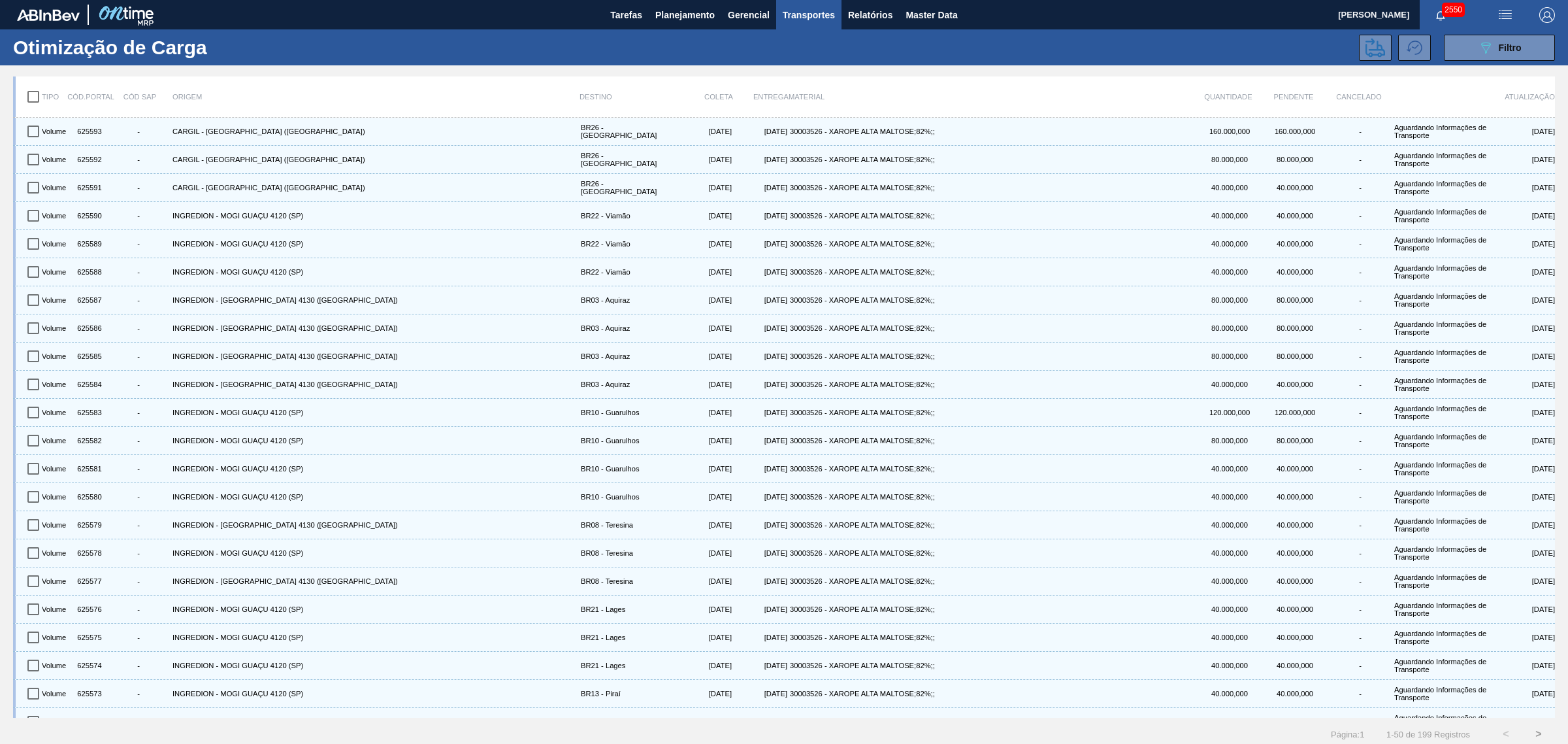
checkbox input "true"
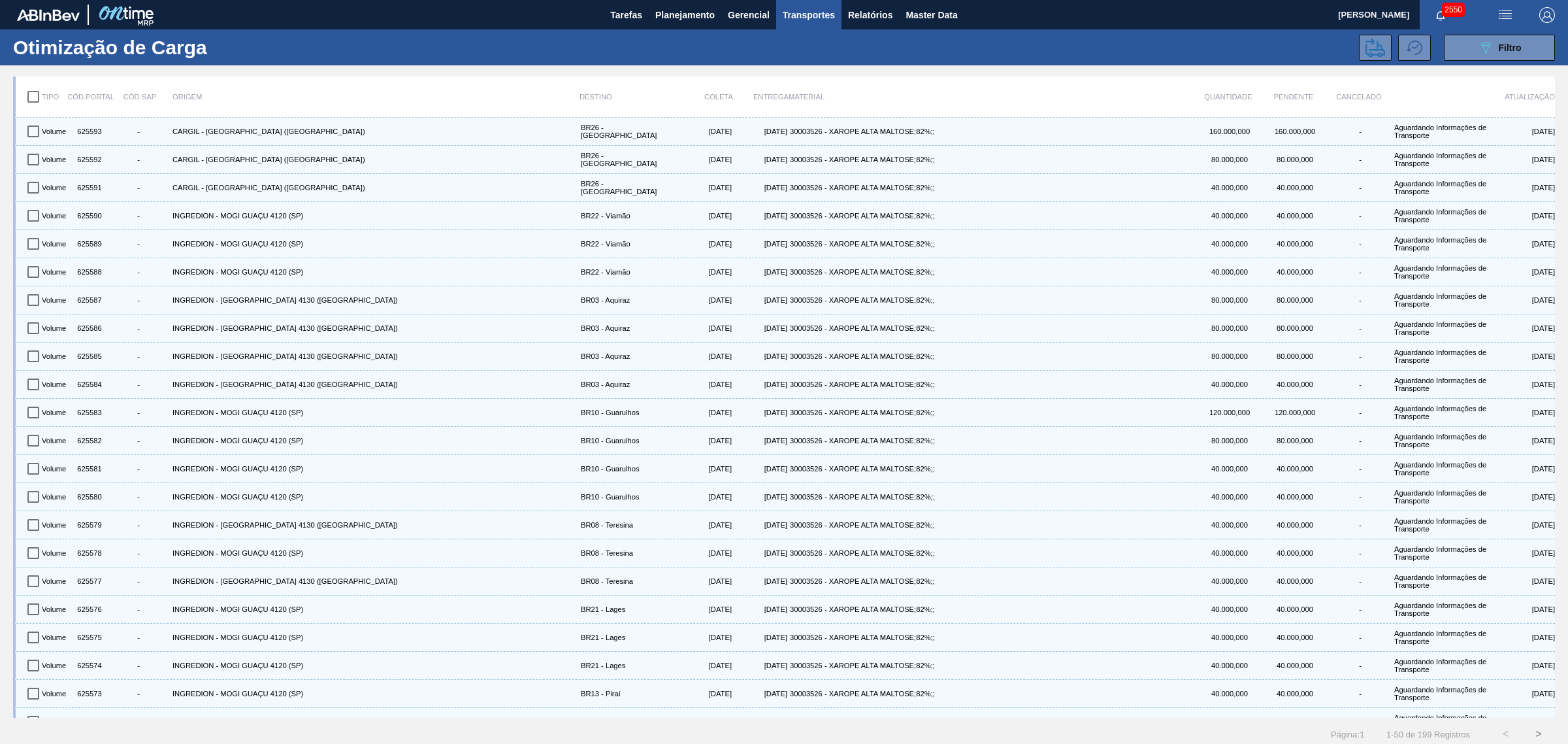
checkbox input "true"
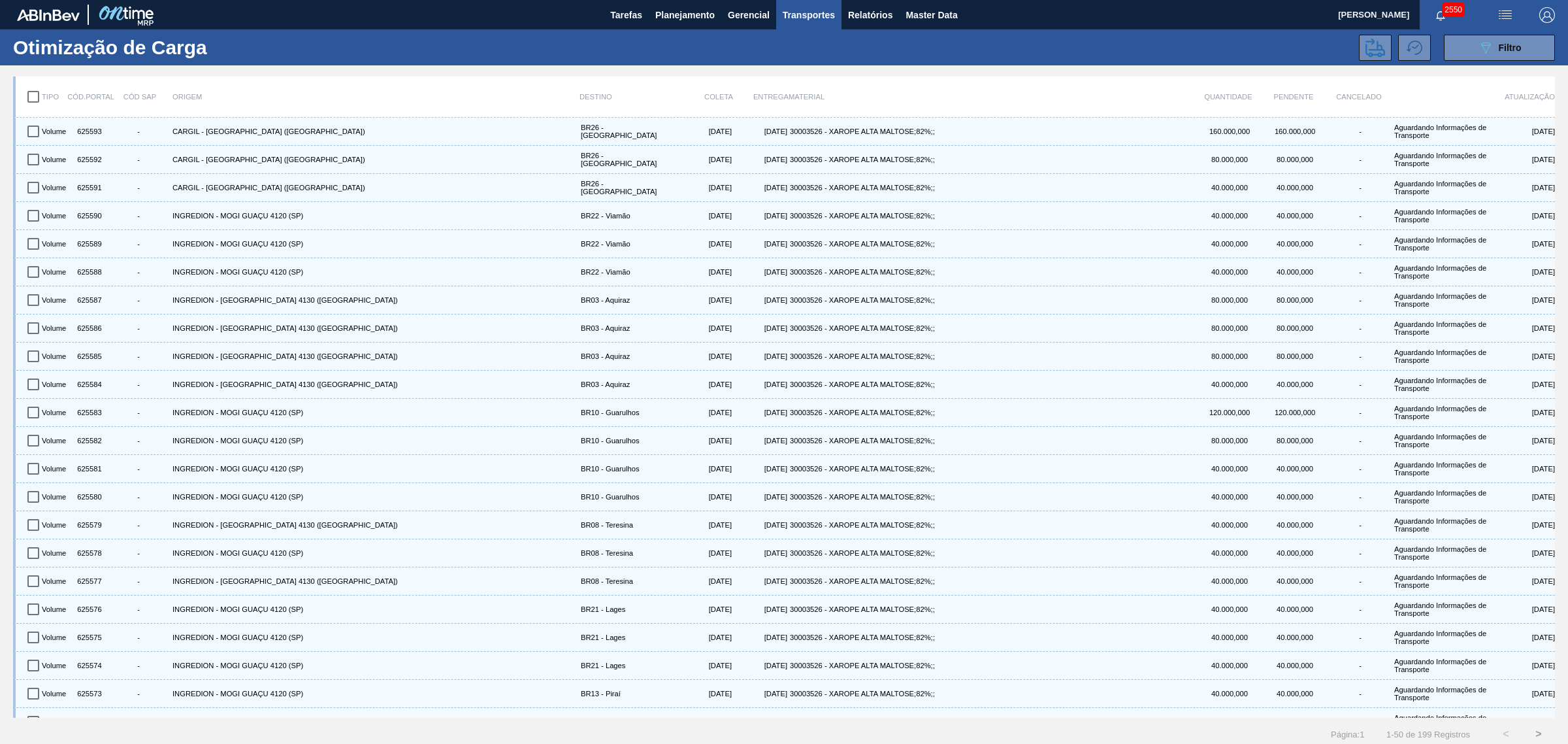
checkbox input "true"
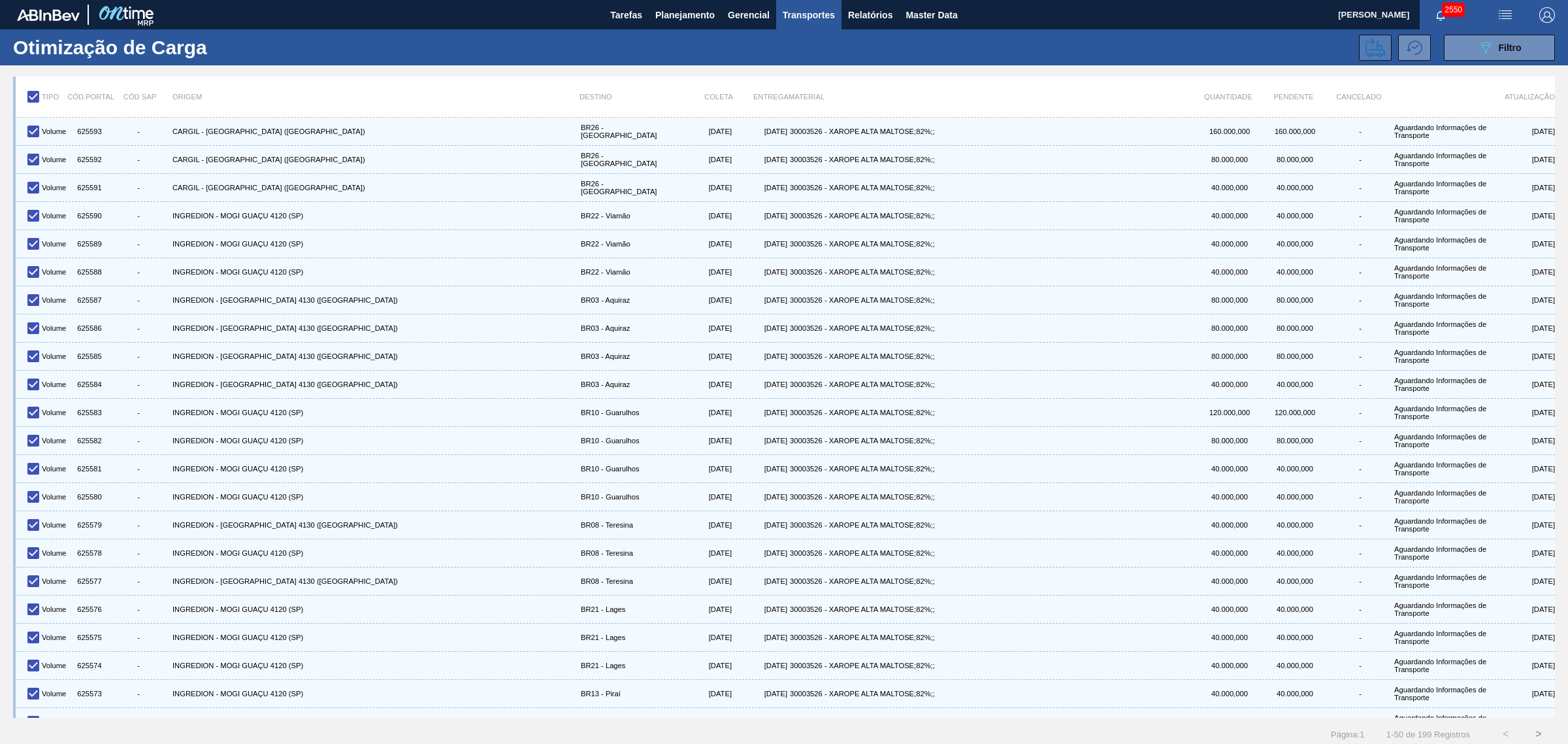
click at [1254, 49] on button at bounding box center [1375, 47] width 33 height 26
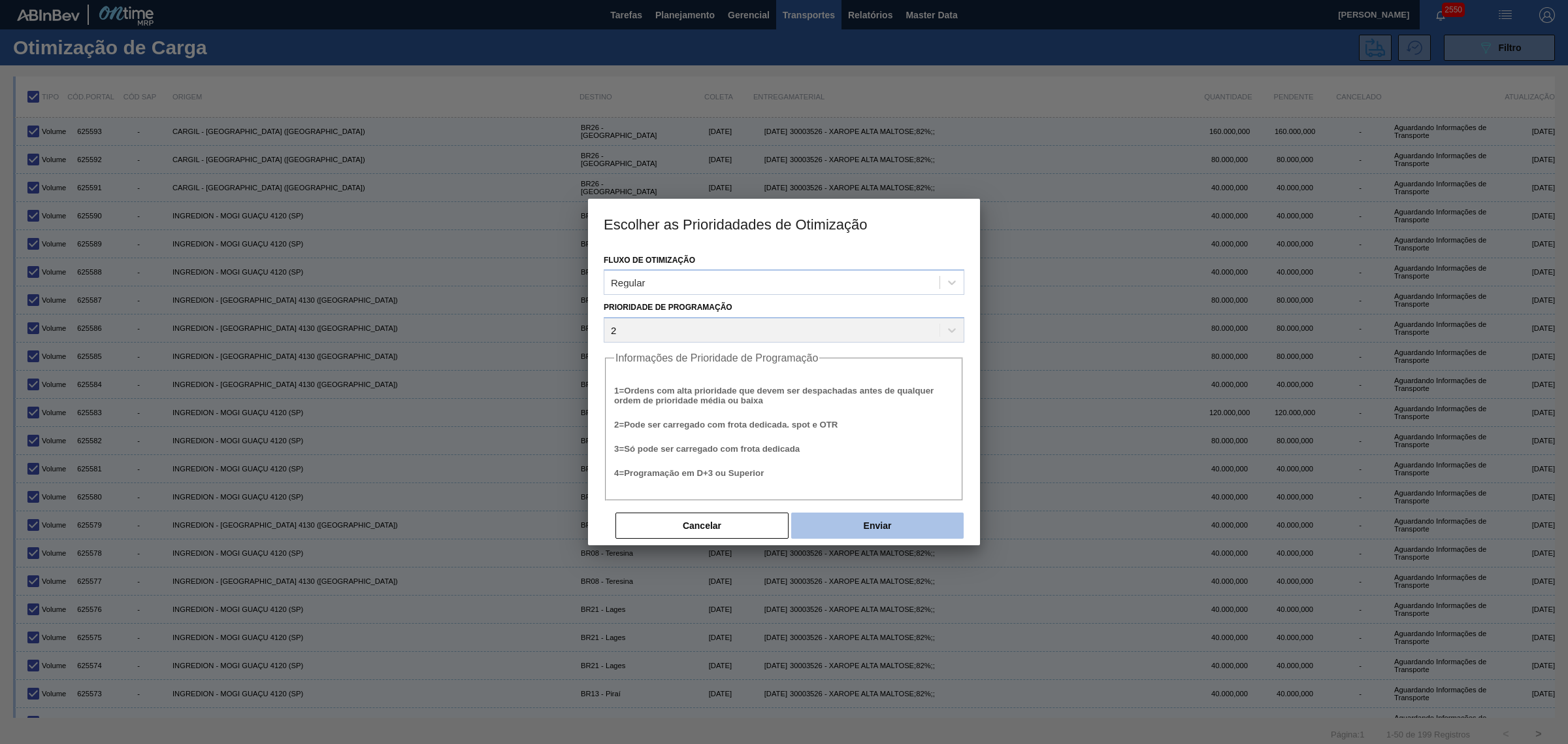
click at [910, 525] on button "Enviar" at bounding box center [878, 526] width 173 height 26
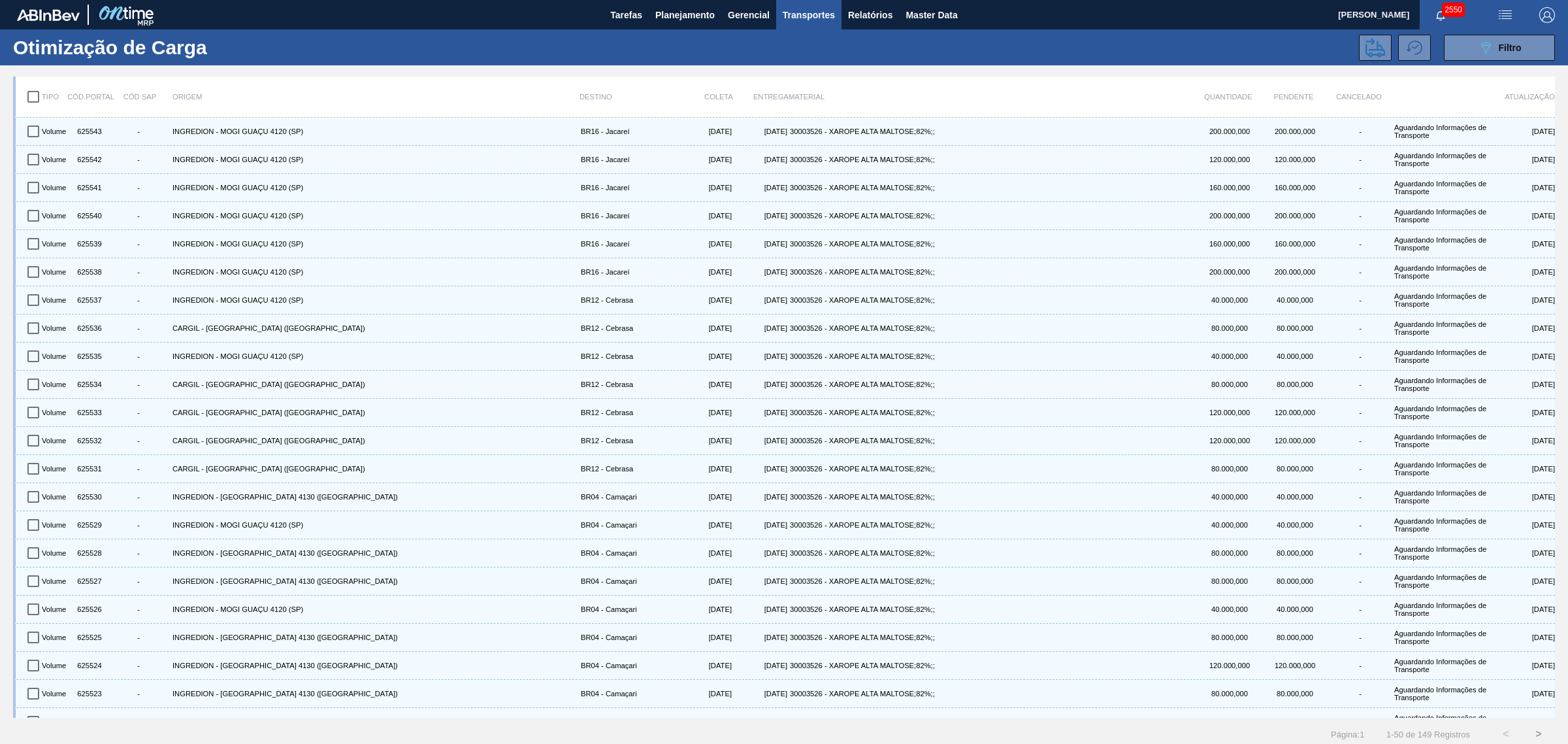
click at [41, 94] on input "checkbox" at bounding box center [34, 97] width 27 height 27
checkbox input "true"
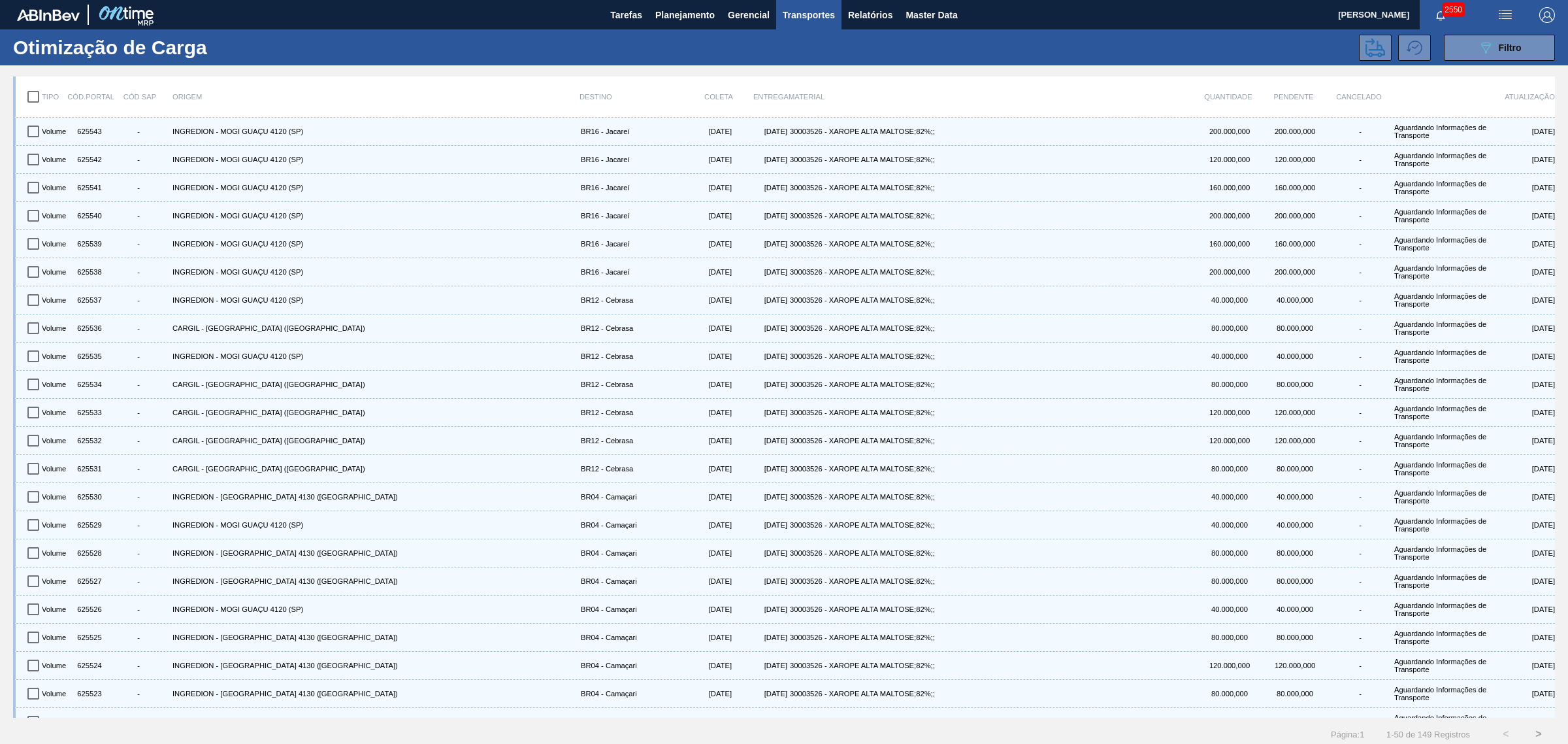
checkbox input "true"
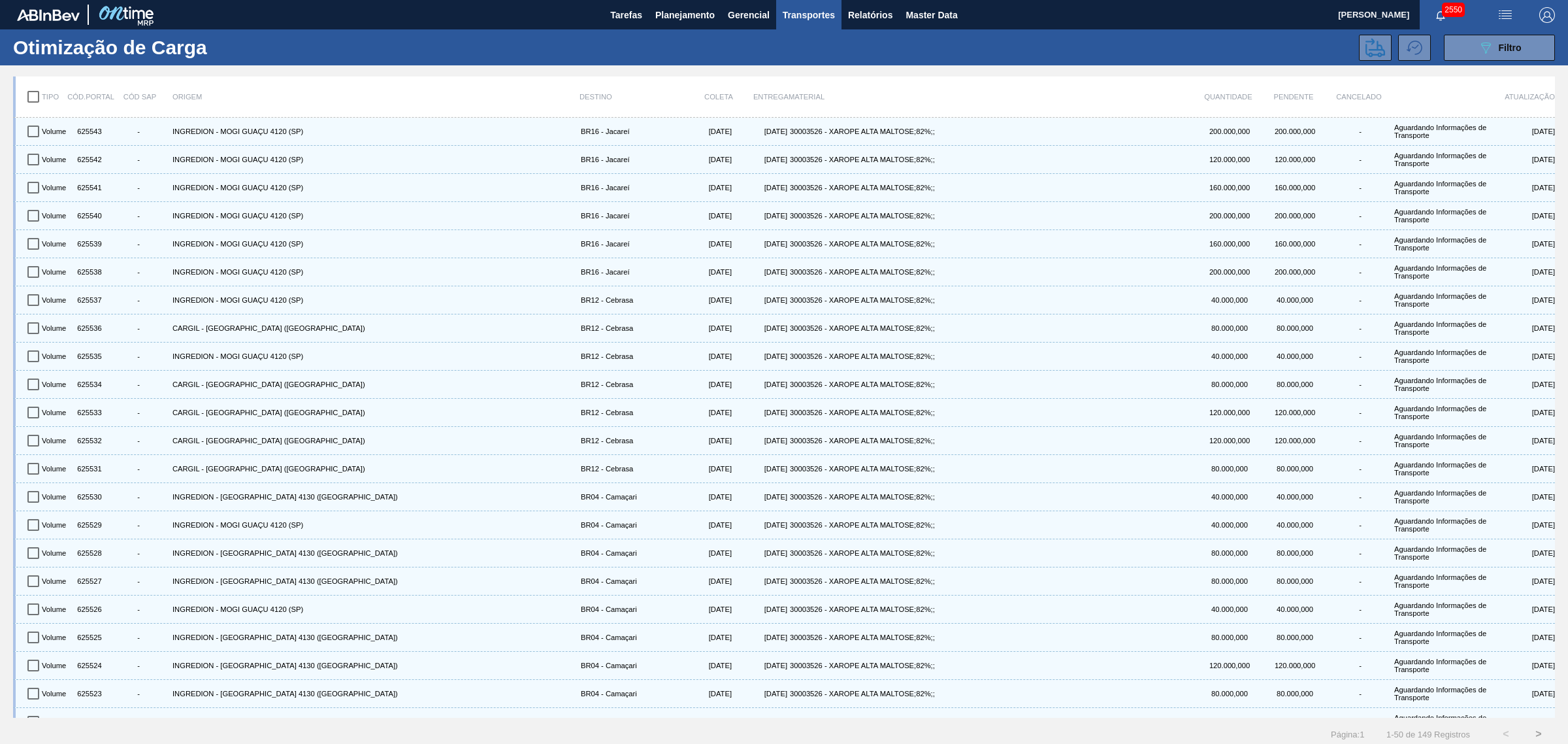
checkbox input "true"
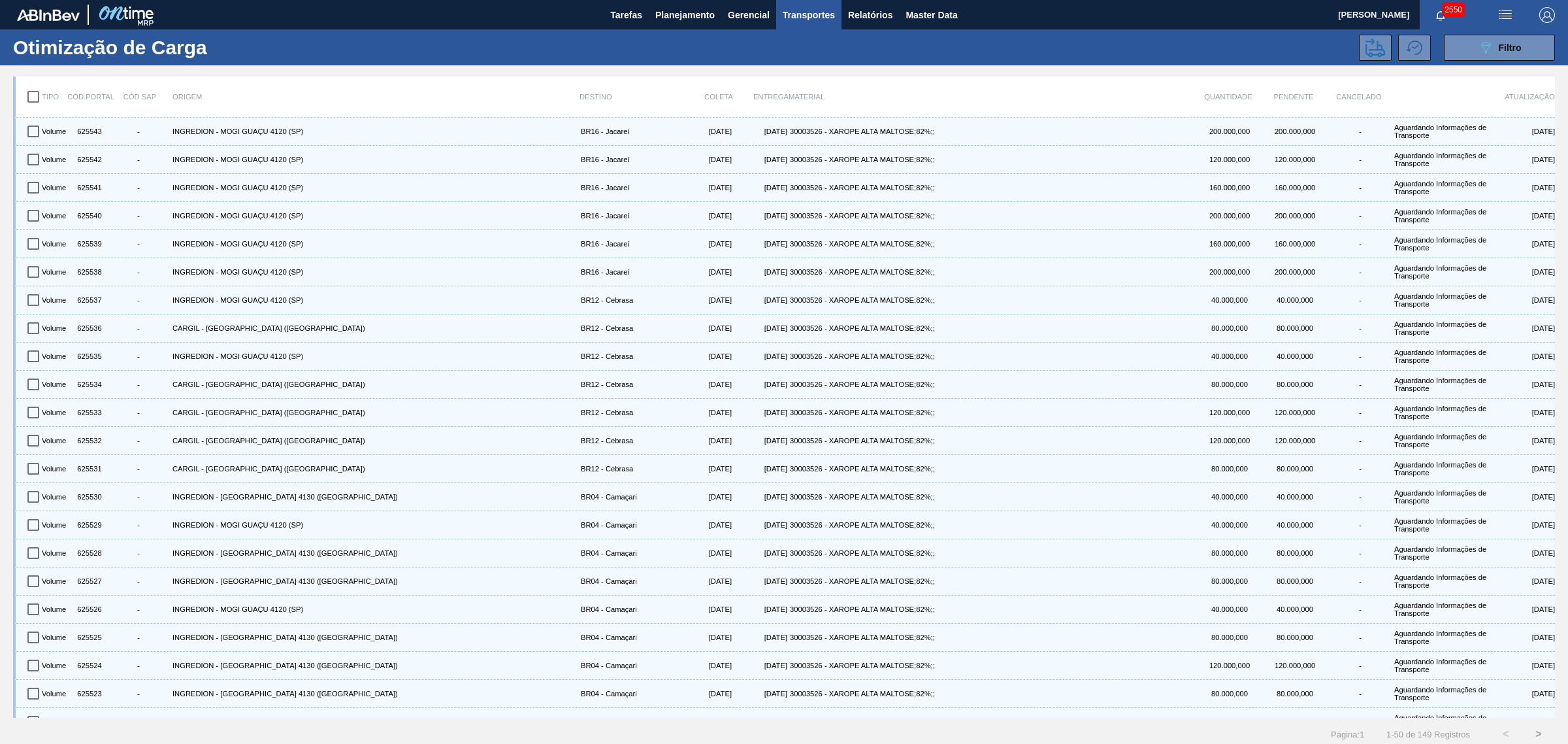
checkbox input "true"
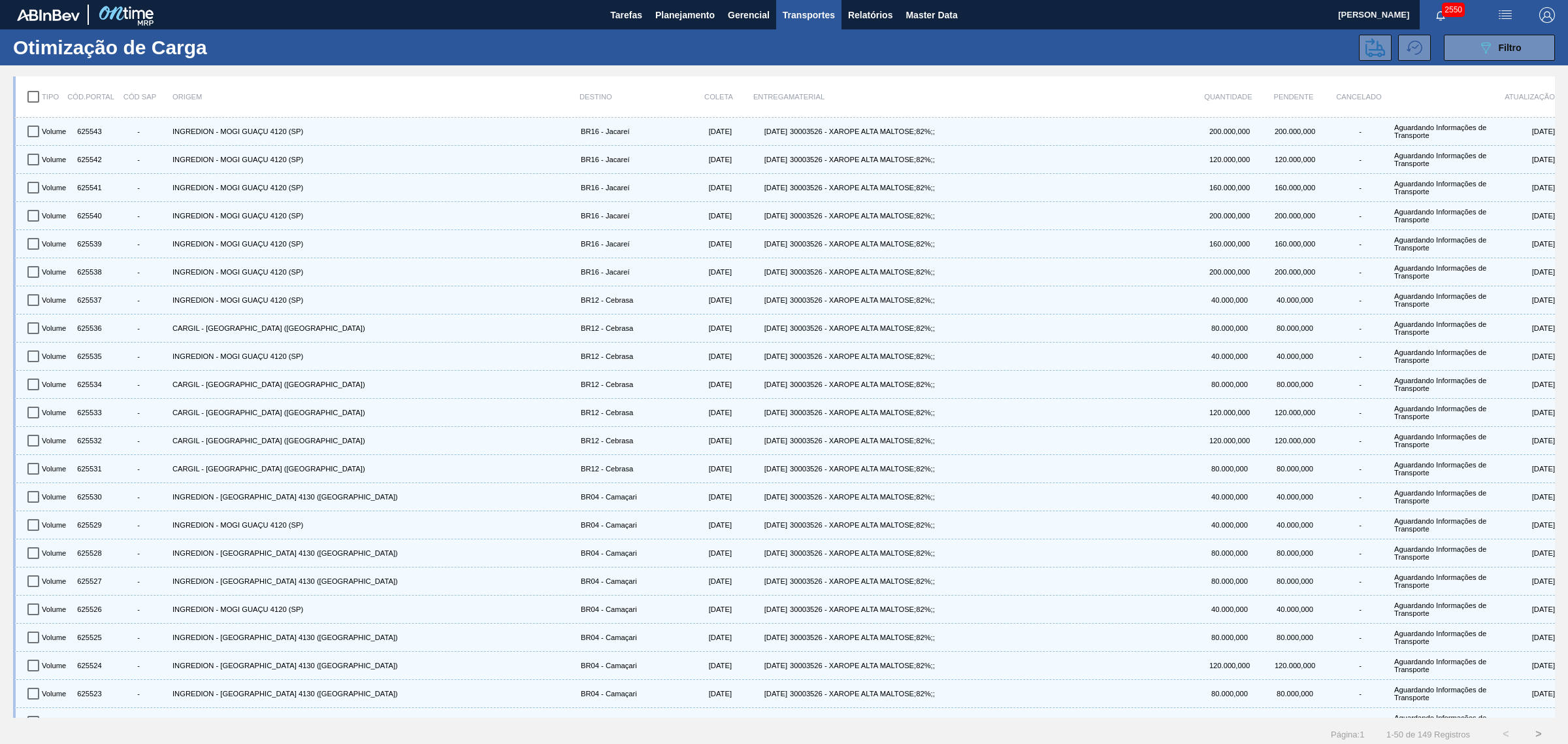
checkbox input "true"
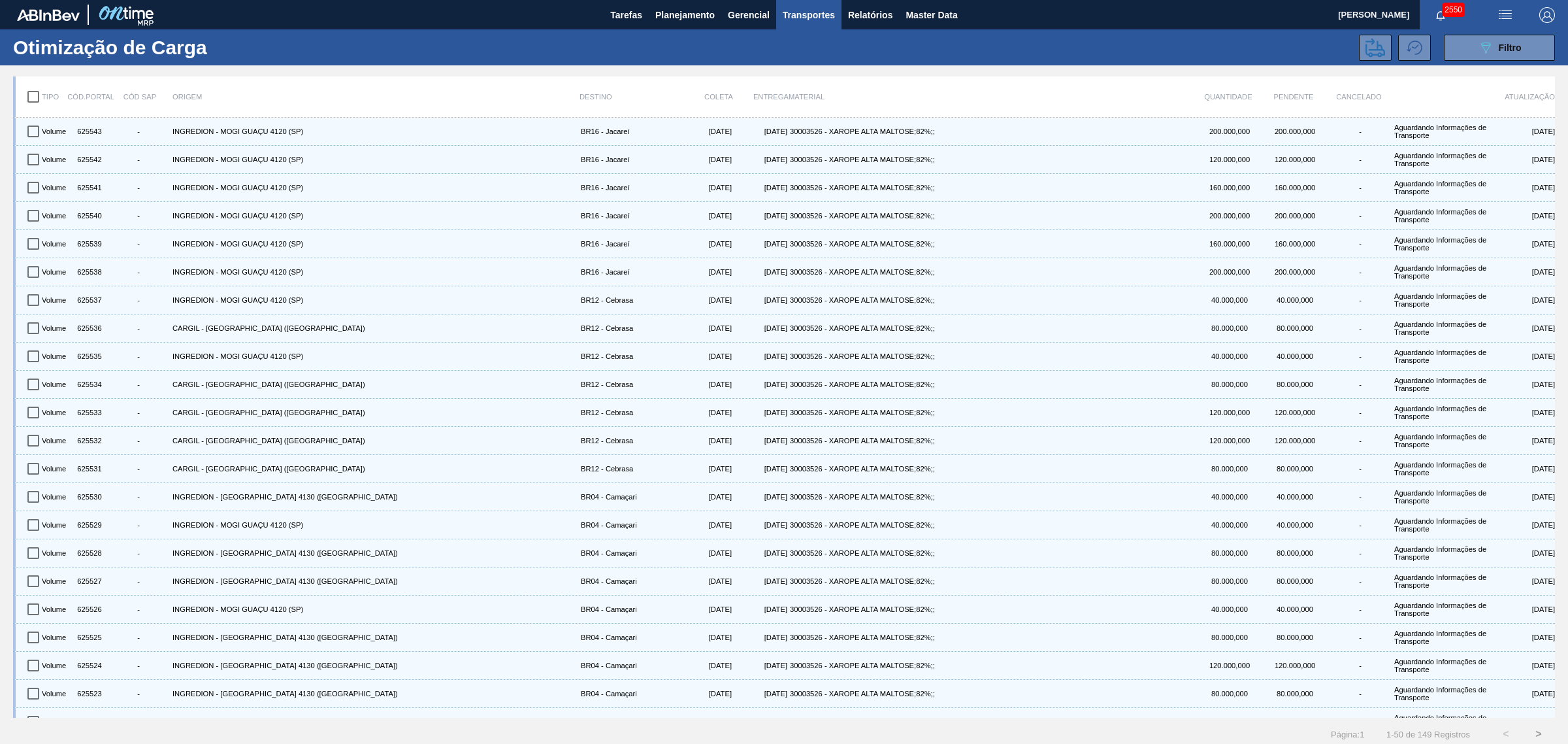
checkbox input "true"
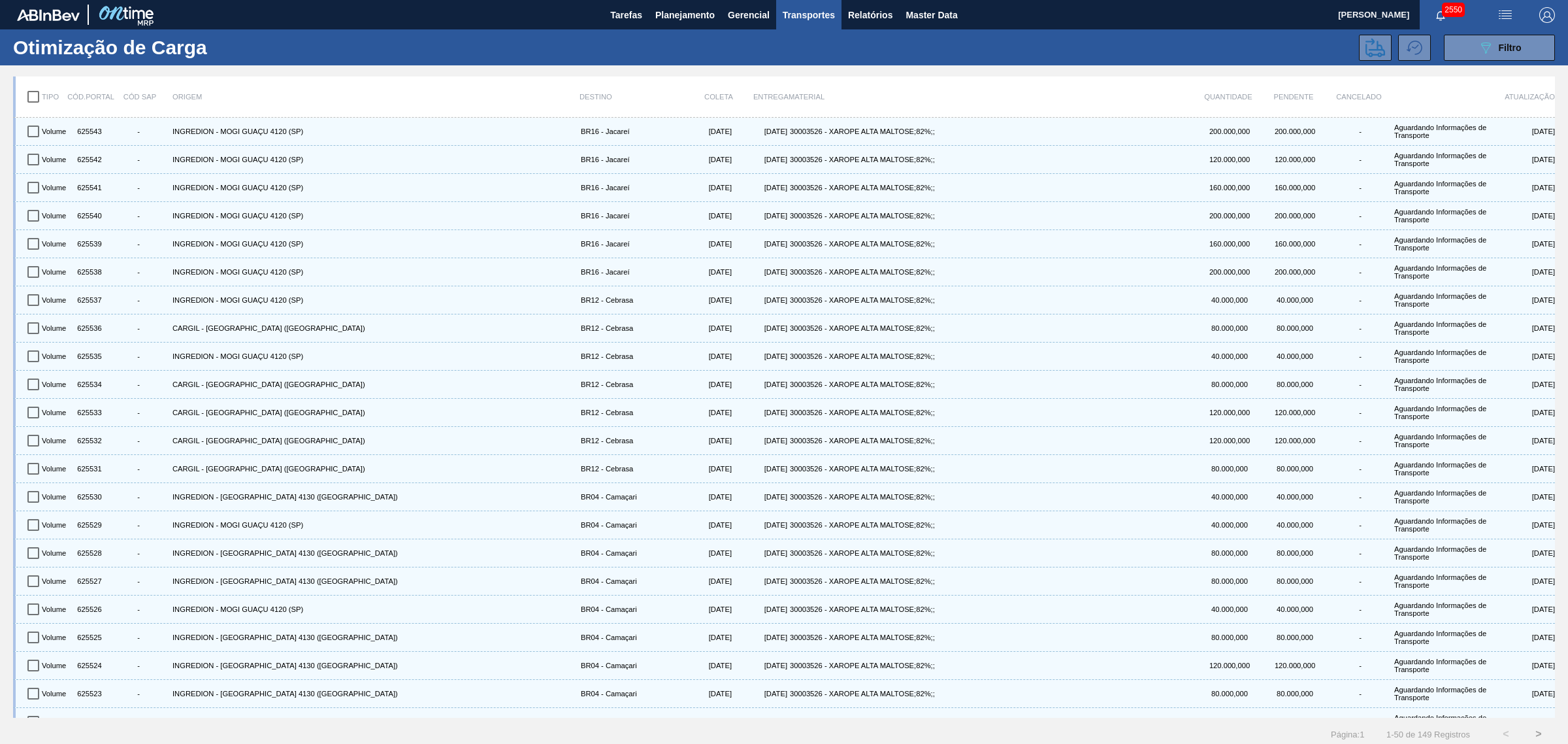
checkbox input "true"
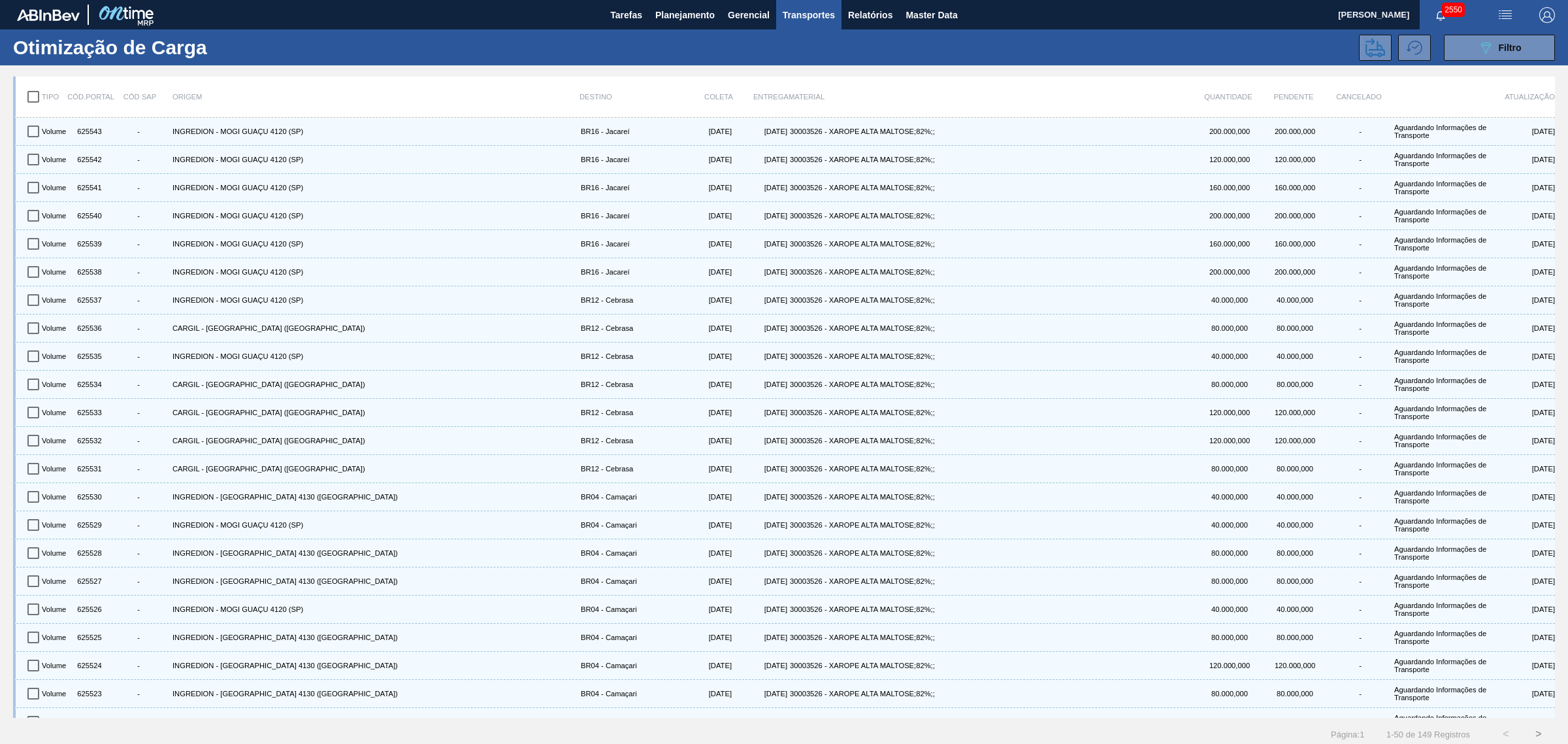
checkbox input "true"
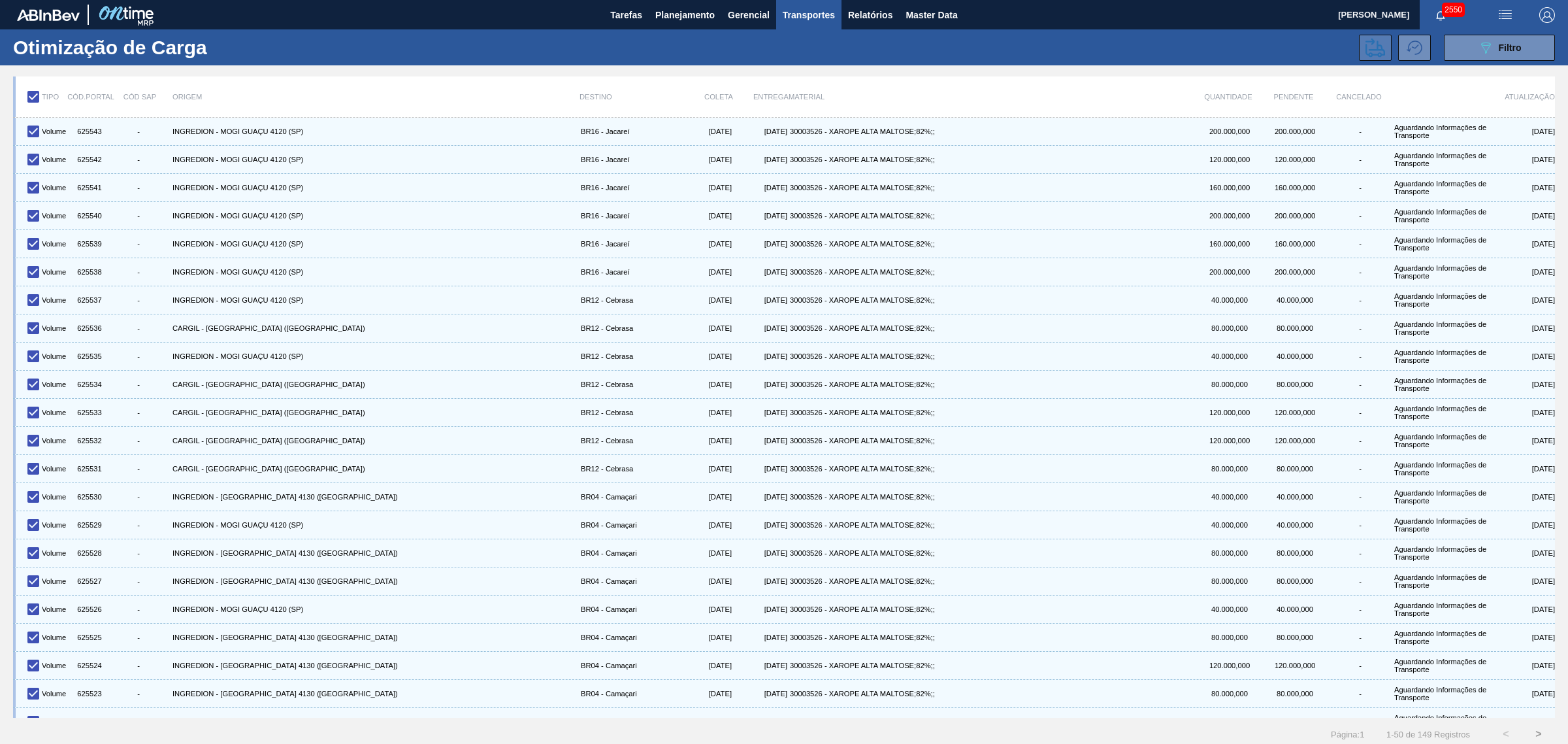
click at [1254, 44] on icon at bounding box center [1375, 47] width 20 height 20
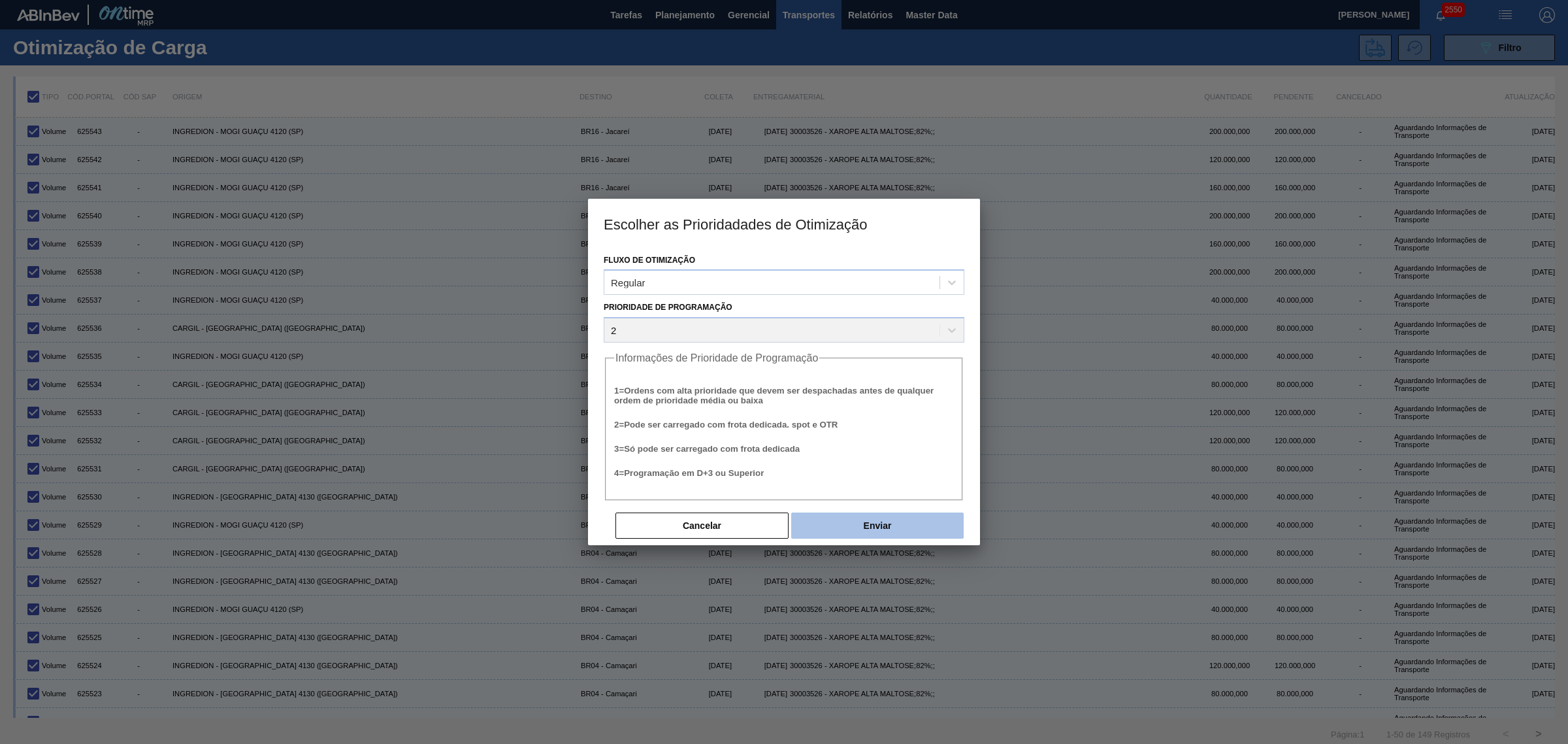
click at [924, 521] on button "Enviar" at bounding box center [878, 526] width 173 height 26
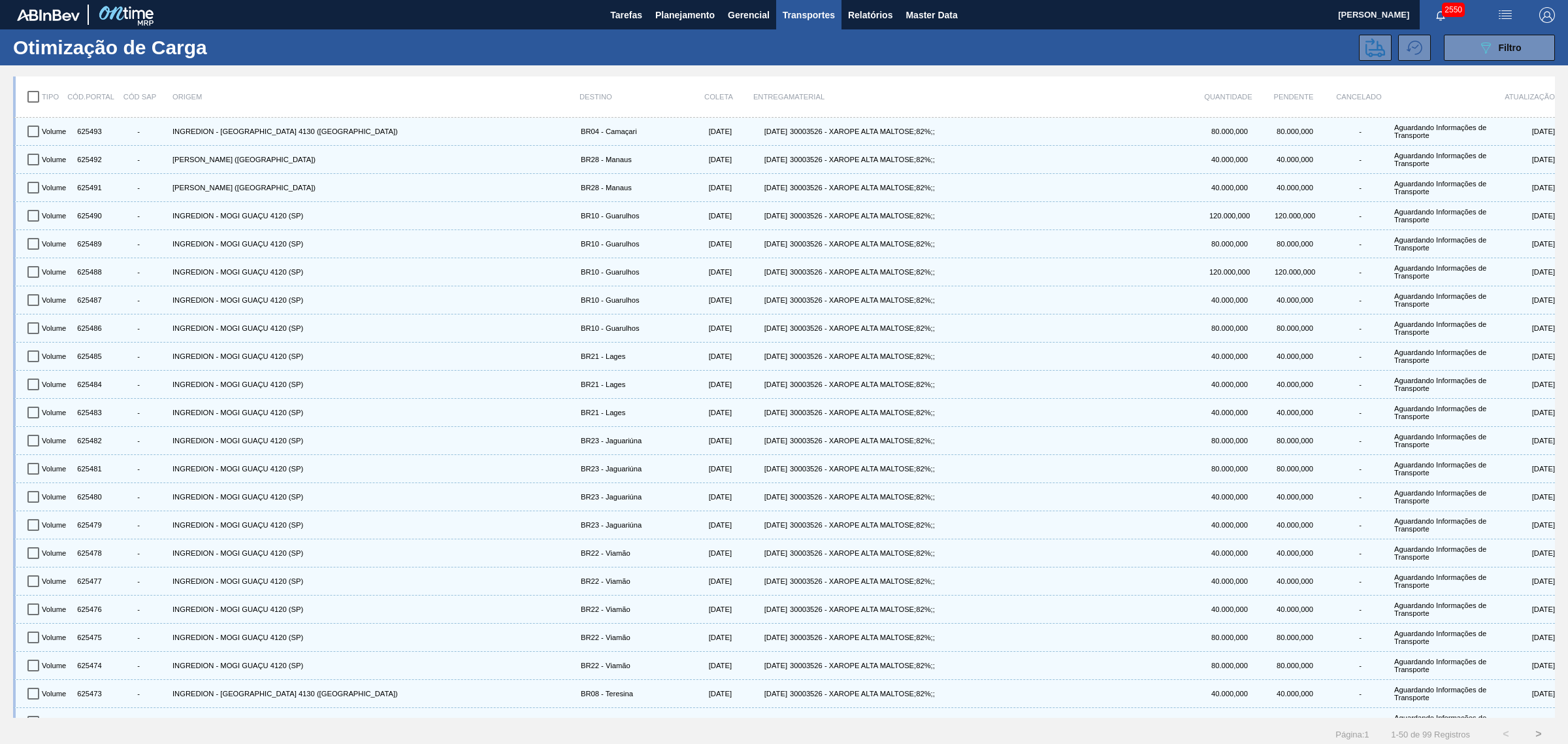
click at [36, 95] on input "checkbox" at bounding box center [34, 97] width 27 height 27
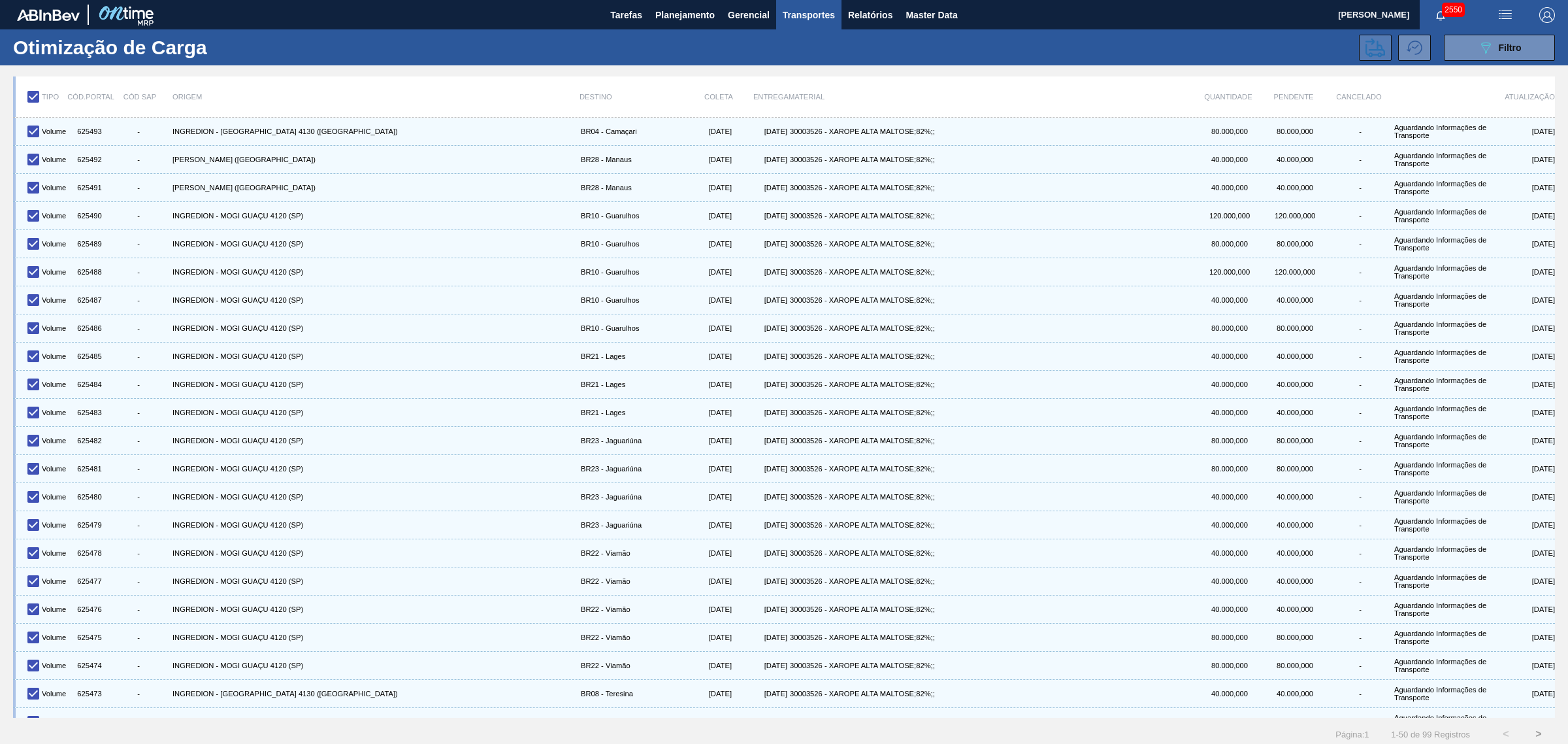
click at [1254, 49] on icon at bounding box center [1375, 47] width 20 height 19
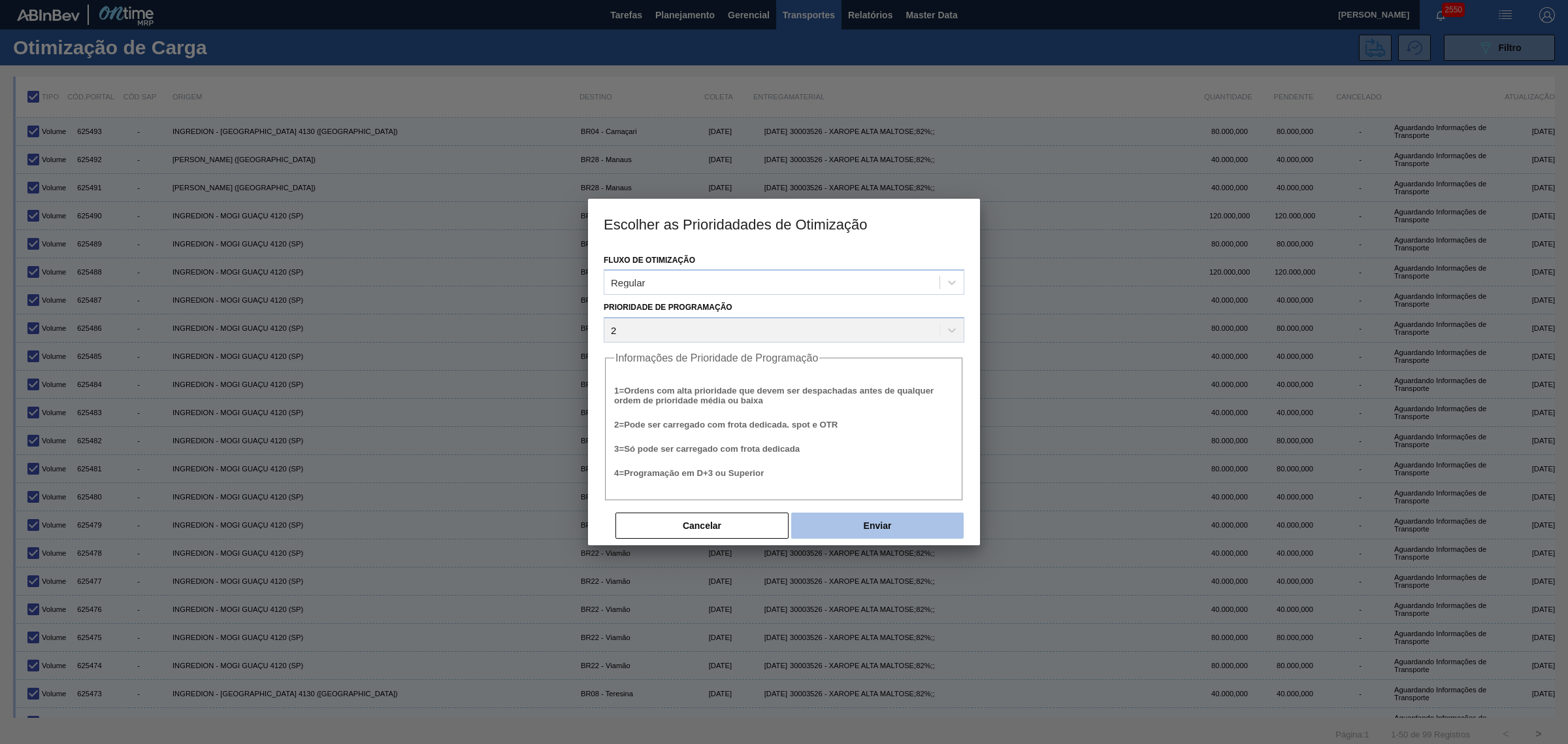
click at [892, 520] on button "Enviar" at bounding box center [878, 526] width 173 height 26
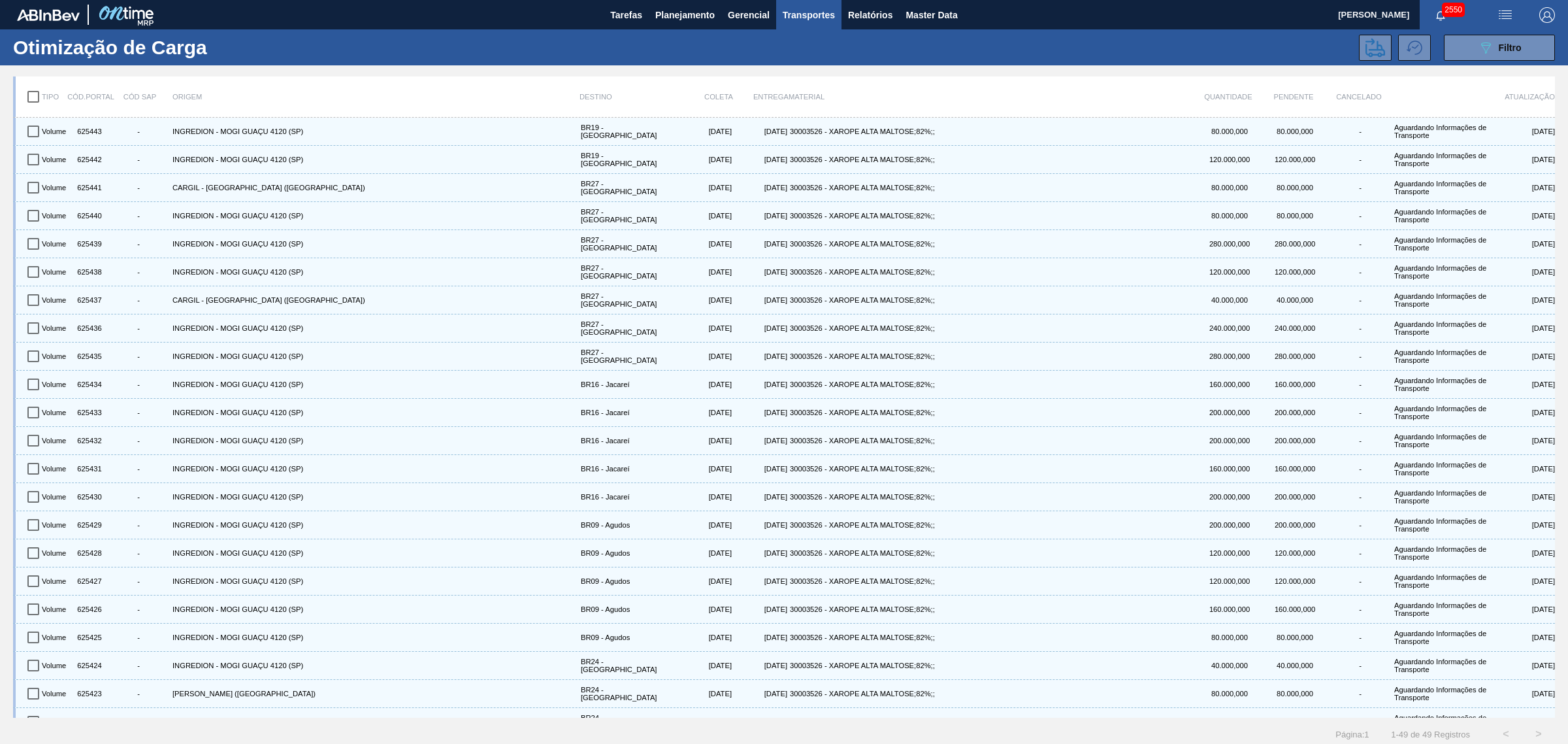
click at [34, 100] on input "checkbox" at bounding box center [34, 97] width 27 height 27
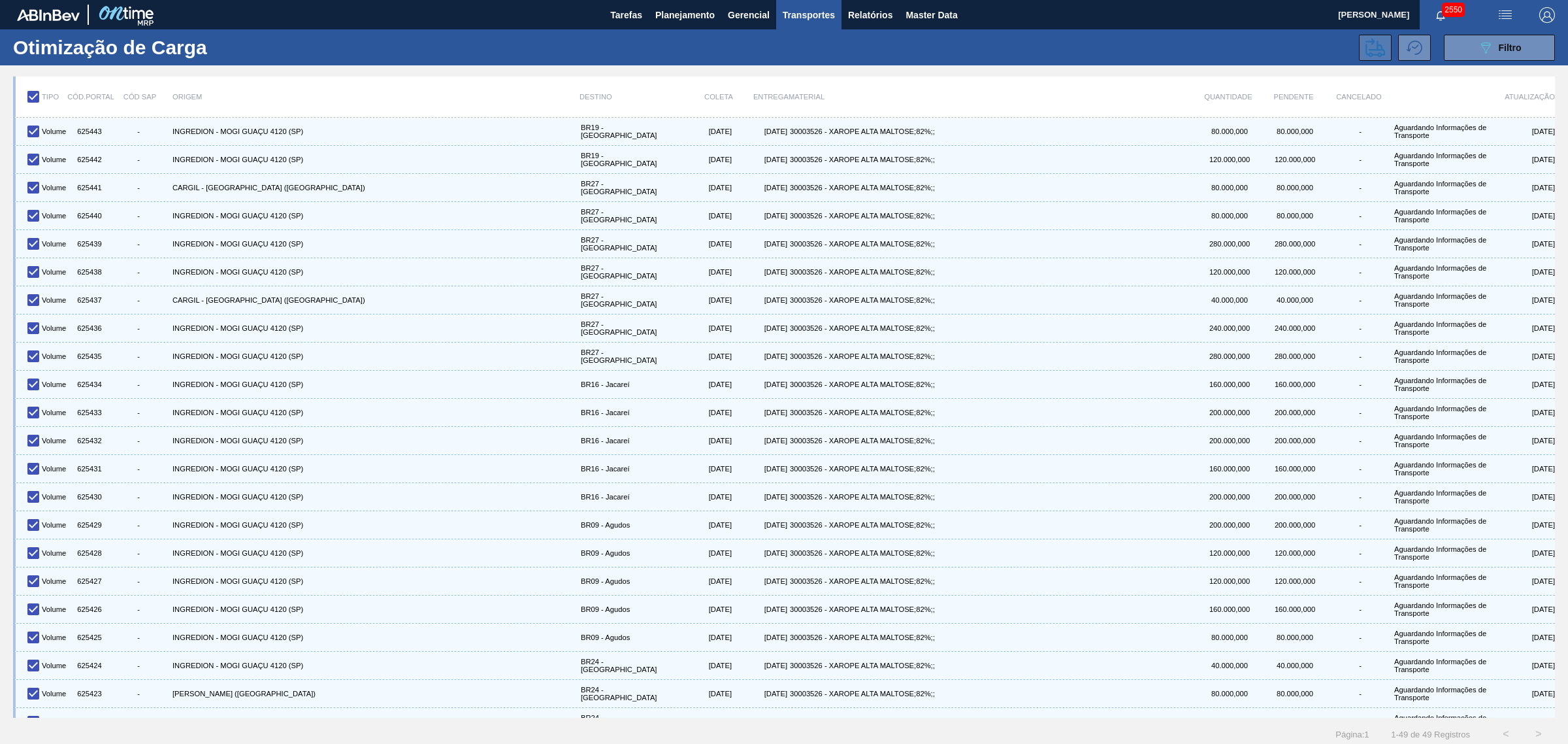
click at [1254, 52] on icon at bounding box center [1375, 47] width 20 height 20
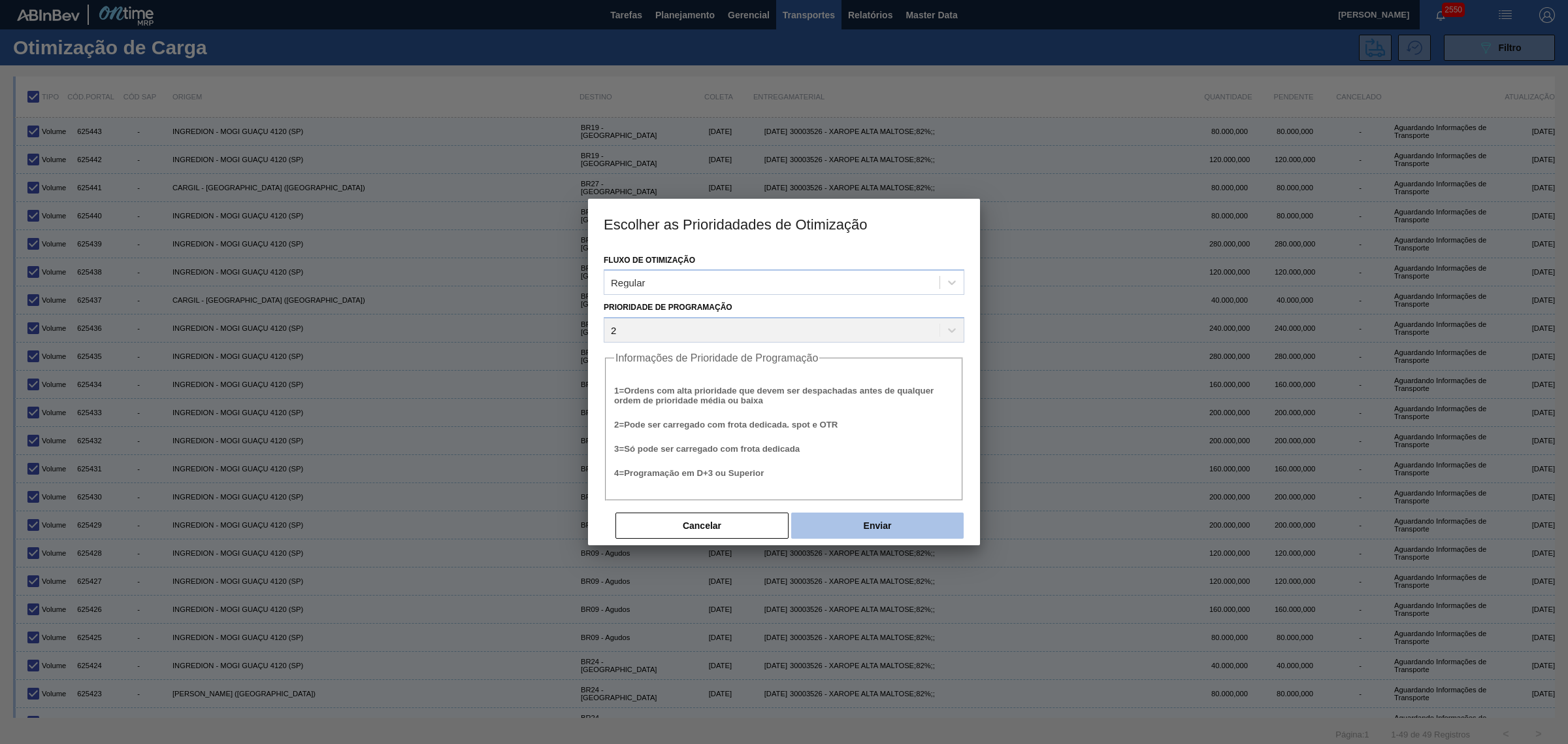
click at [853, 521] on button "Enviar" at bounding box center [878, 526] width 173 height 26
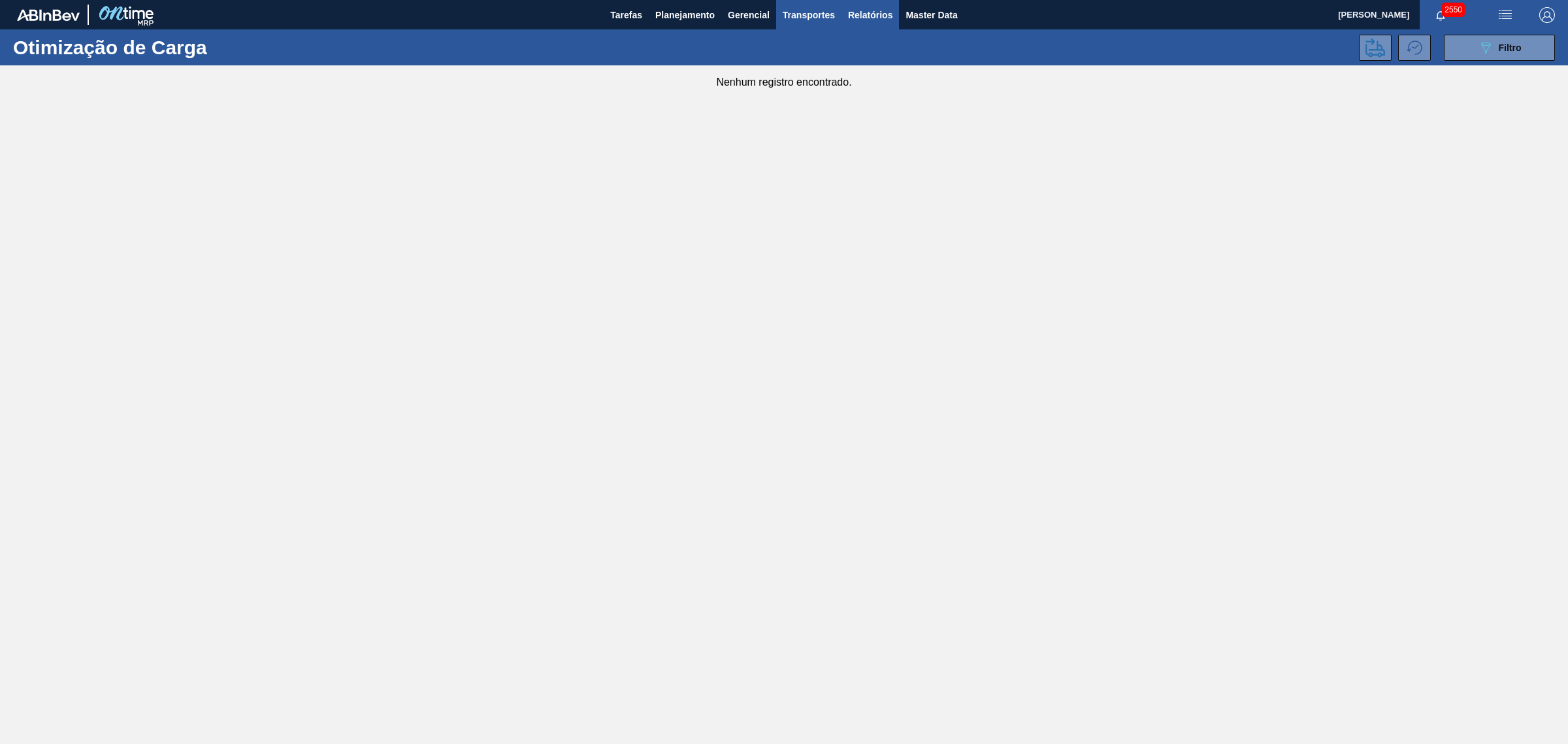
click at [882, 15] on span "Relatórios" at bounding box center [871, 15] width 45 height 16
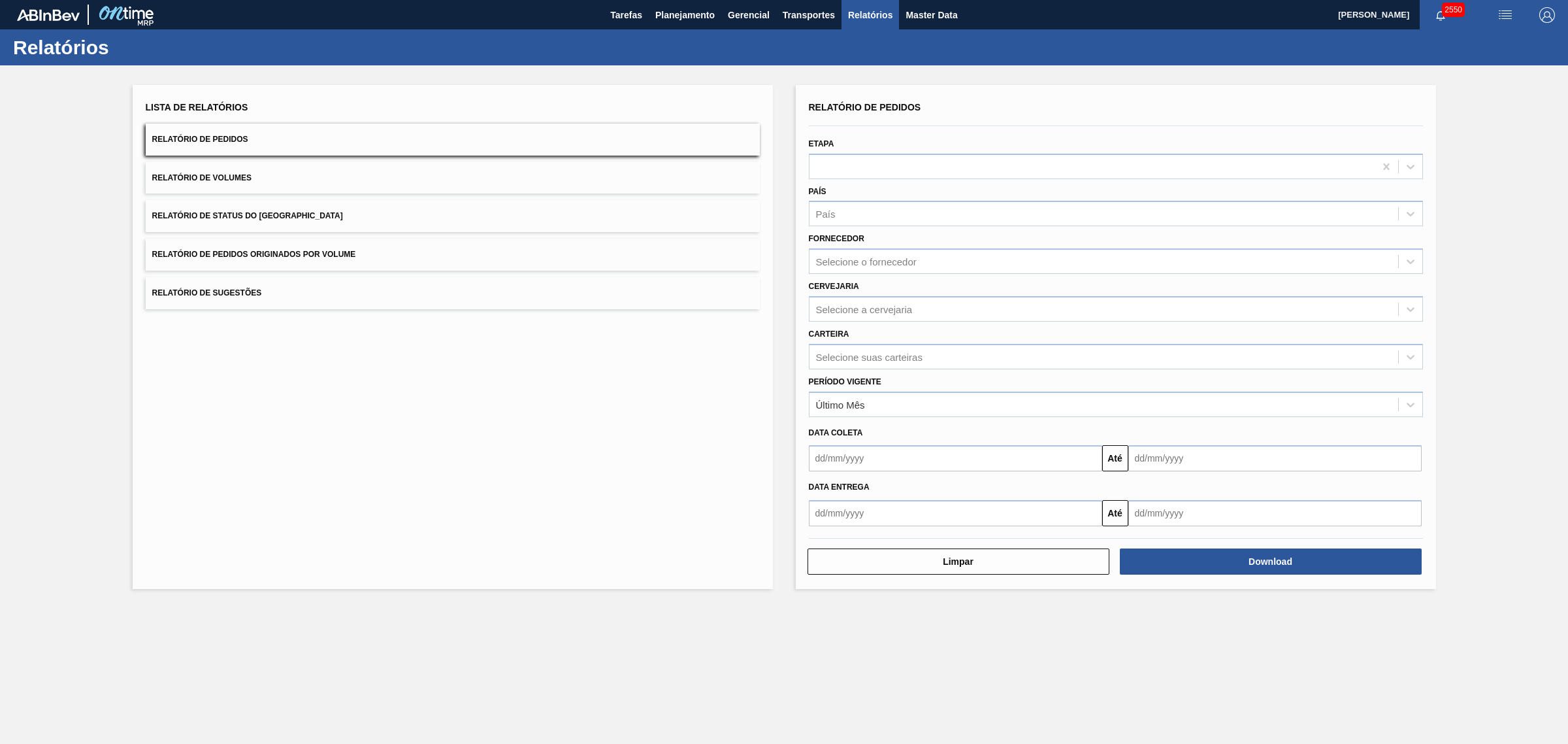
click at [297, 174] on button "Relatório de Volumes" at bounding box center [453, 178] width 614 height 32
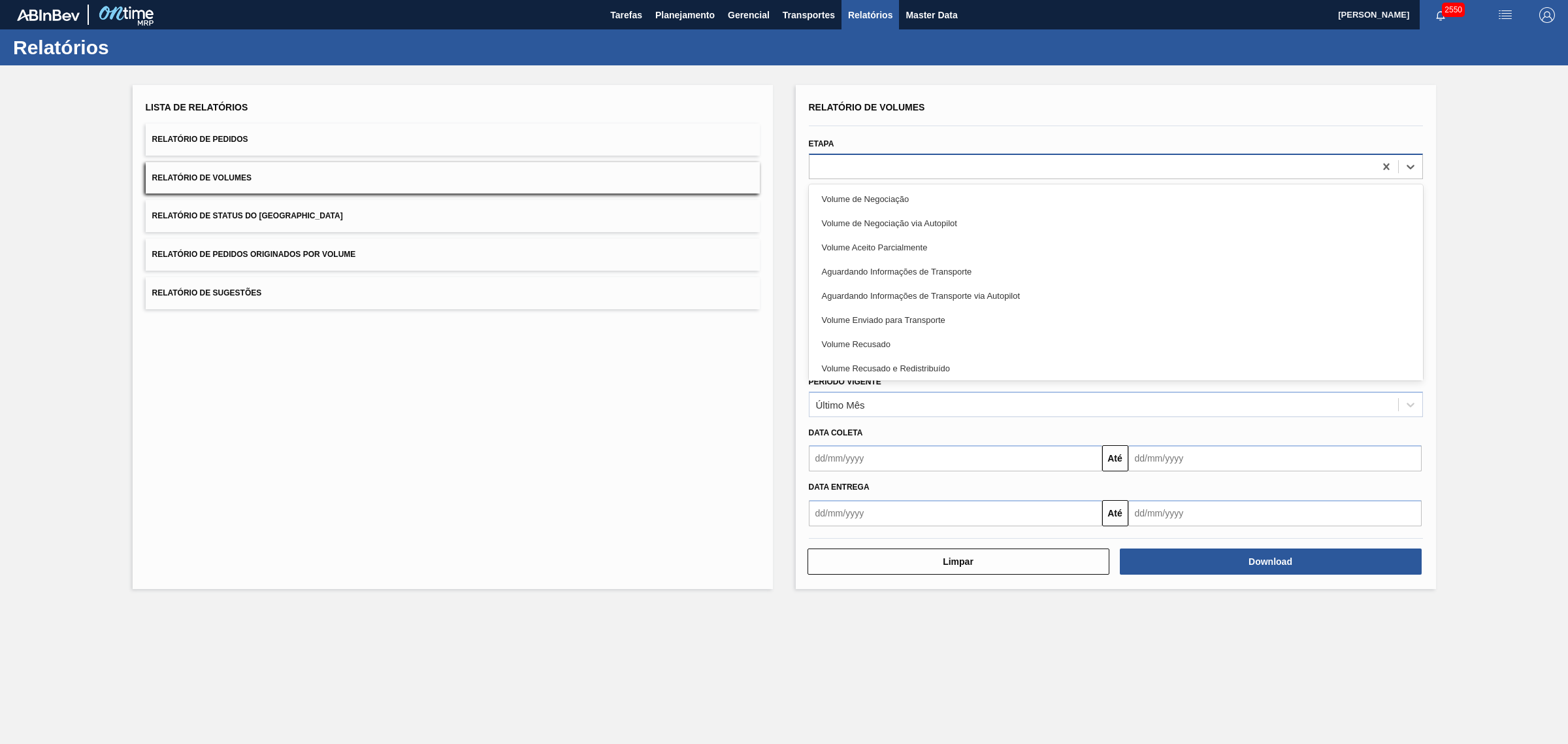
click at [896, 169] on div at bounding box center [1092, 166] width 565 height 19
click at [916, 134] on div "Etapa option Volume de Negociação focused, 1 of 9. 9 results available. Use Up …" at bounding box center [1116, 157] width 614 height 45
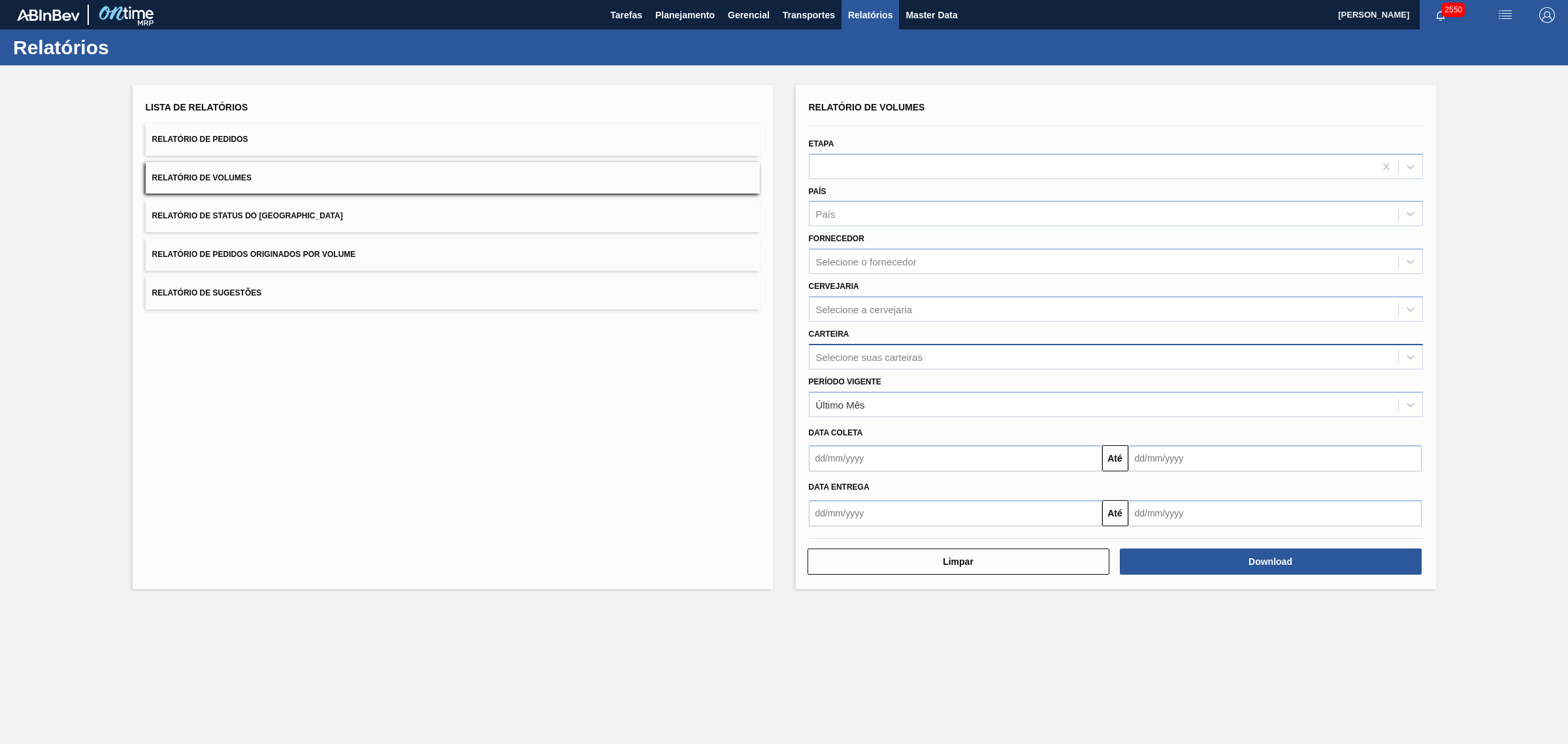
click at [907, 354] on div "Selecione suas carteiras" at bounding box center [869, 357] width 106 height 11
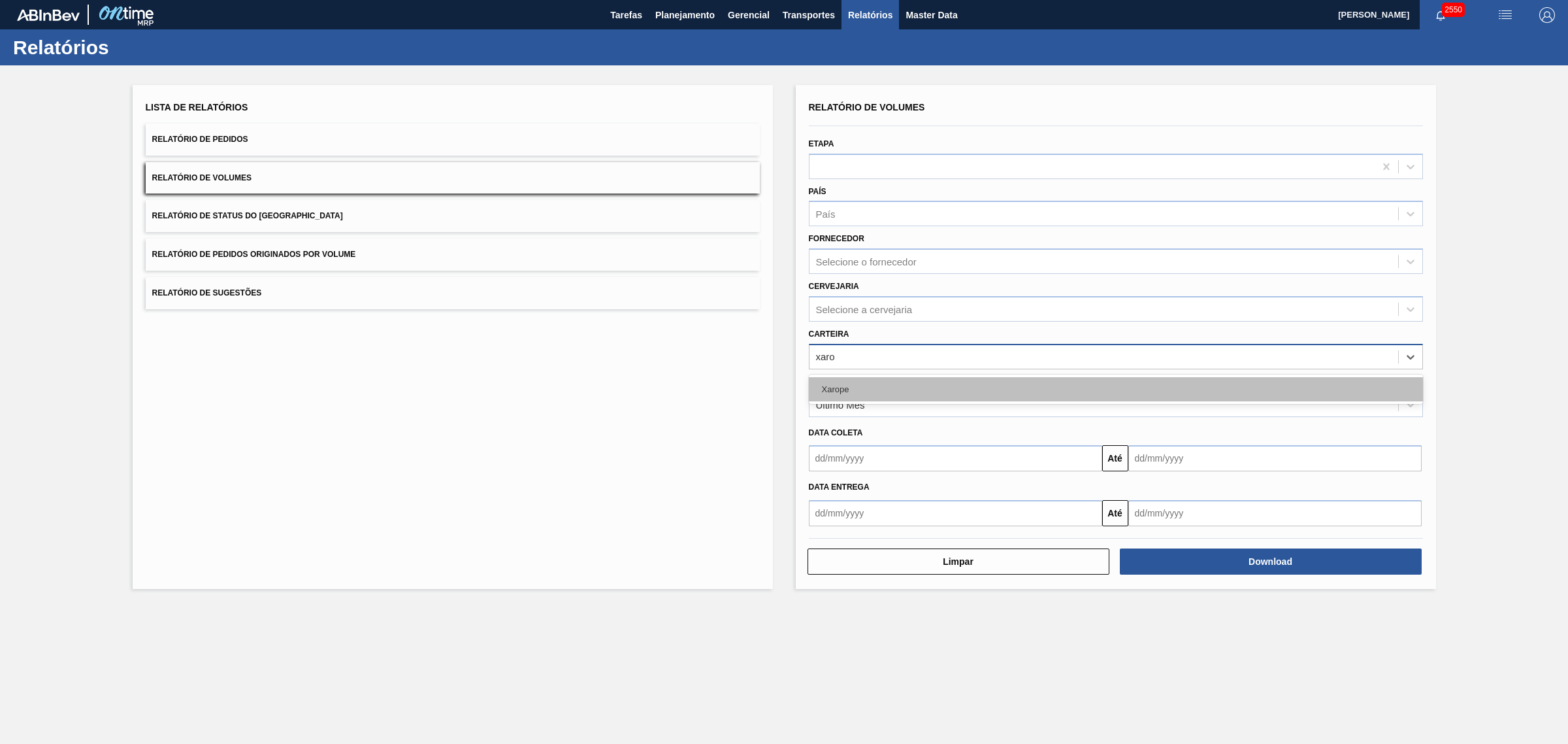
click at [902, 381] on div "Xarope" at bounding box center [1116, 390] width 614 height 24
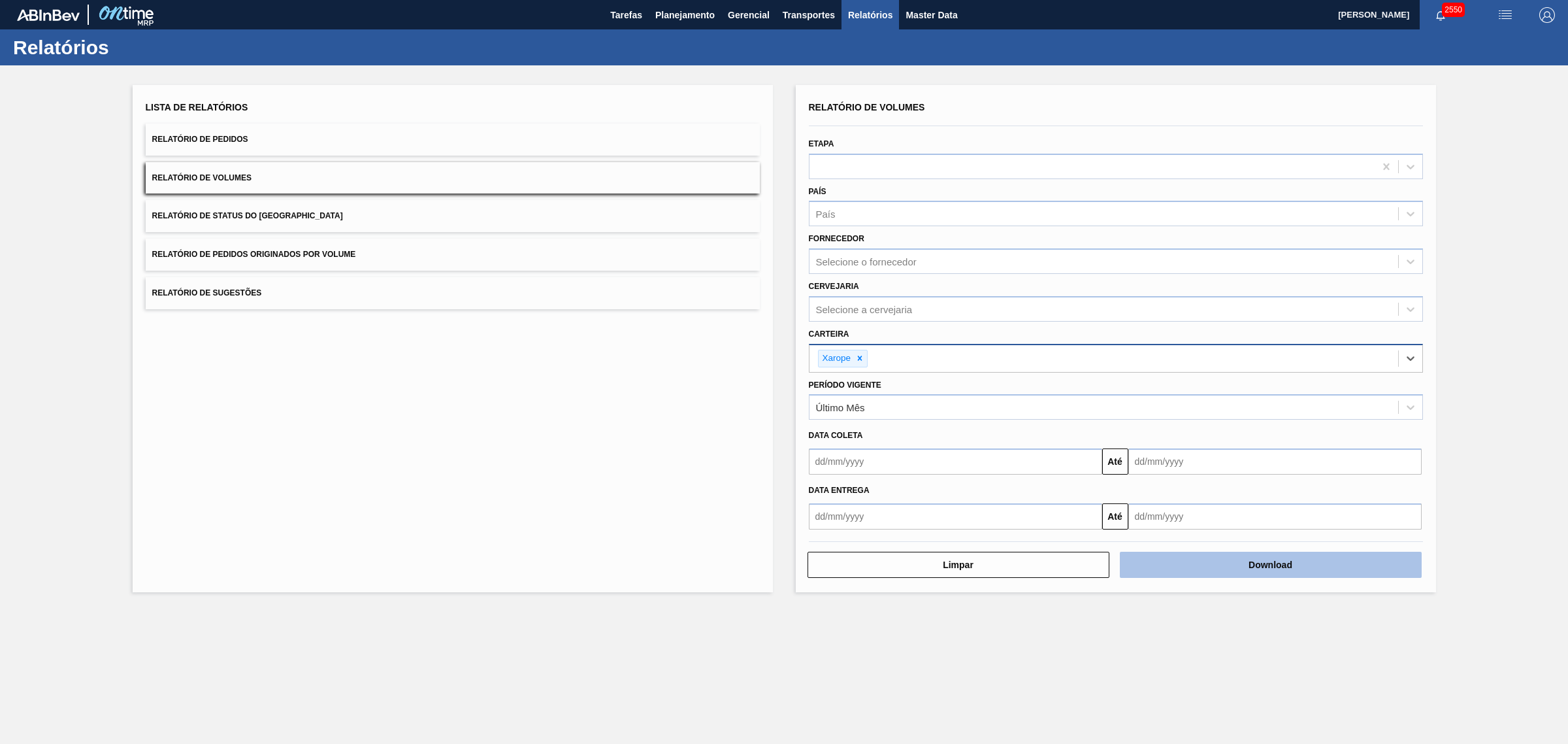
click at [1224, 563] on button "Download" at bounding box center [1271, 565] width 302 height 26
